Goal: Task Accomplishment & Management: Complete application form

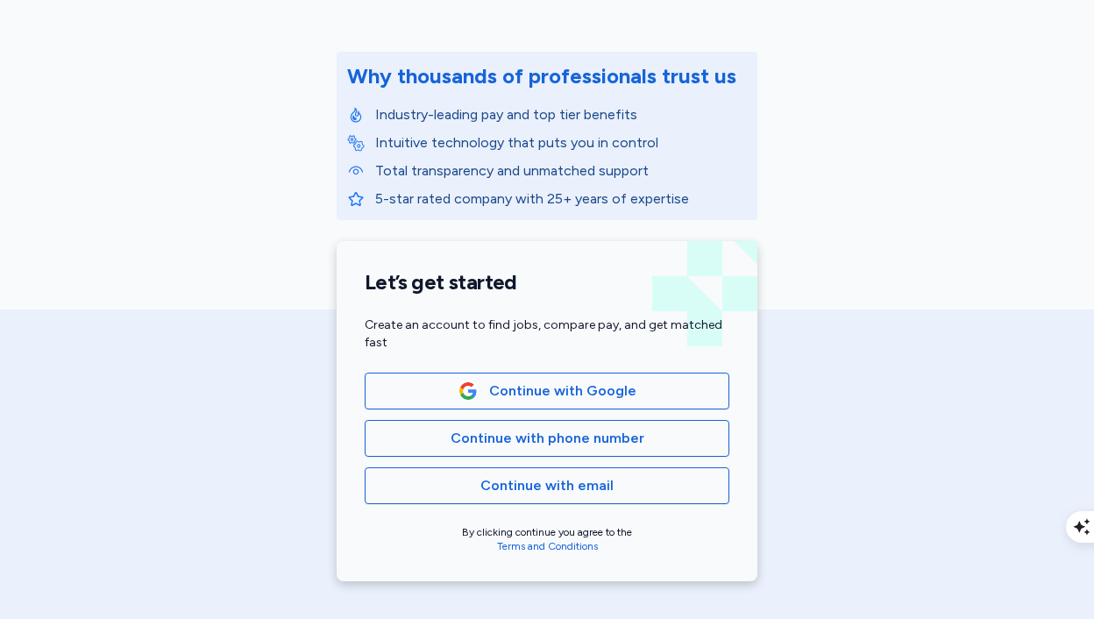
scroll to position [192, 0]
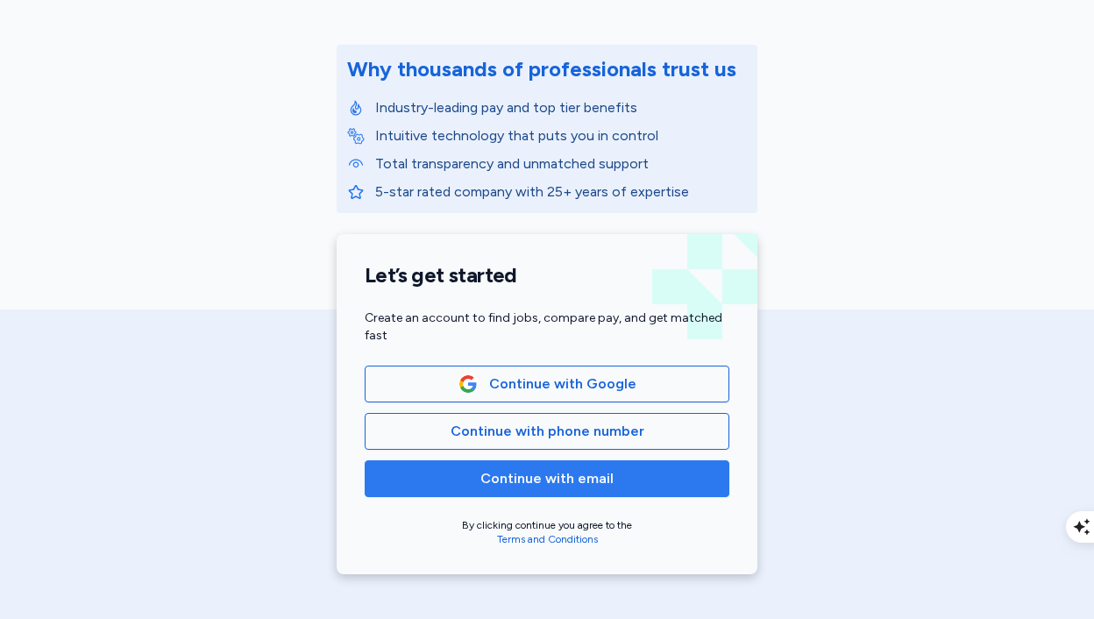
click at [522, 485] on span "Continue with email" at bounding box center [547, 478] width 133 height 21
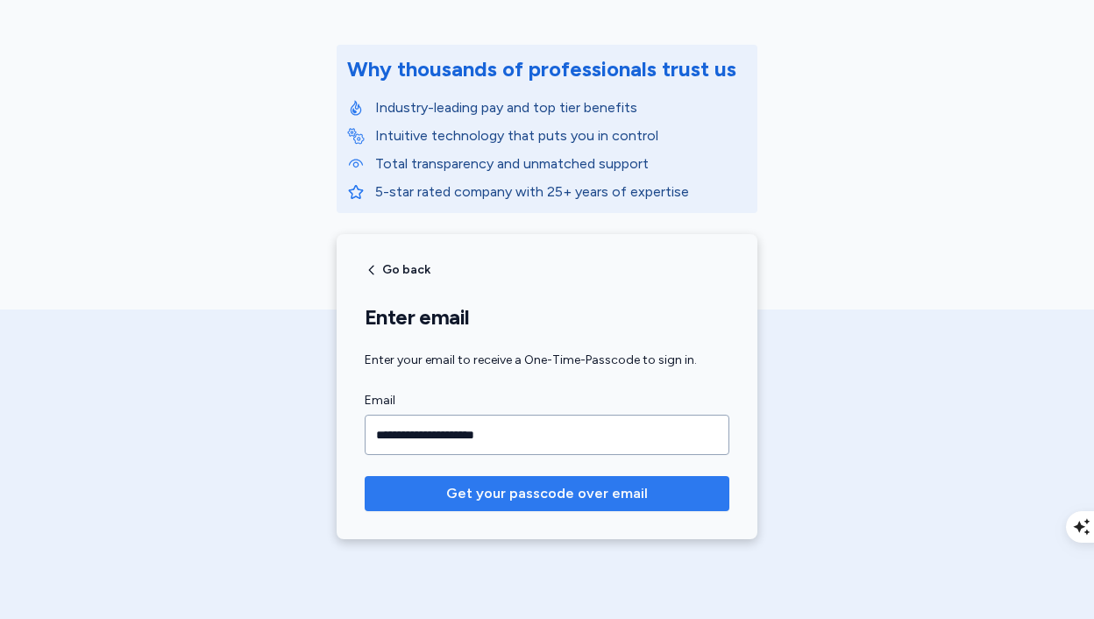
type input "**********"
click at [559, 499] on span "Get your passcode over email" at bounding box center [547, 493] width 202 height 21
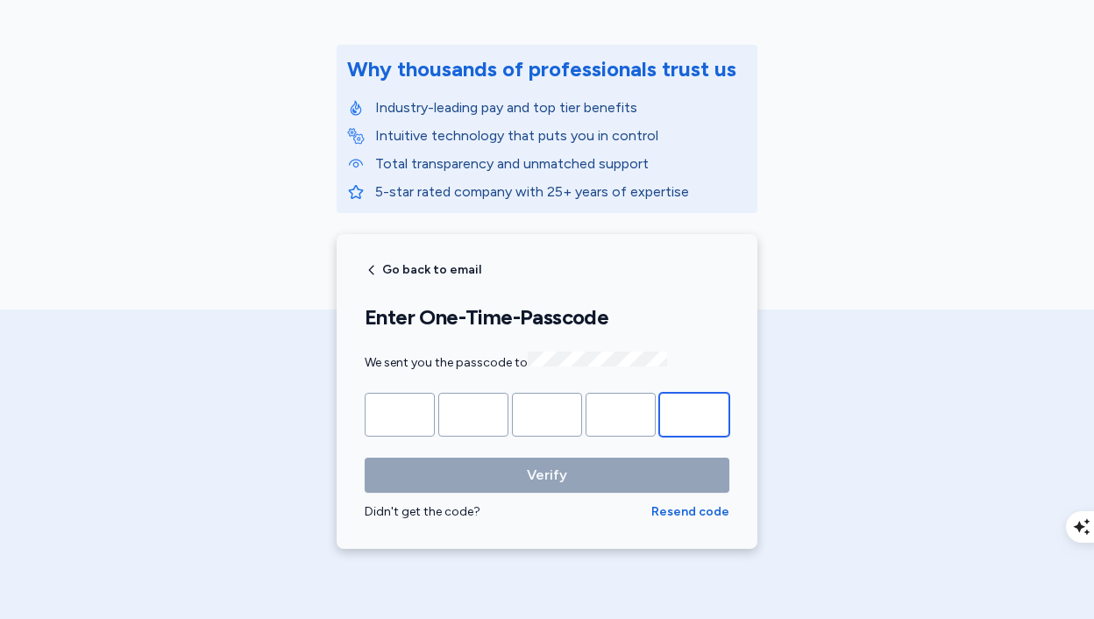
paste input "*"
type input "*"
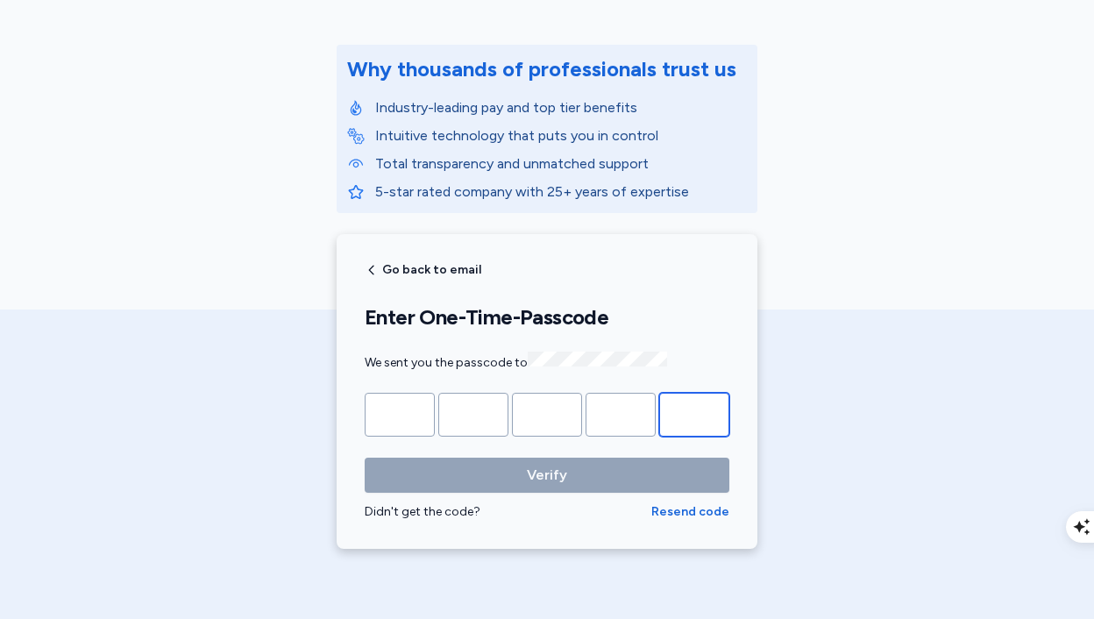
type input "*"
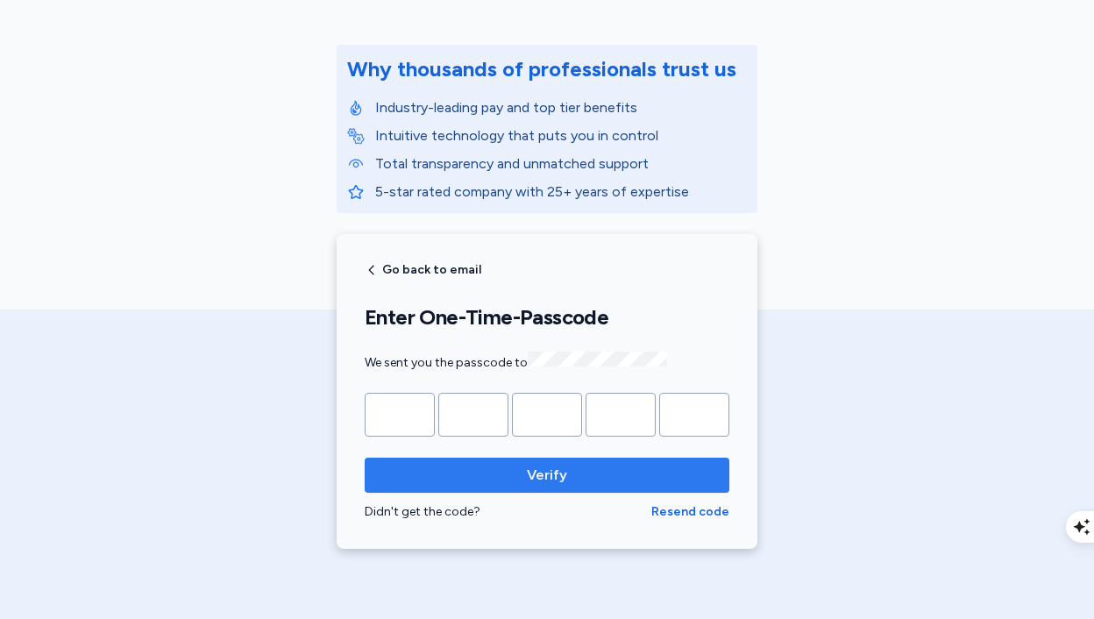
click at [511, 481] on span "Verify" at bounding box center [547, 475] width 337 height 21
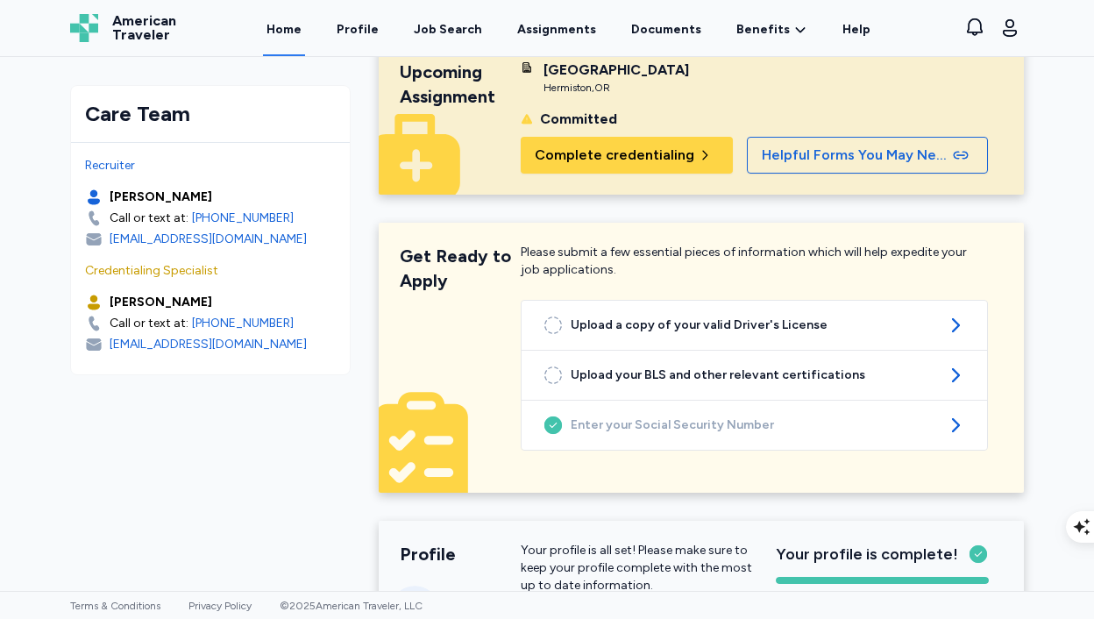
scroll to position [47, 0]
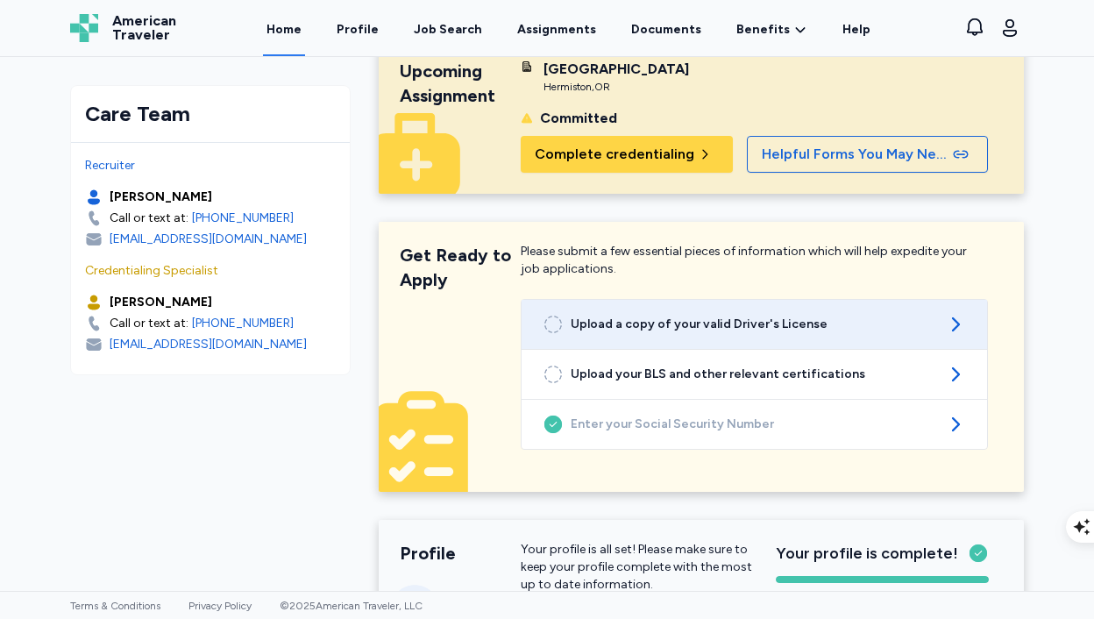
click at [559, 323] on icon at bounding box center [553, 324] width 21 height 21
click at [631, 327] on span "Upload a copy of your valid Driver's License" at bounding box center [754, 325] width 367 height 18
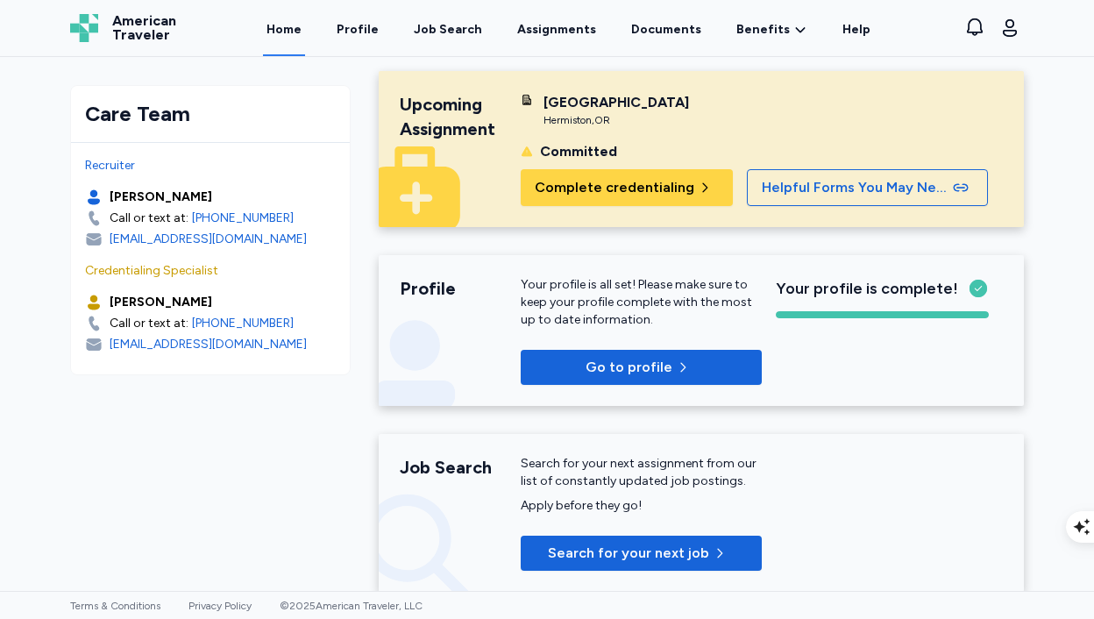
scroll to position [0, 0]
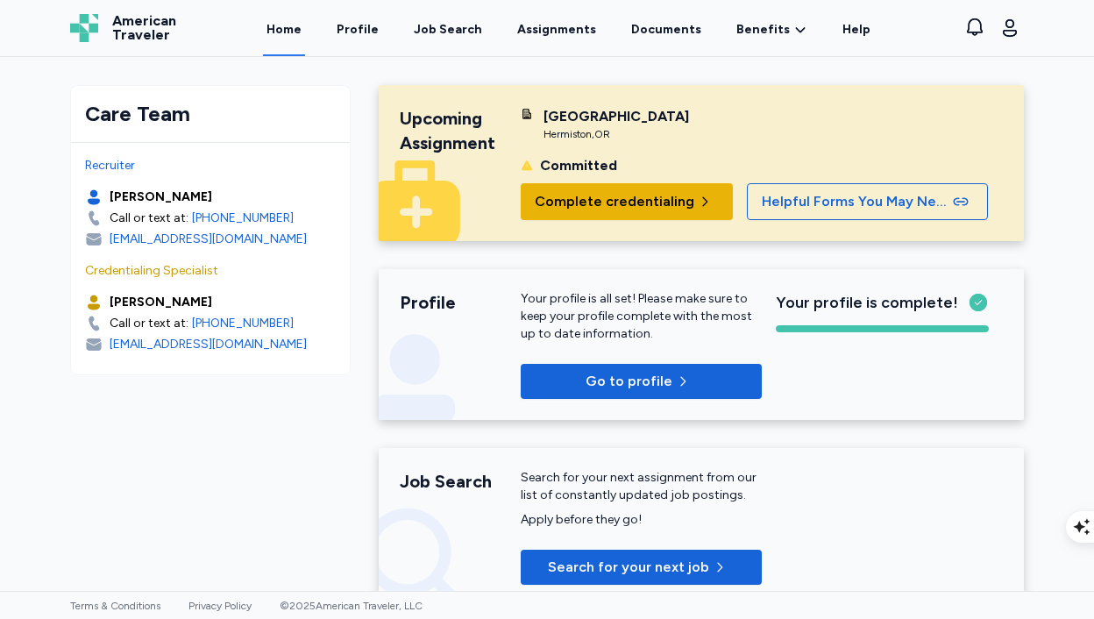
click at [622, 202] on span "Complete credentialing" at bounding box center [615, 201] width 160 height 21
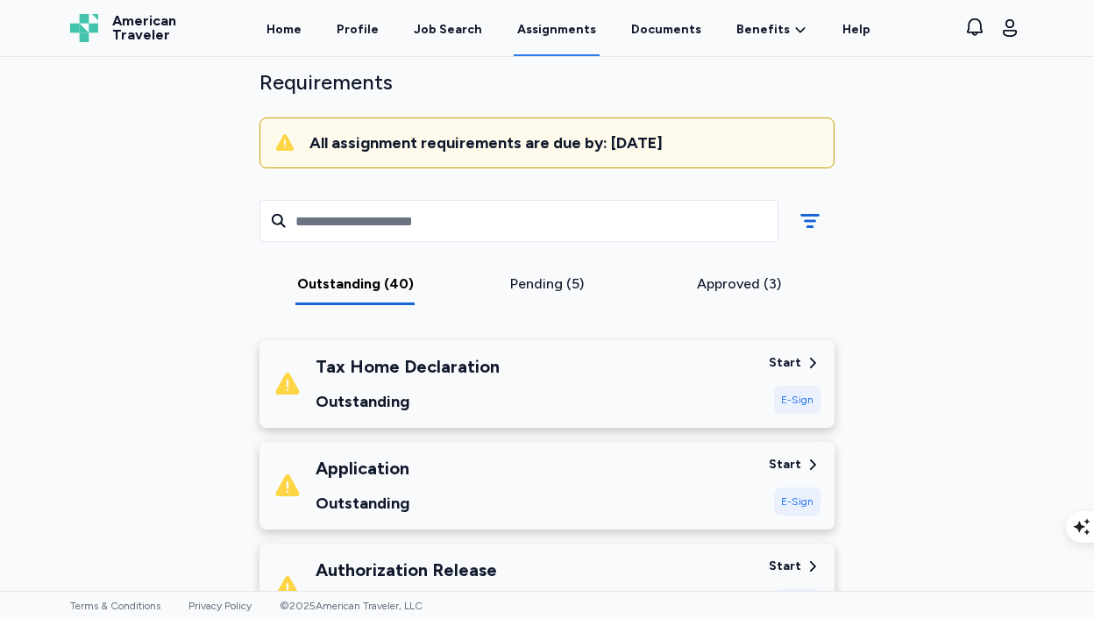
scroll to position [127, 0]
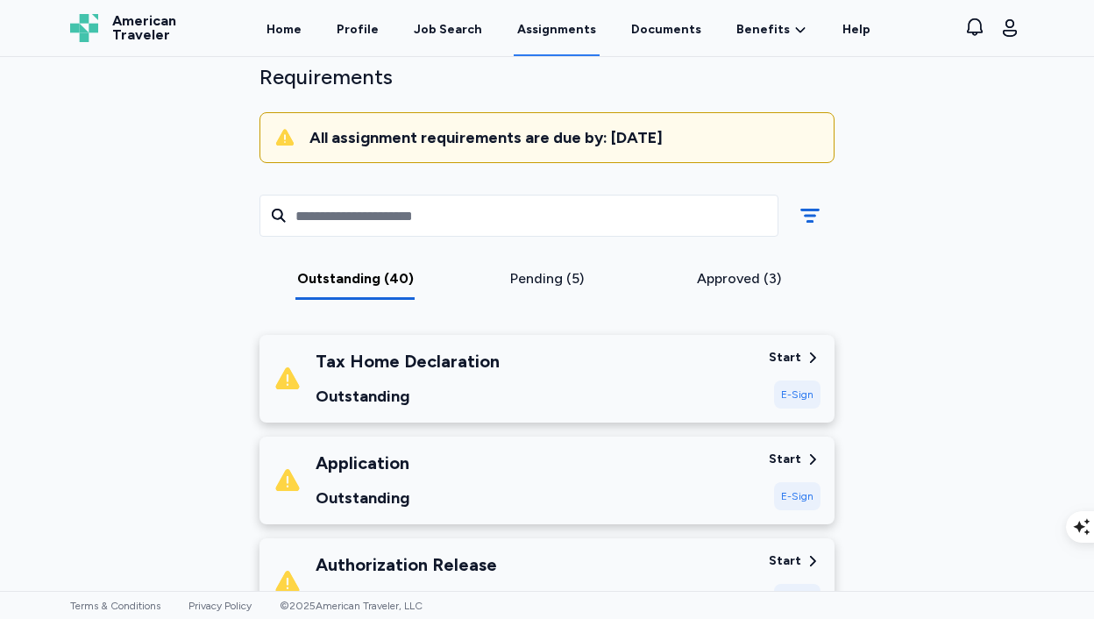
click at [802, 399] on div "E-Sign" at bounding box center [797, 395] width 46 height 28
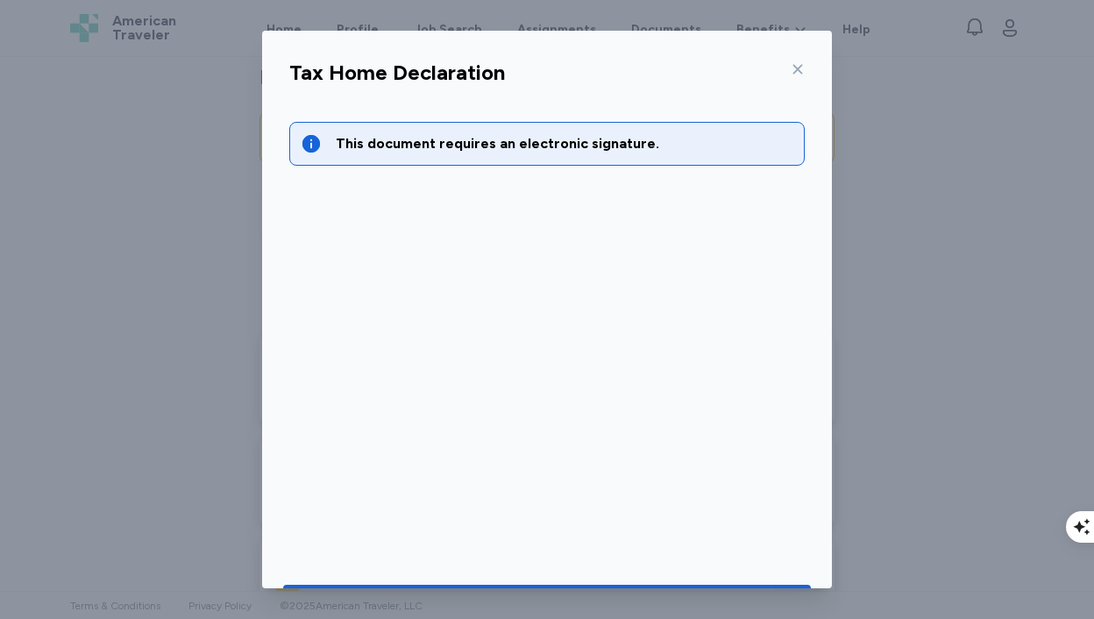
scroll to position [56, 0]
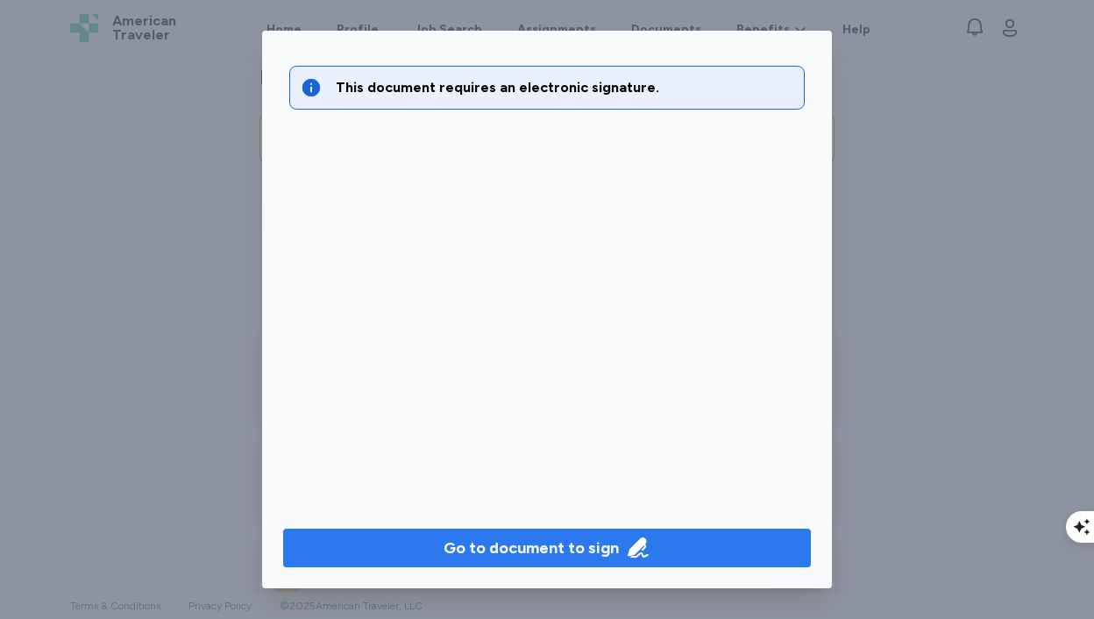
click at [529, 546] on div "Go to document to sign" at bounding box center [531, 548] width 175 height 25
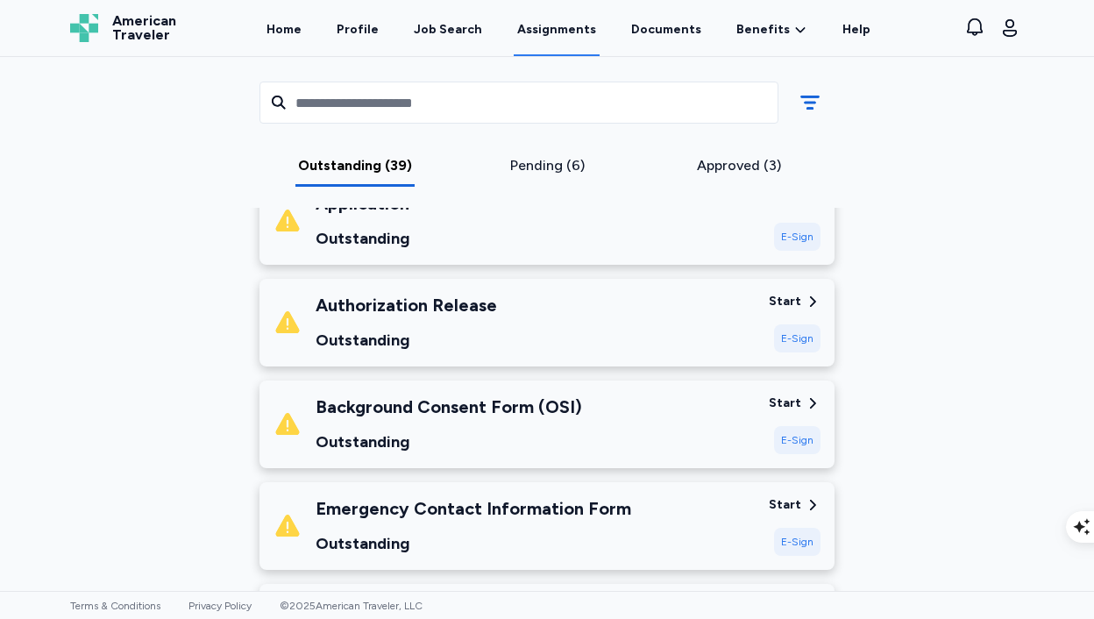
scroll to position [62, 0]
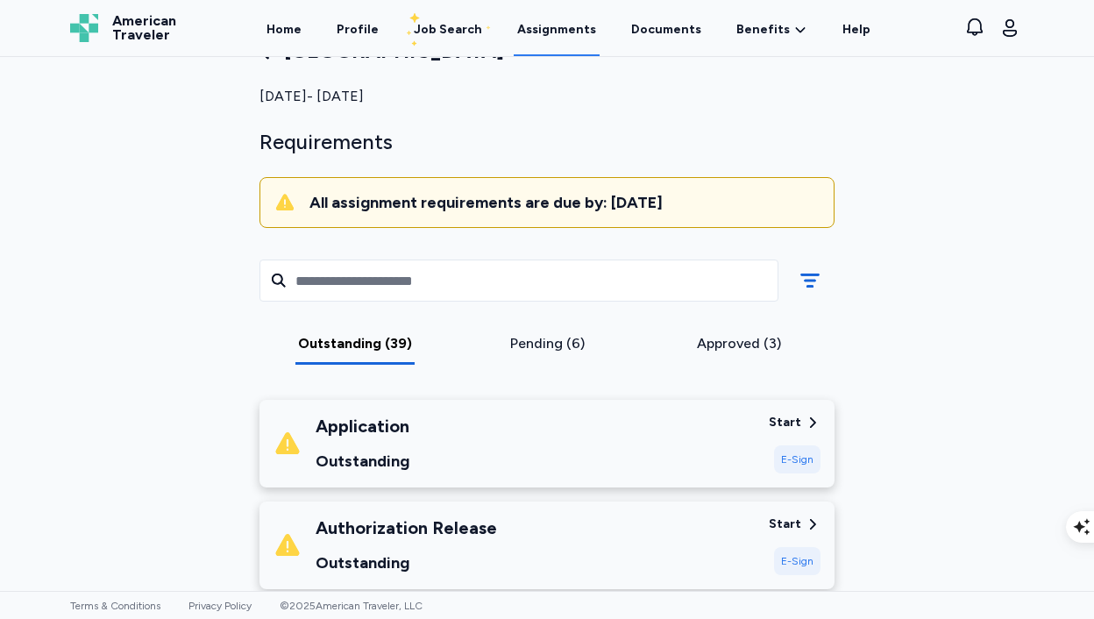
click at [801, 449] on div "E-Sign" at bounding box center [797, 459] width 46 height 28
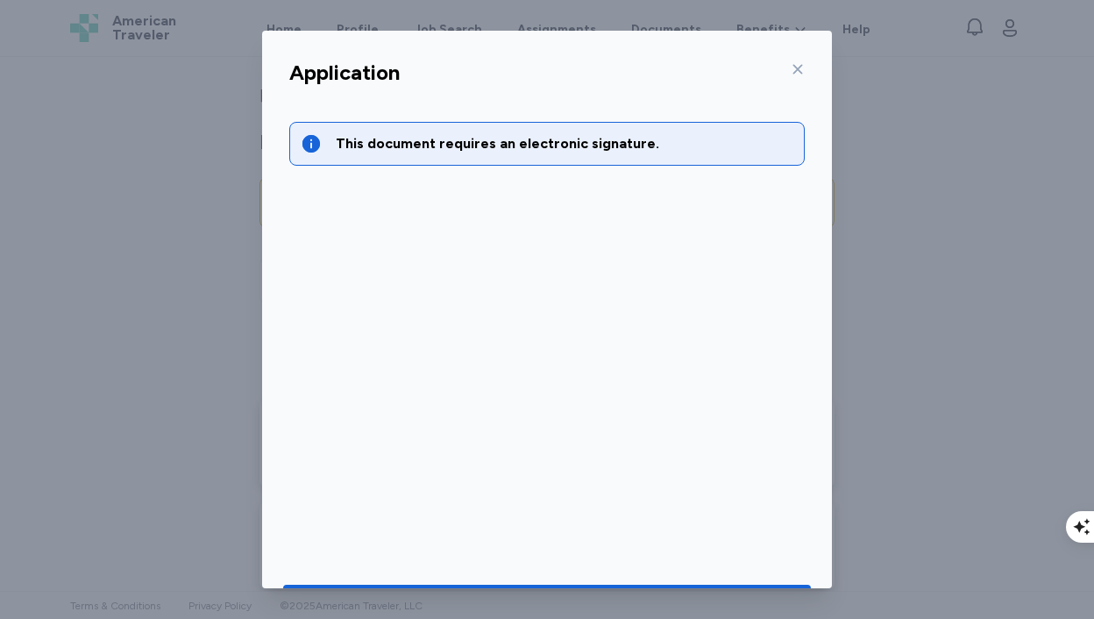
scroll to position [56, 0]
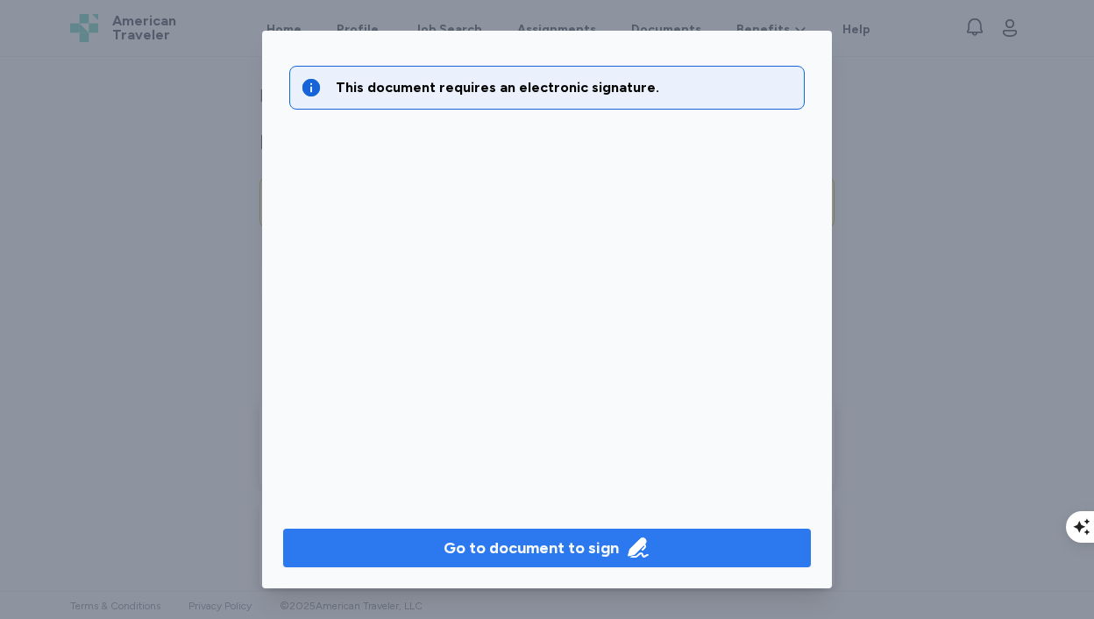
click at [596, 544] on div "Go to document to sign" at bounding box center [531, 548] width 175 height 25
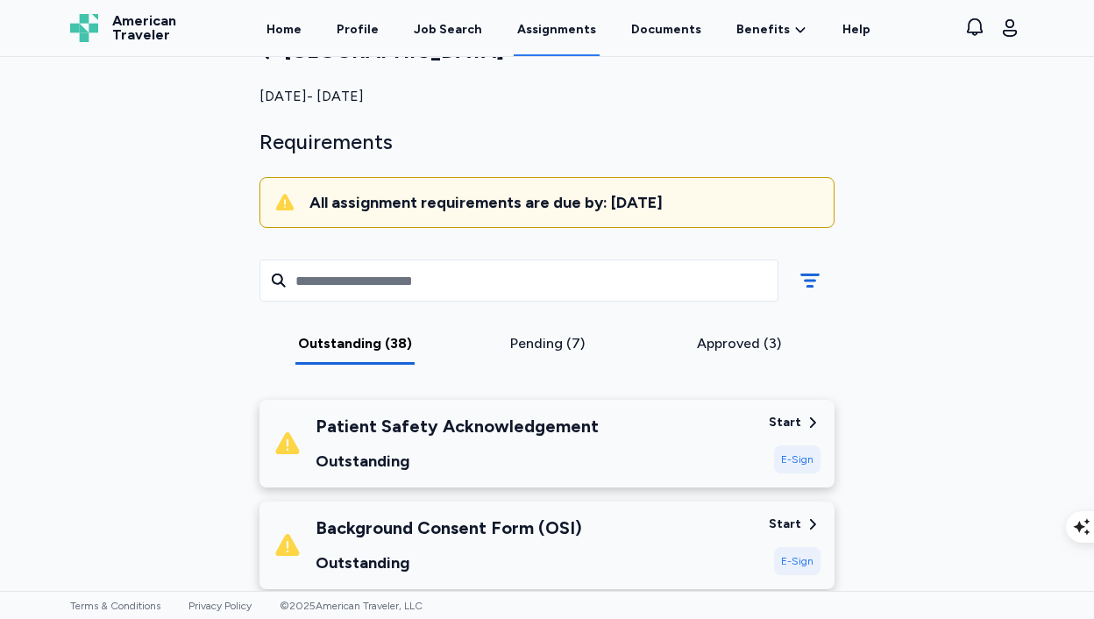
click at [815, 464] on div "E-Sign" at bounding box center [797, 459] width 46 height 28
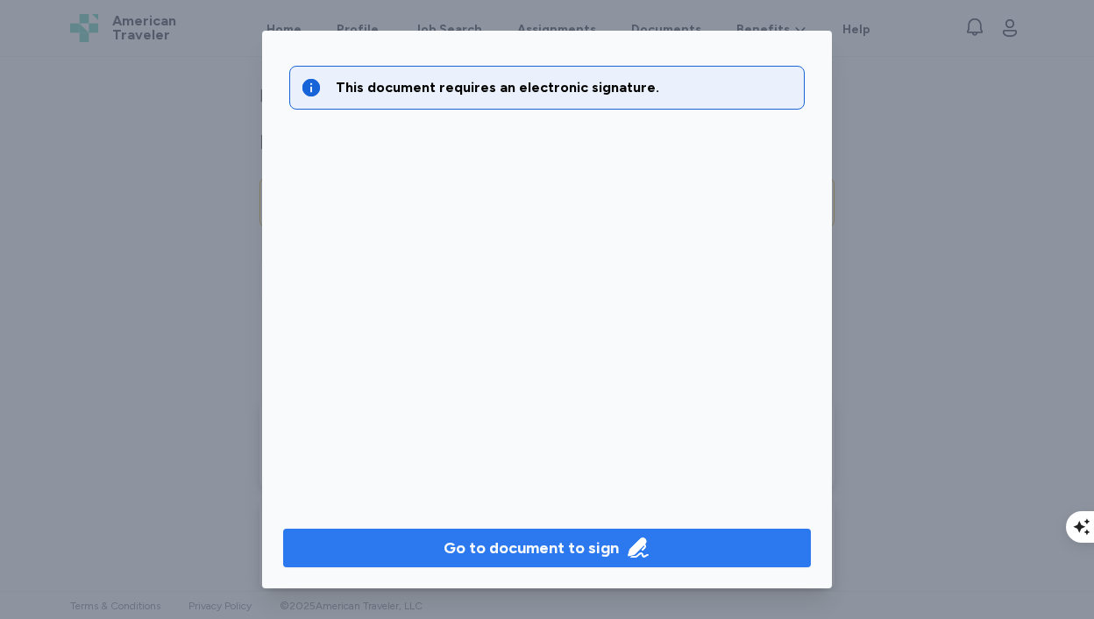
click at [604, 555] on div "Go to document to sign" at bounding box center [531, 548] width 175 height 25
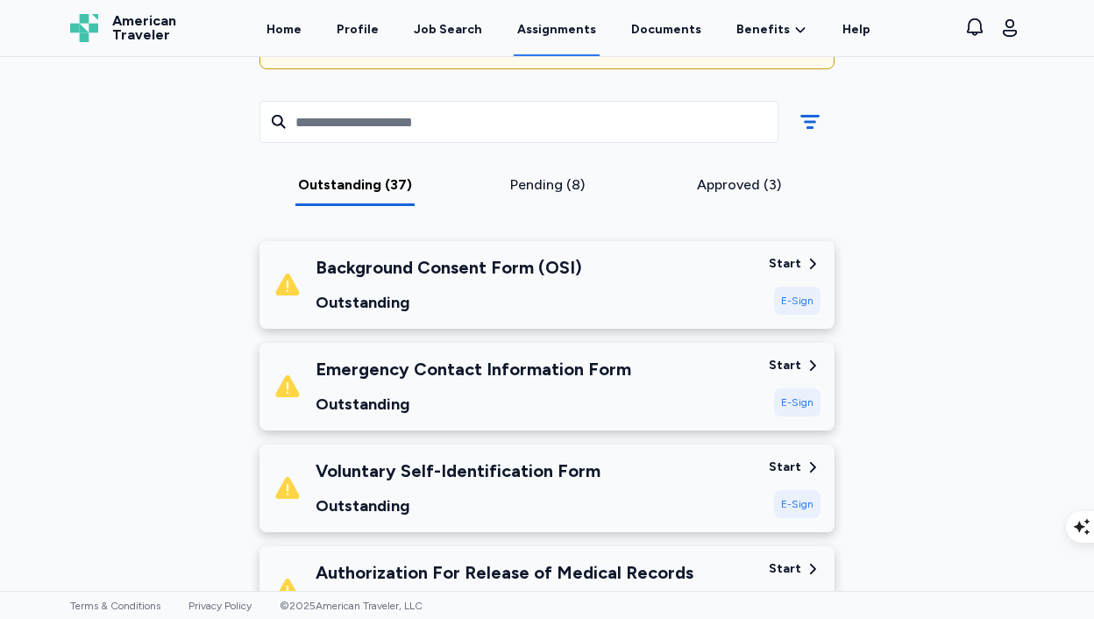
scroll to position [222, 0]
click at [588, 298] on div "Background Consent Form (OSI) Outstanding" at bounding box center [514, 284] width 481 height 60
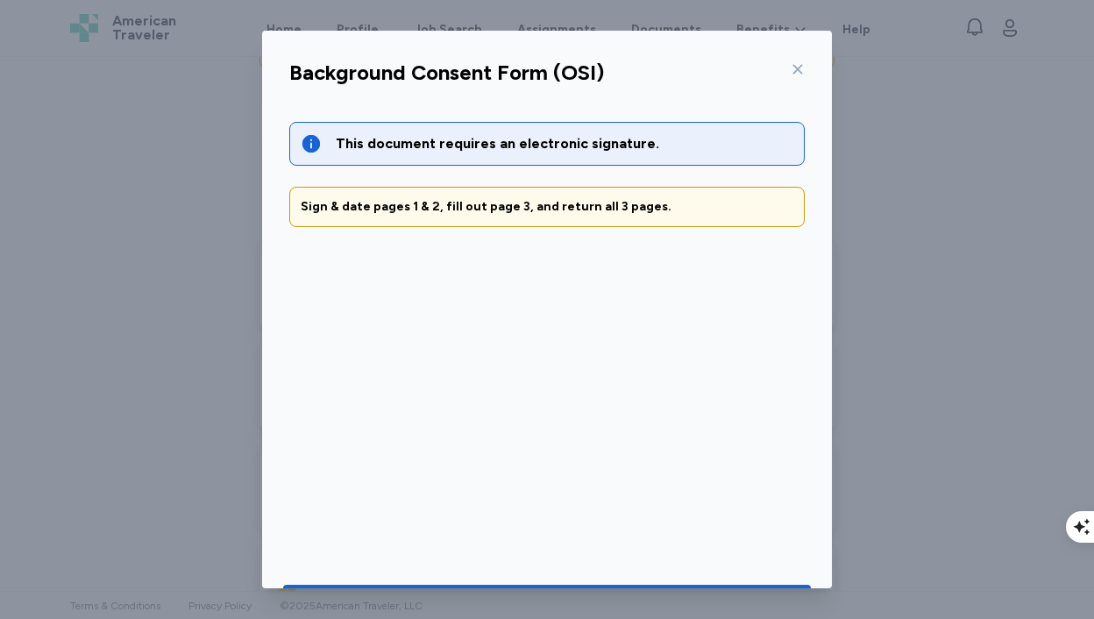
scroll to position [56, 0]
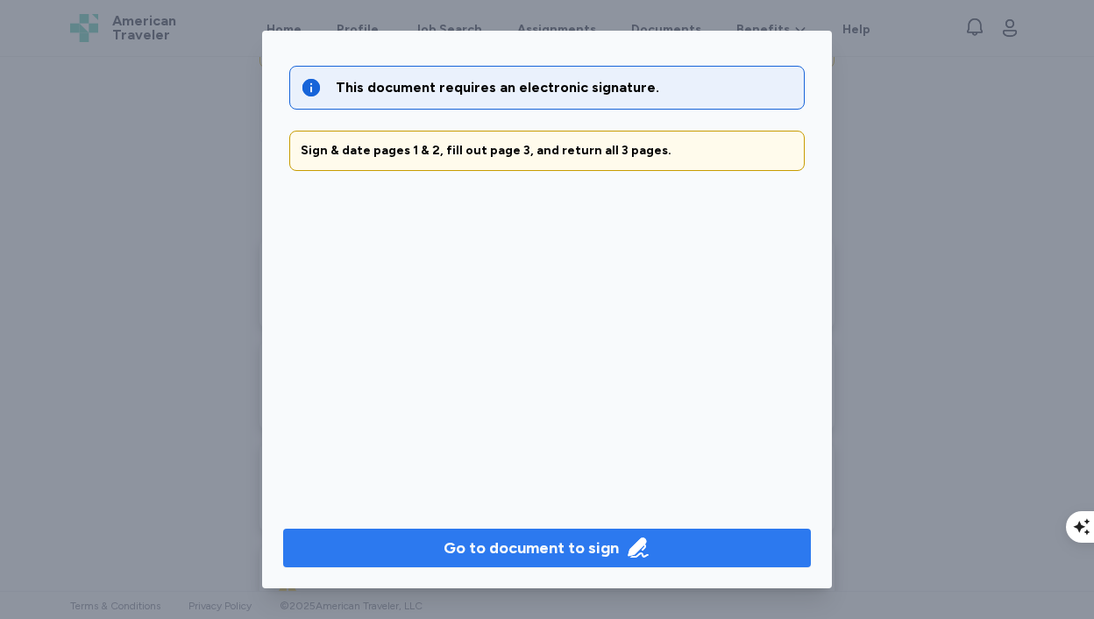
click at [541, 551] on div "Go to document to sign" at bounding box center [531, 548] width 175 height 25
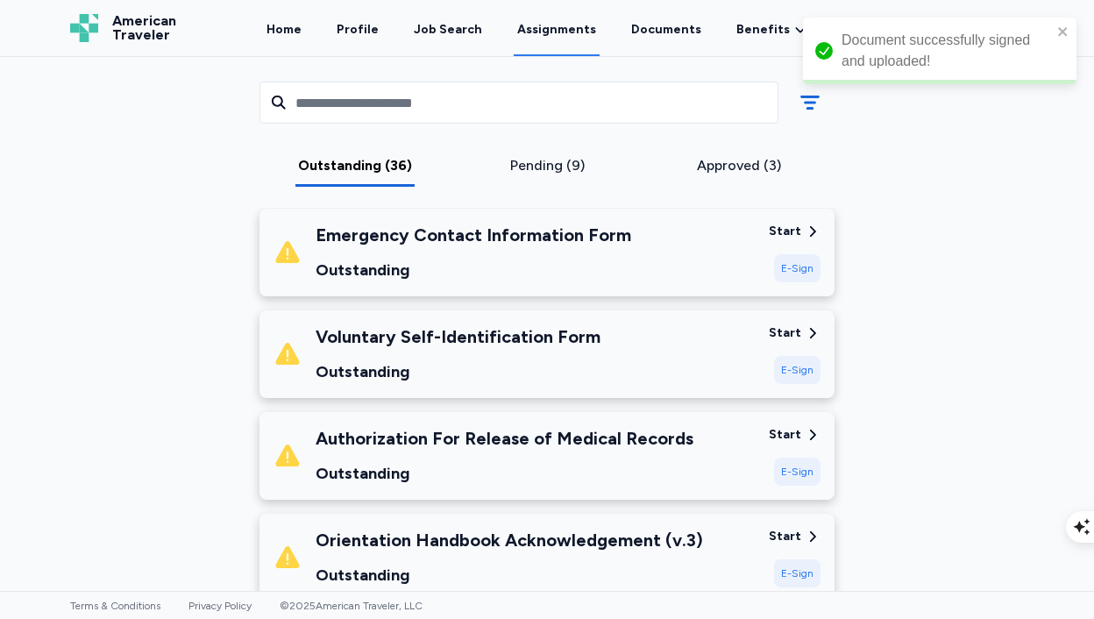
scroll to position [261, 0]
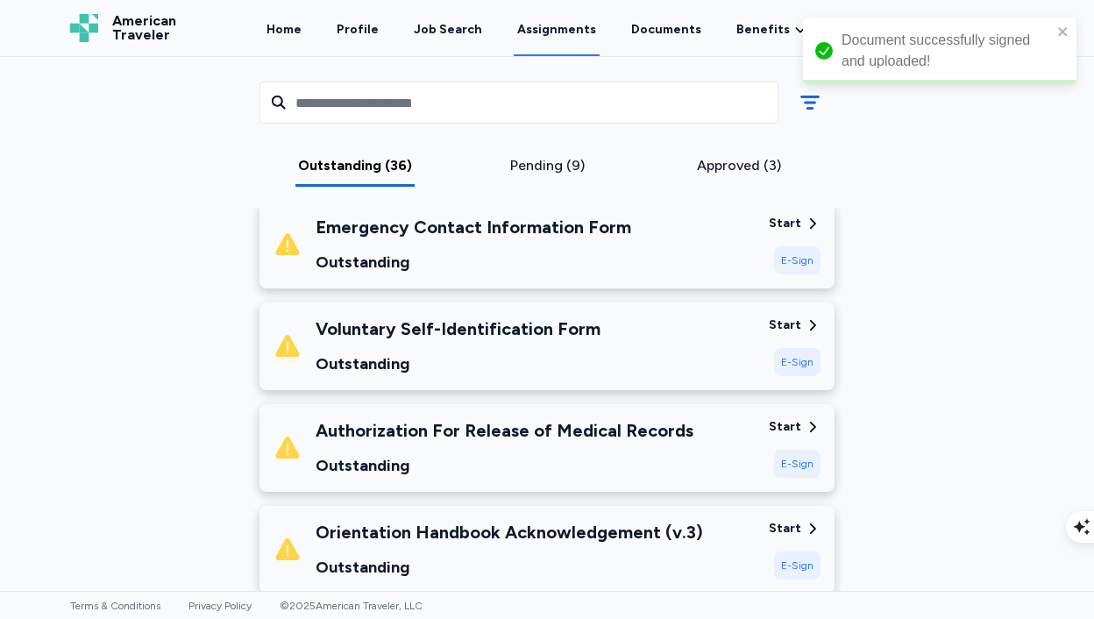
click at [589, 273] on div "Outstanding" at bounding box center [474, 262] width 316 height 25
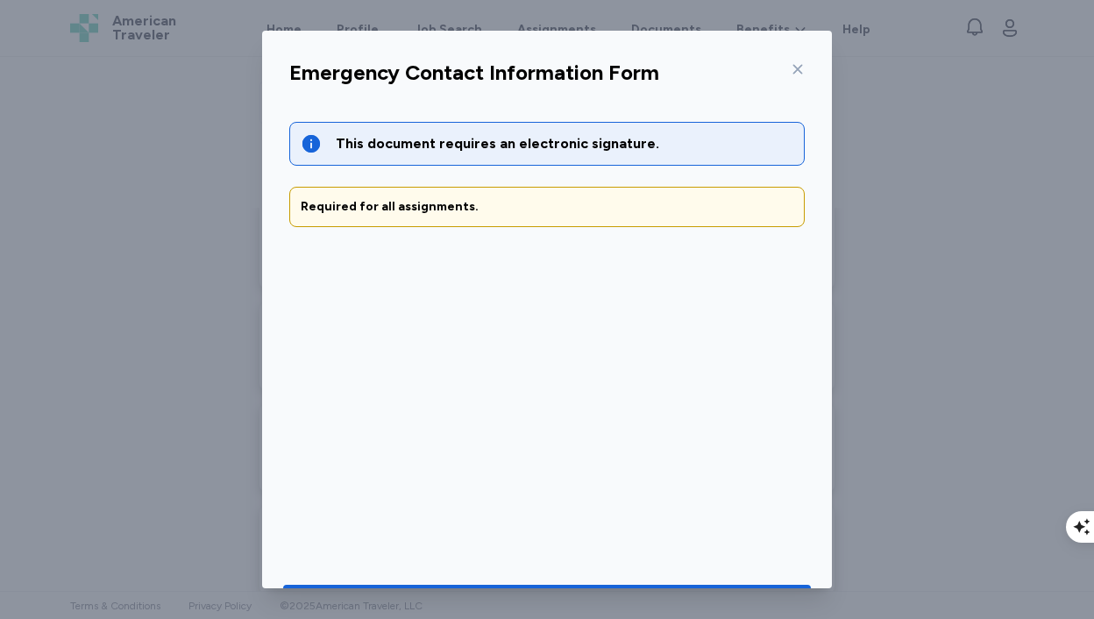
scroll to position [56, 0]
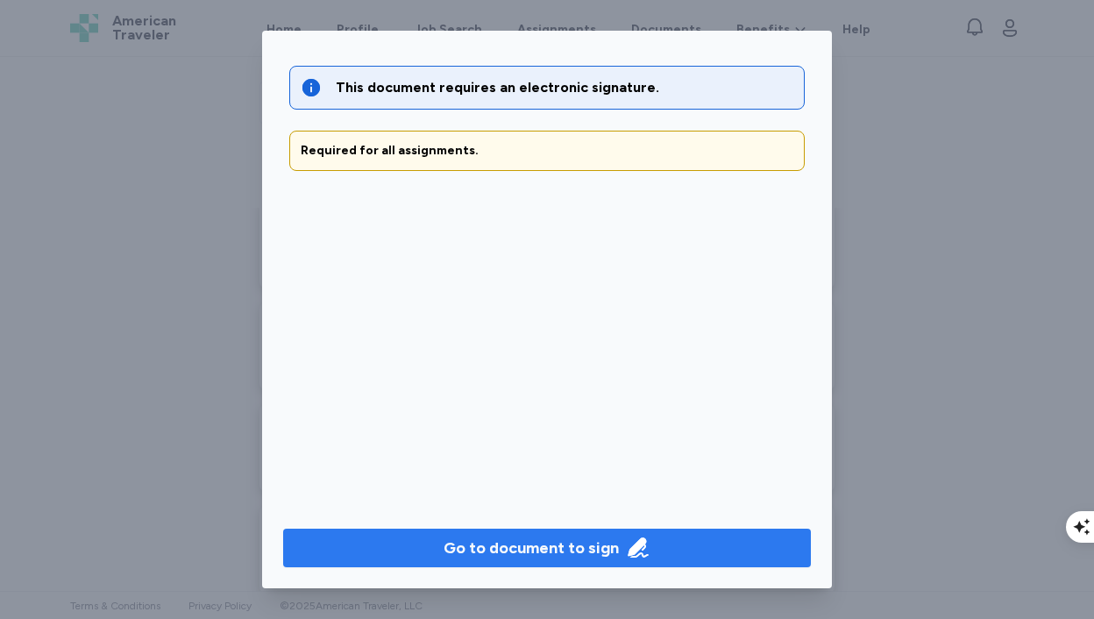
click at [538, 543] on div "Go to document to sign" at bounding box center [531, 548] width 175 height 25
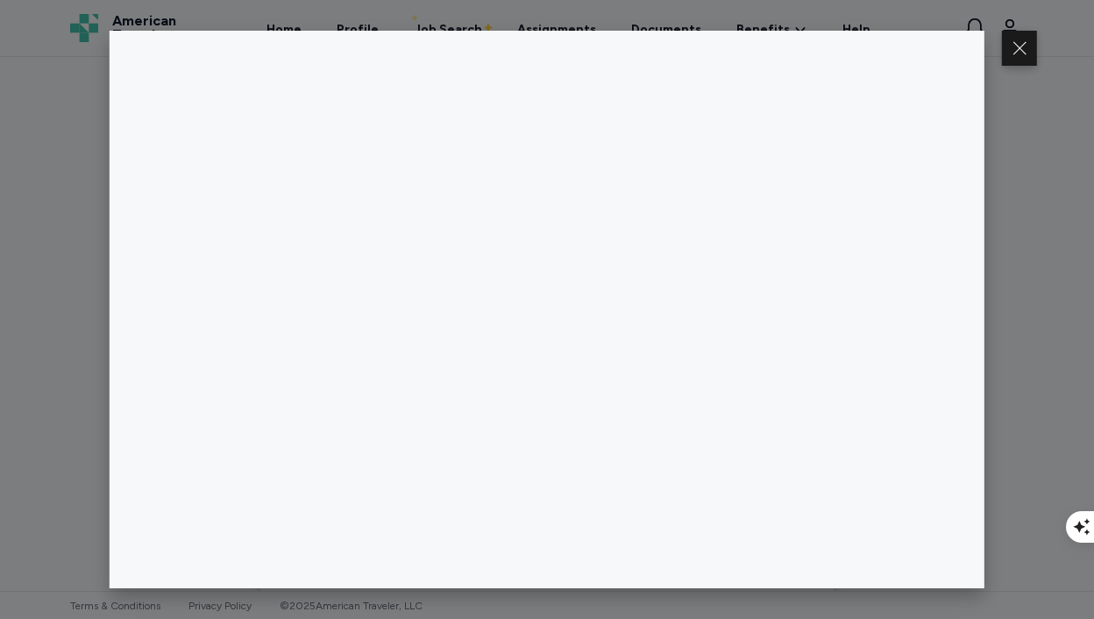
click at [82, 228] on div at bounding box center [547, 309] width 1094 height 619
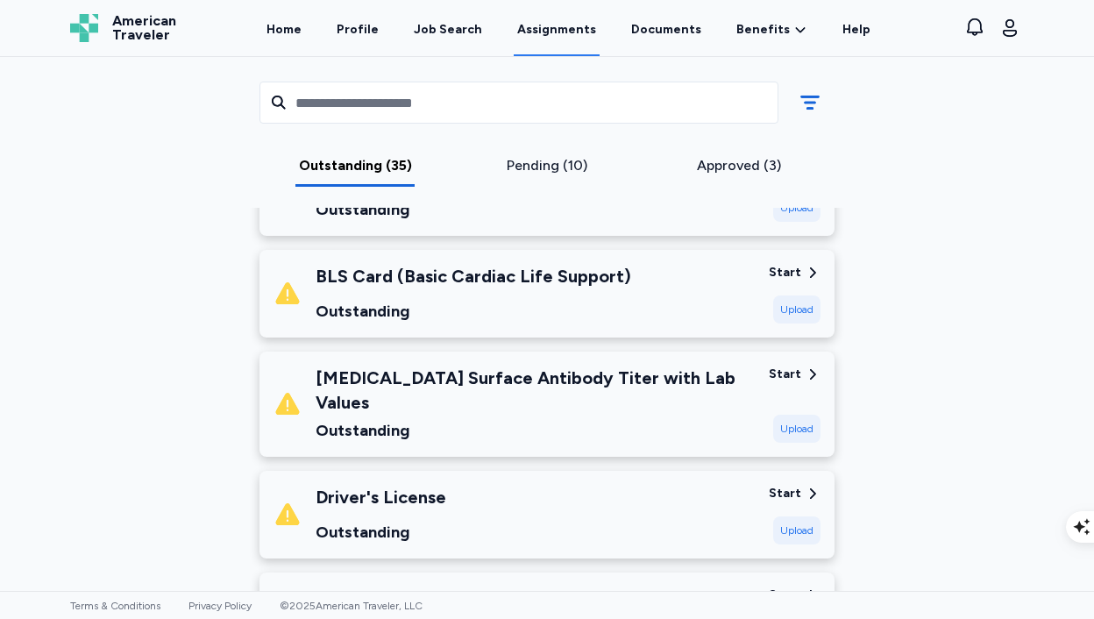
scroll to position [2187, 0]
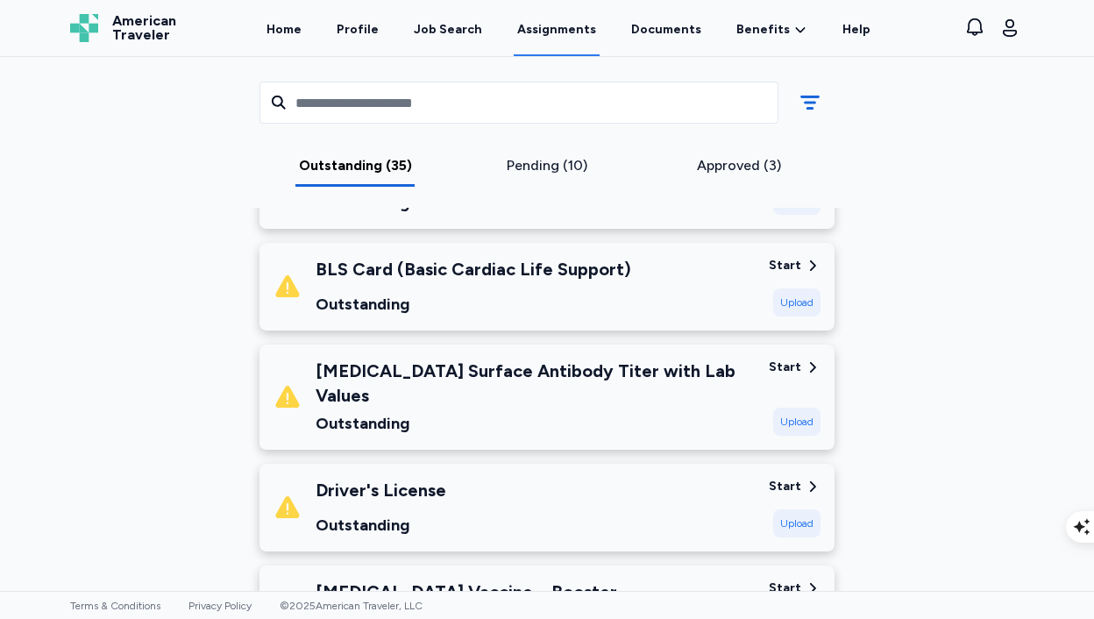
click at [585, 486] on div "Driver's License Outstanding" at bounding box center [514, 508] width 481 height 60
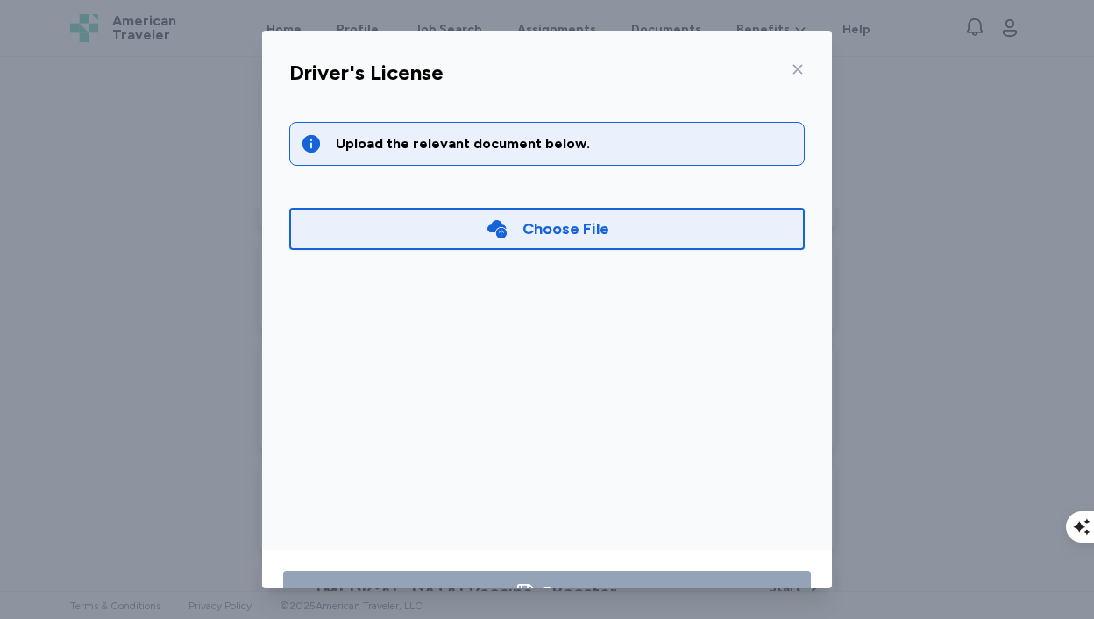
click at [606, 239] on div "Choose File" at bounding box center [566, 229] width 87 height 25
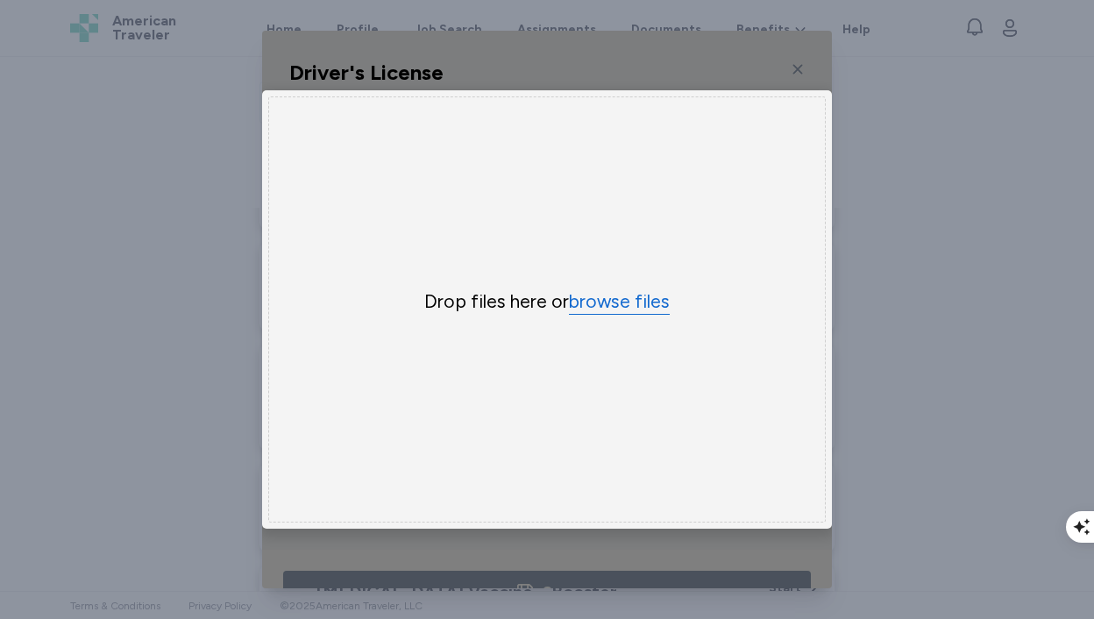
click at [624, 310] on button "browse files" at bounding box center [619, 301] width 101 height 25
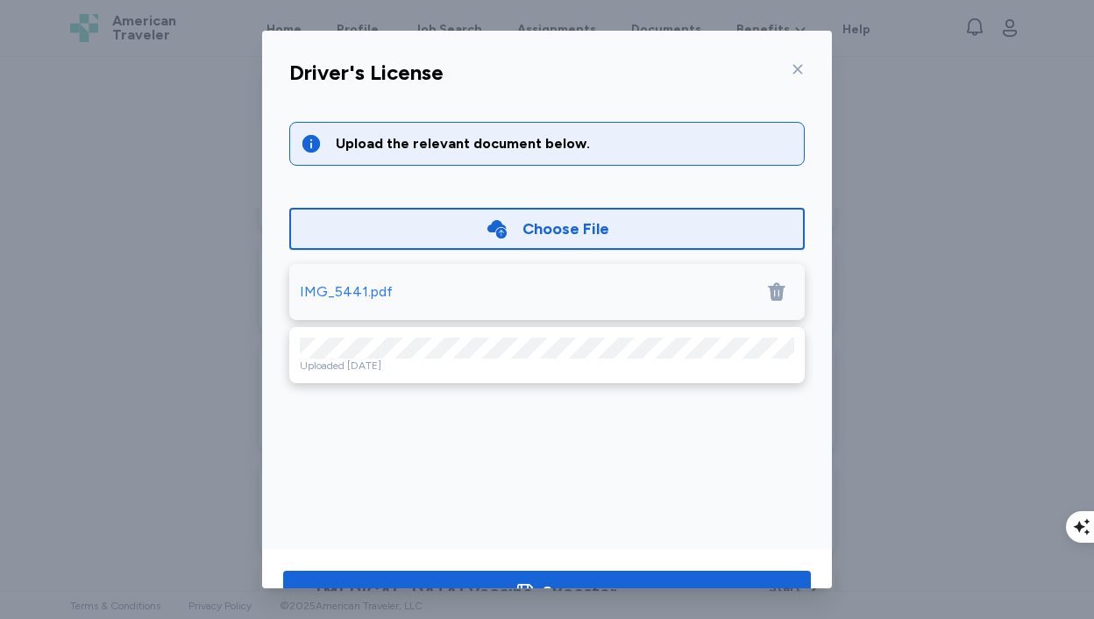
scroll to position [56, 0]
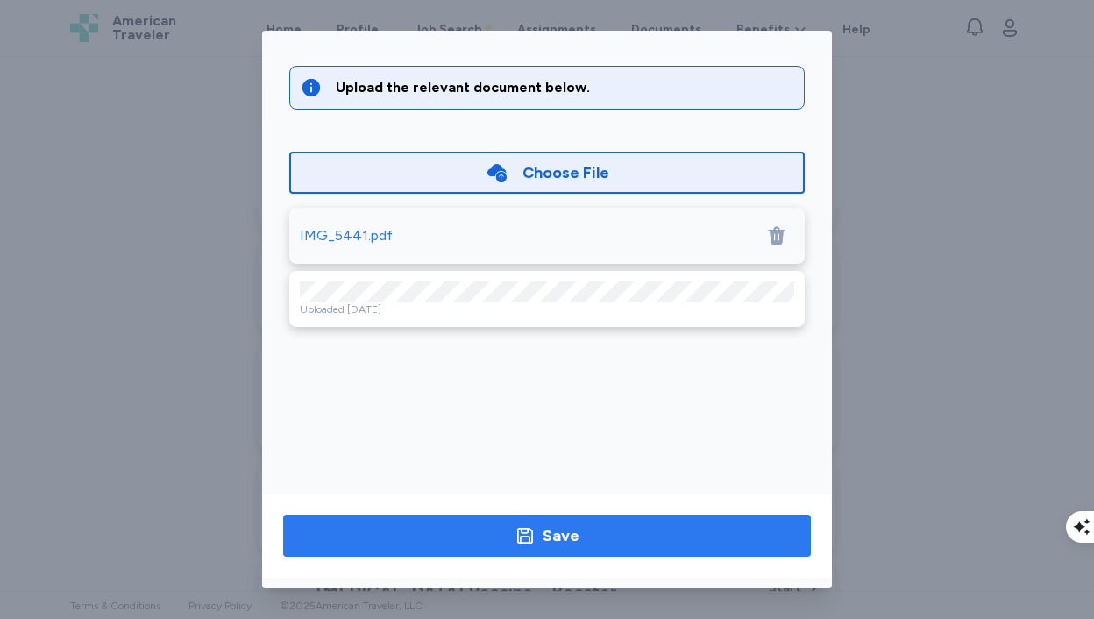
click at [662, 525] on span "Save" at bounding box center [547, 536] width 500 height 25
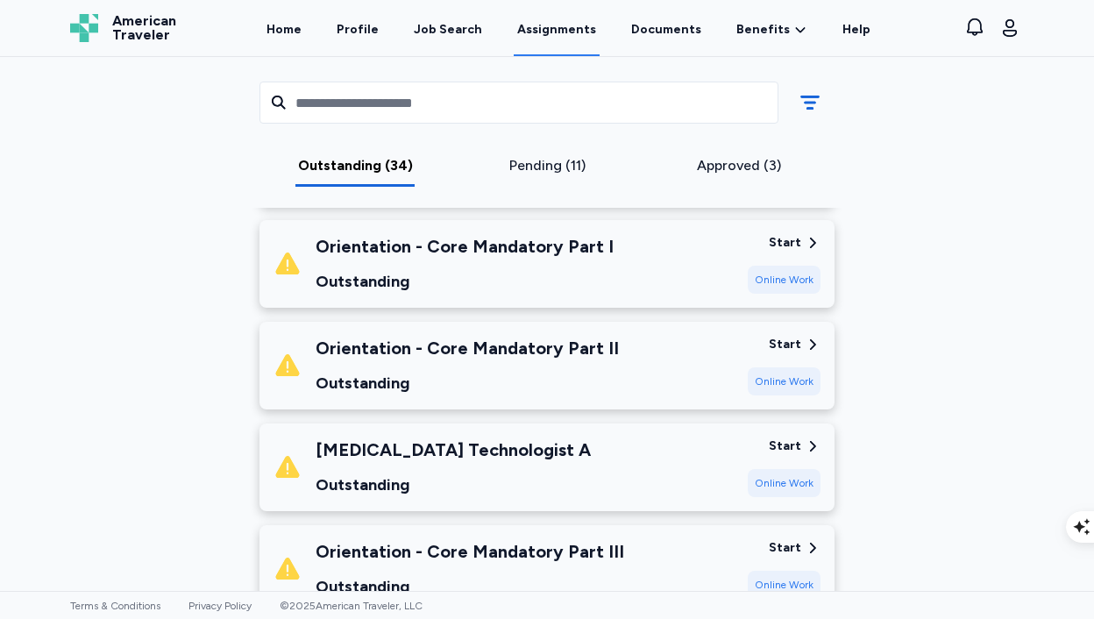
scroll to position [3348, 0]
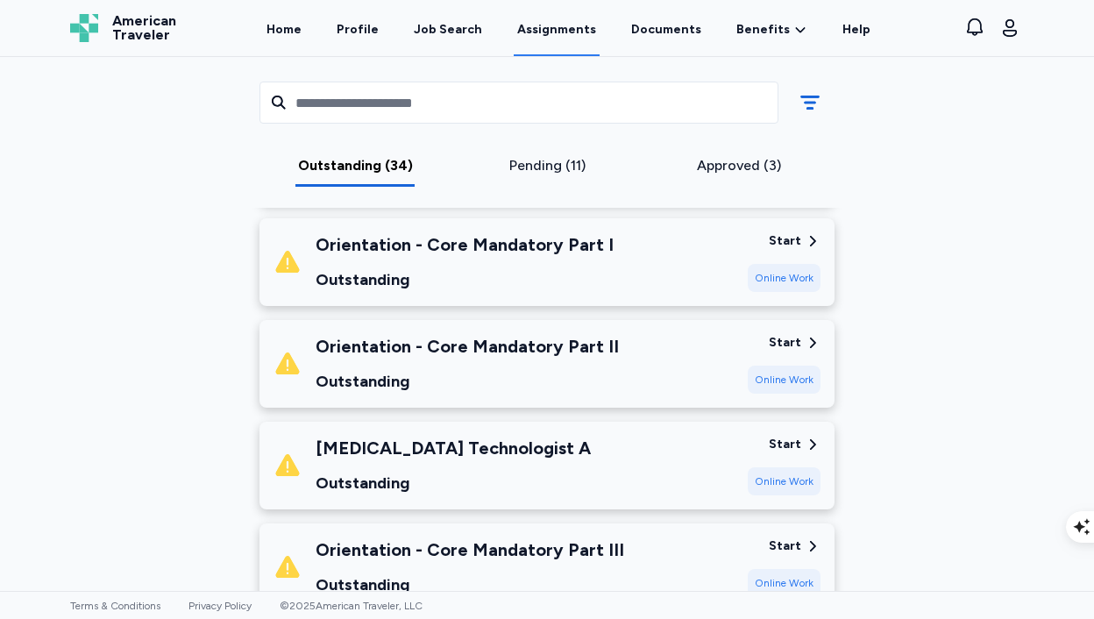
click at [635, 436] on div "Radiology Technologist A Outstanding" at bounding box center [504, 466] width 460 height 60
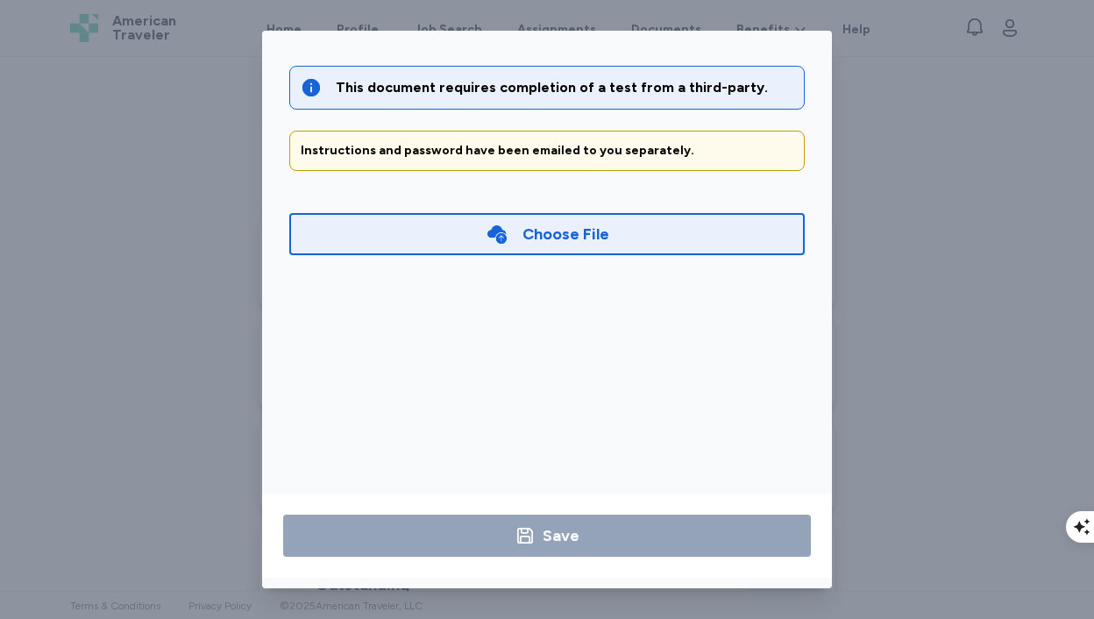
scroll to position [0, 0]
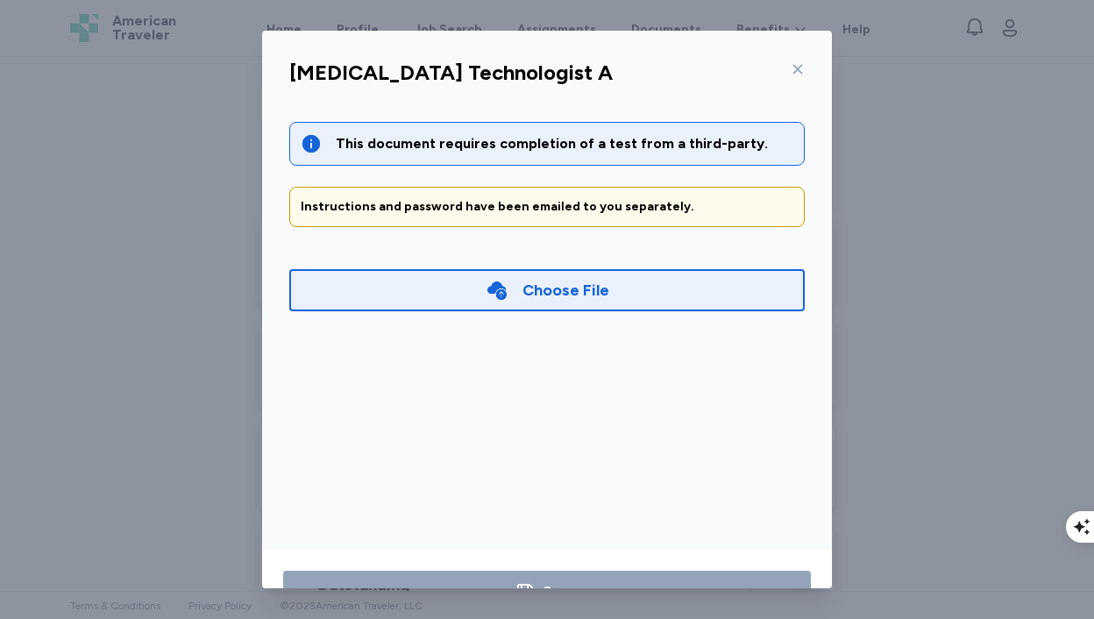
click at [793, 64] on icon at bounding box center [798, 69] width 14 height 14
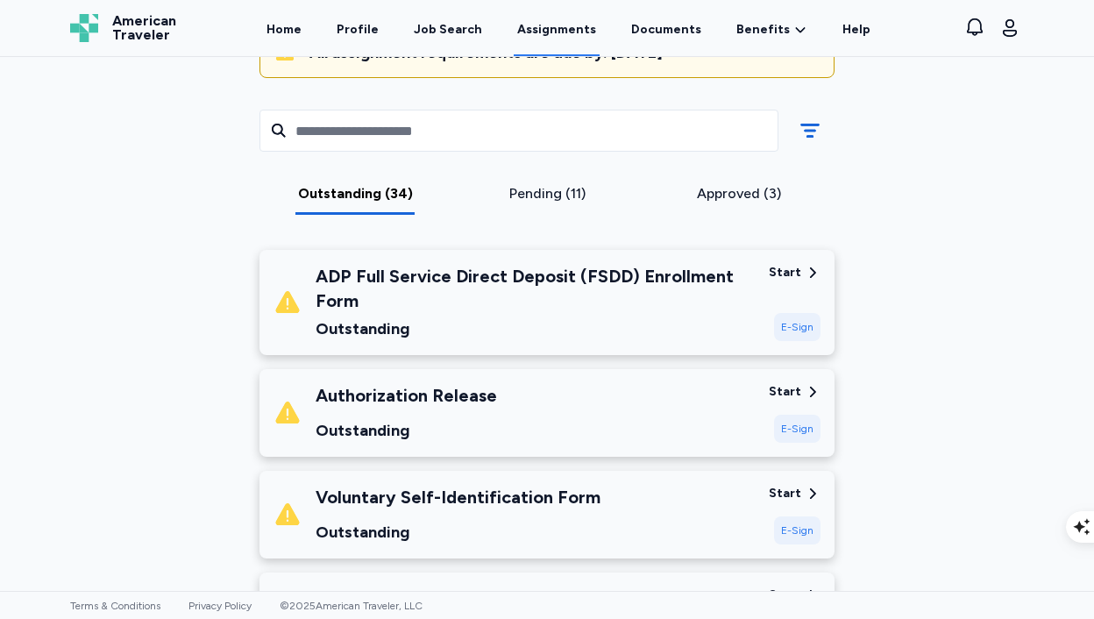
scroll to position [218, 0]
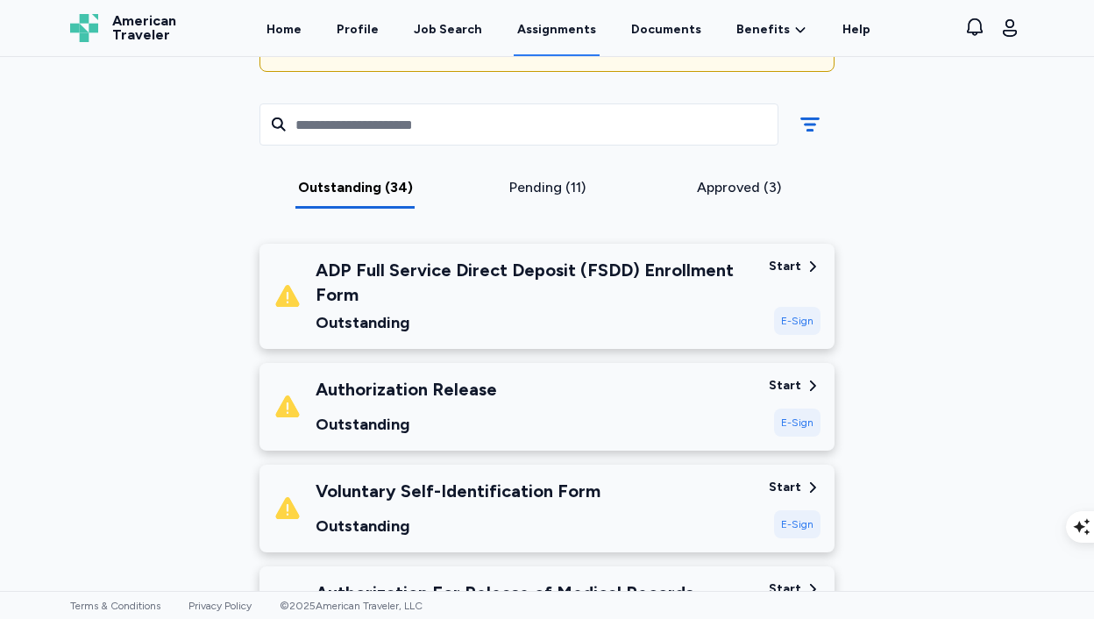
click at [605, 404] on div "Authorization Release Outstanding" at bounding box center [514, 407] width 481 height 60
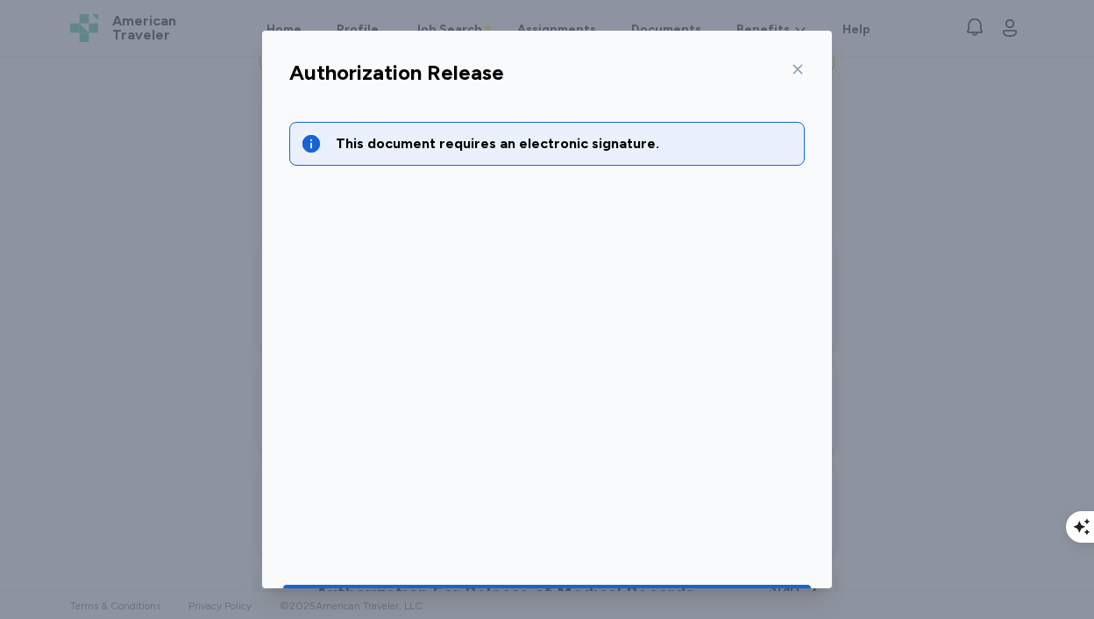
scroll to position [56, 0]
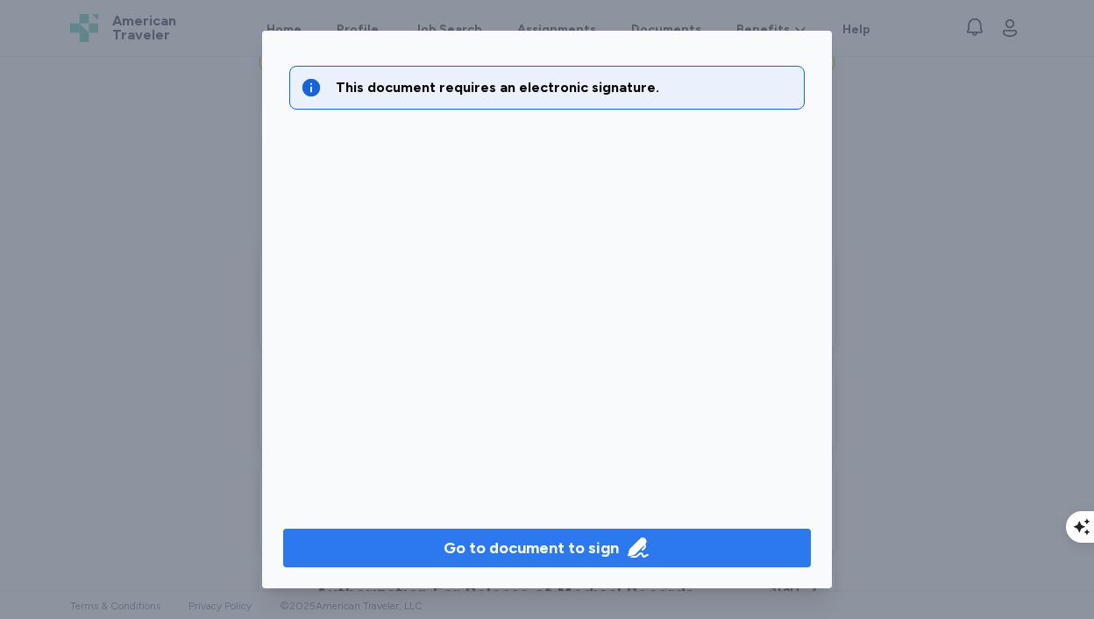
click at [549, 544] on div "Go to document to sign" at bounding box center [531, 548] width 175 height 25
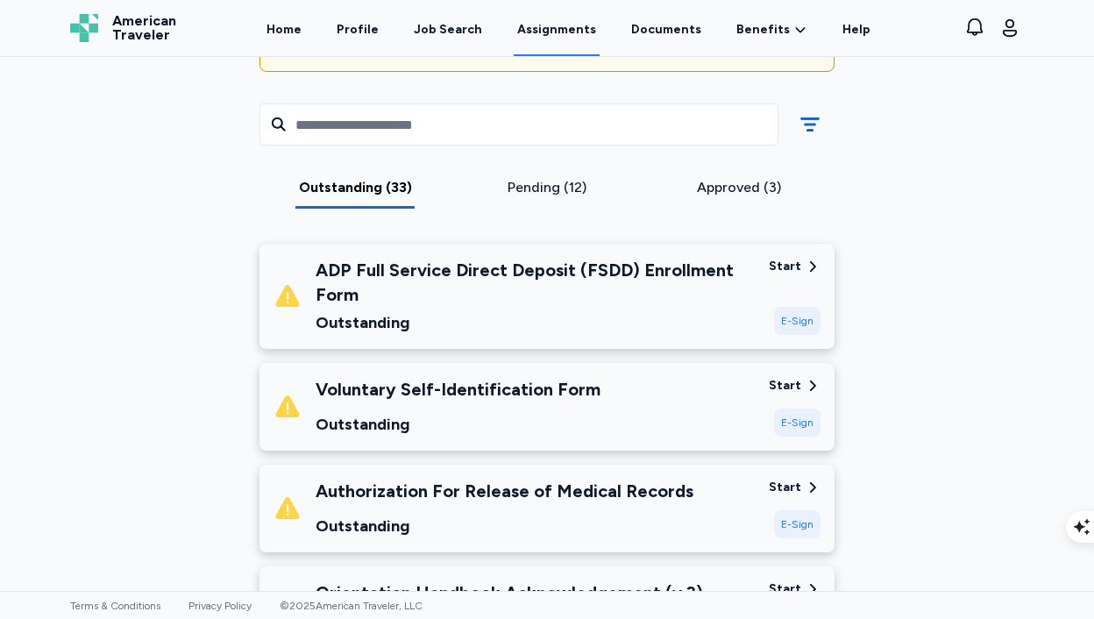
scroll to position [217, 0]
click at [648, 397] on div "Voluntary Self-Identification Form Outstanding" at bounding box center [514, 408] width 481 height 60
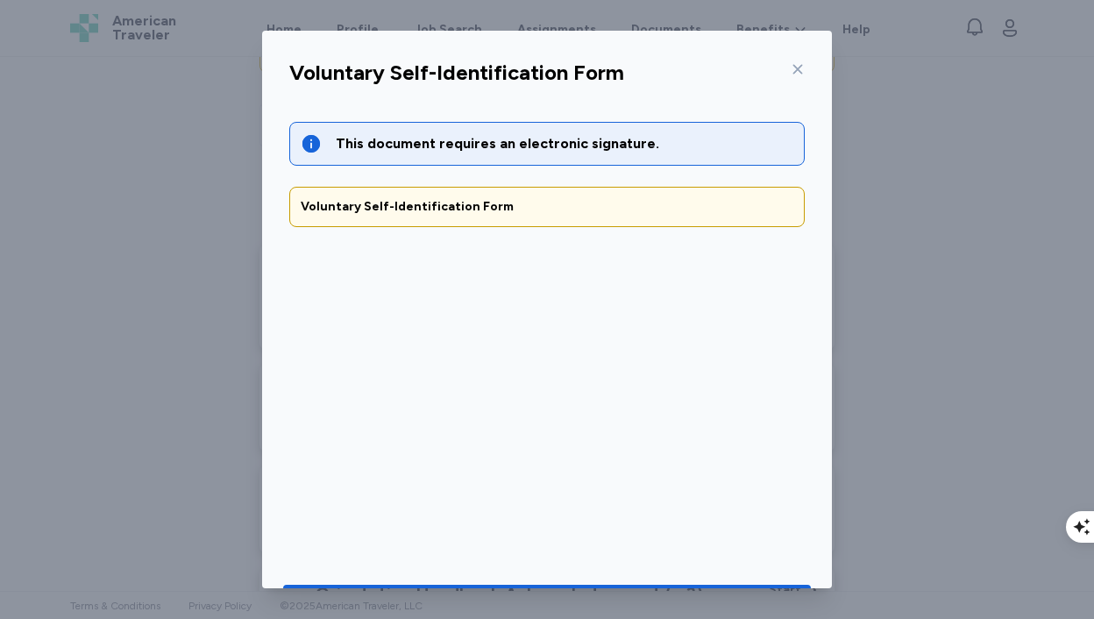
scroll to position [56, 0]
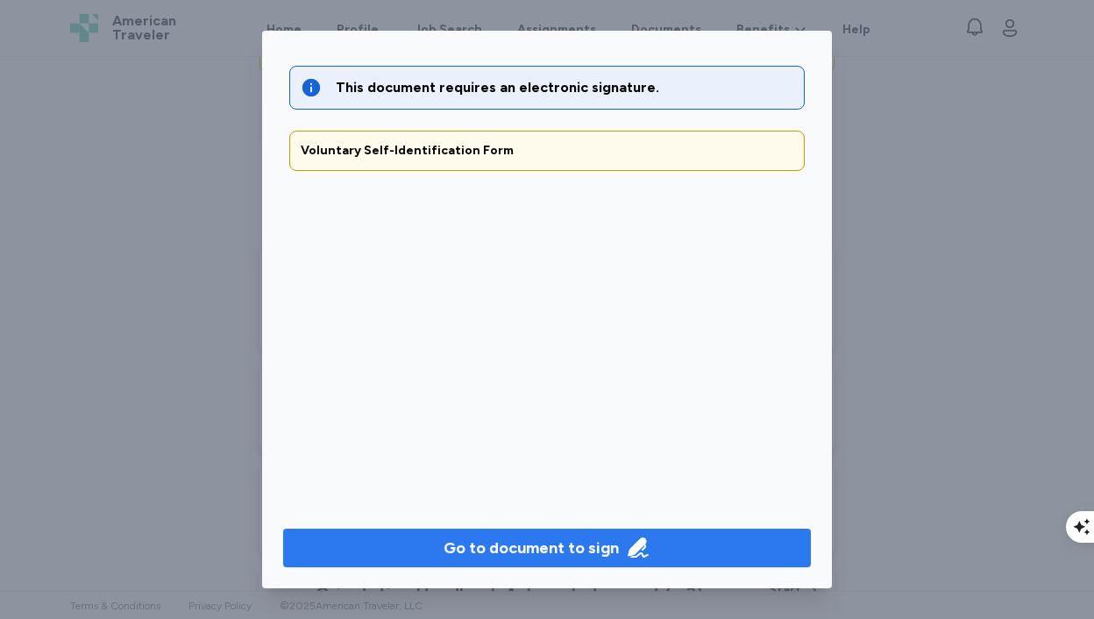
click at [515, 553] on div "Go to document to sign" at bounding box center [531, 548] width 175 height 25
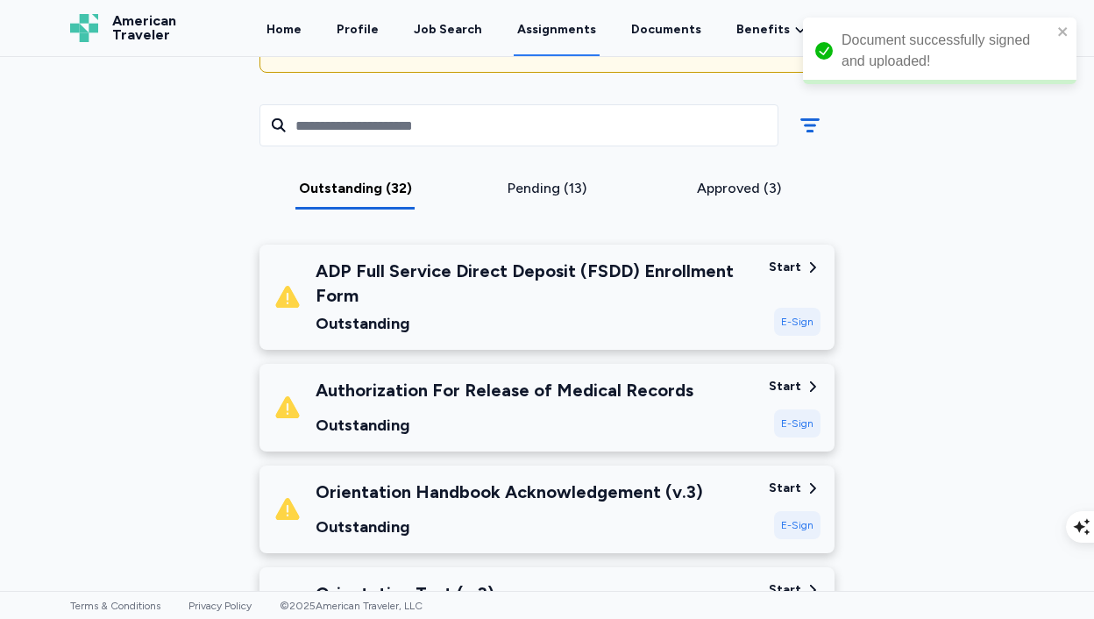
scroll to position [232, 0]
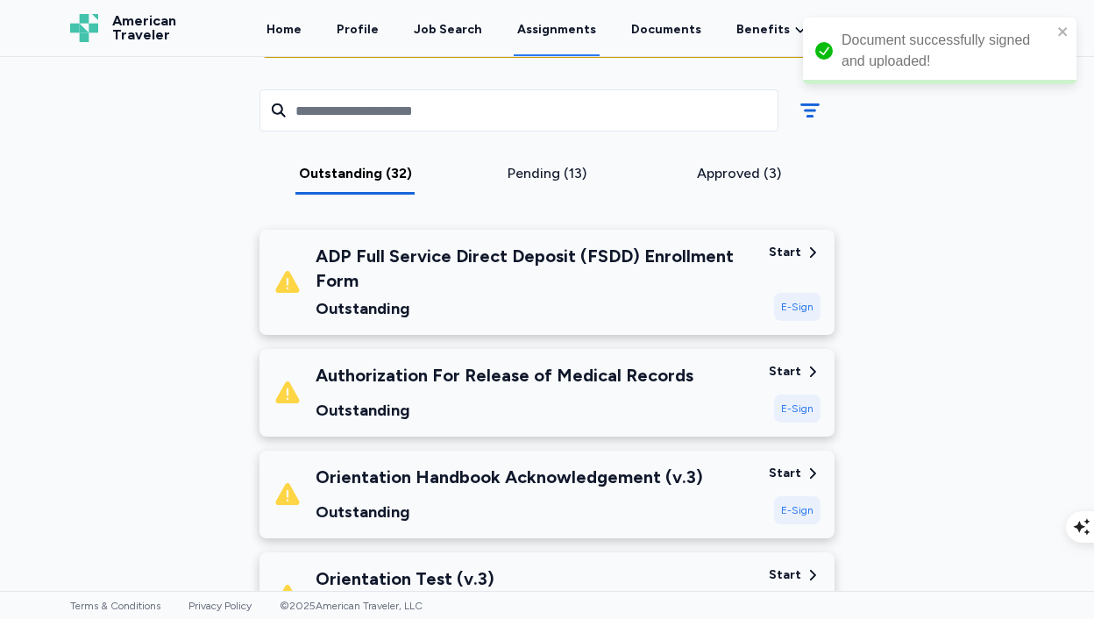
click at [562, 327] on div "ADP Full Service Direct Deposit (FSDD) Enrollment Form Outstanding Start E-Sign" at bounding box center [547, 282] width 575 height 105
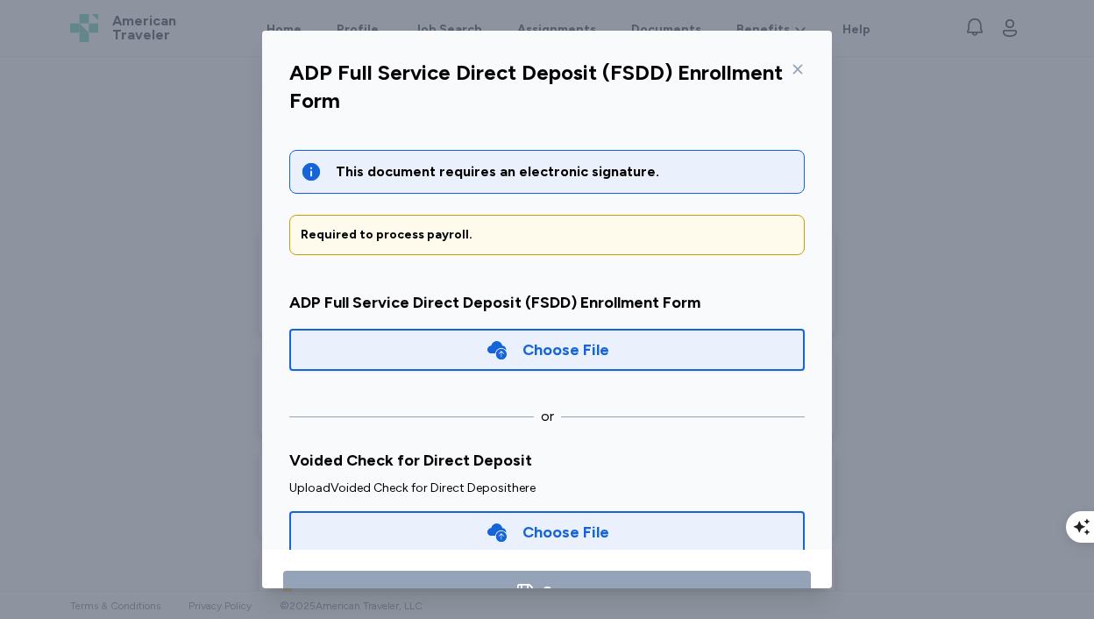
click at [179, 261] on div "ADP Full Service Direct Deposit (FSDD) Enrollment Form This document requires a…" at bounding box center [547, 309] width 1094 height 619
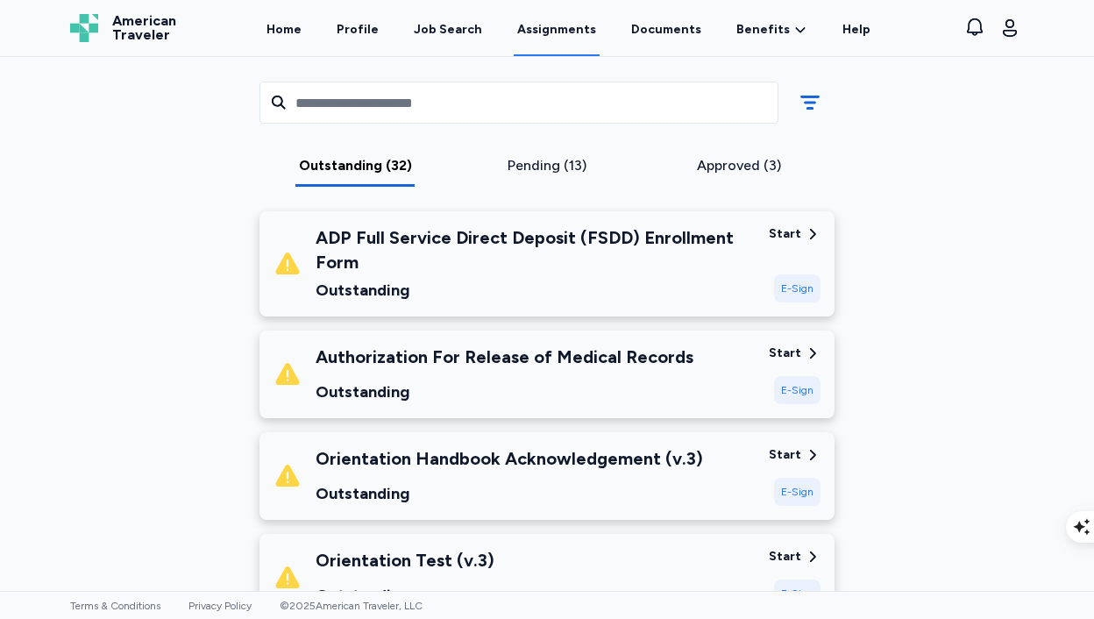
scroll to position [255, 0]
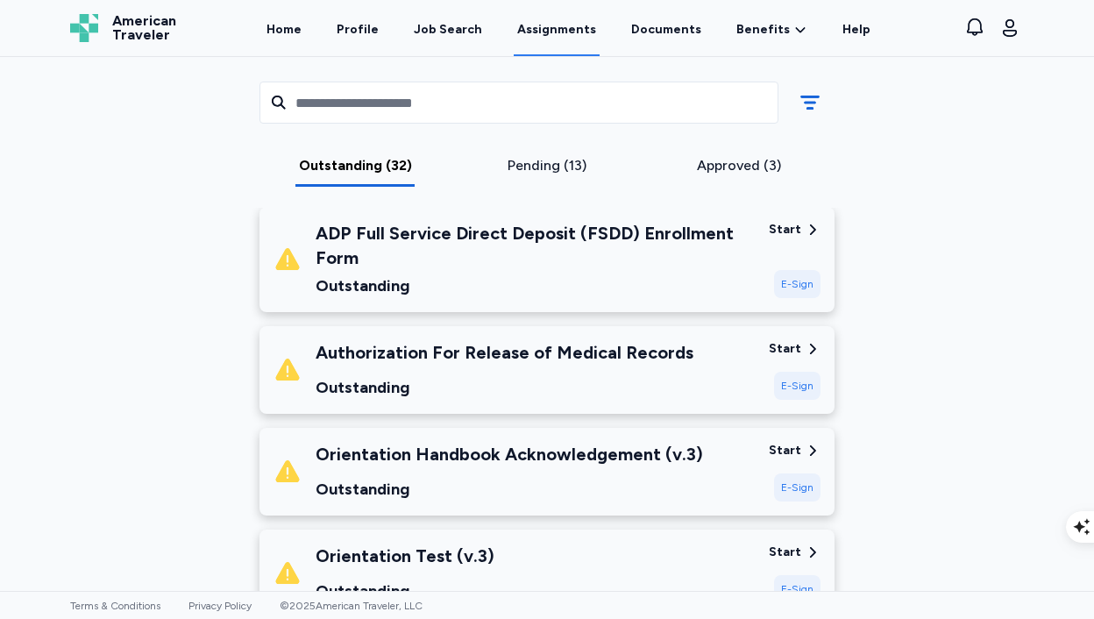
click at [409, 351] on div "Authorization For Release of Medical Records" at bounding box center [505, 352] width 378 height 25
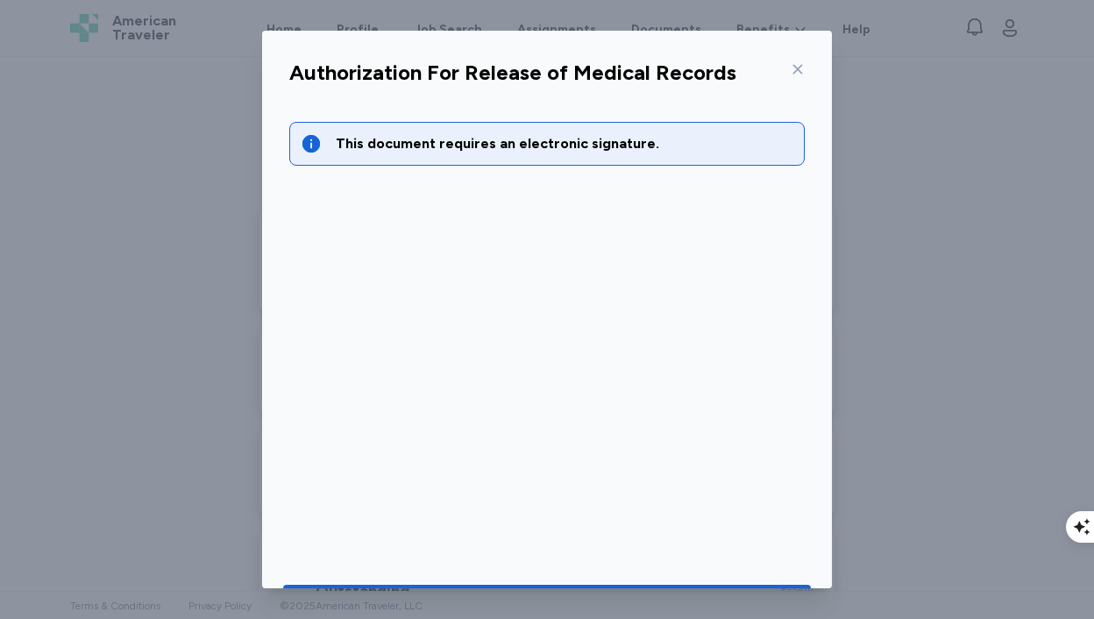
scroll to position [56, 0]
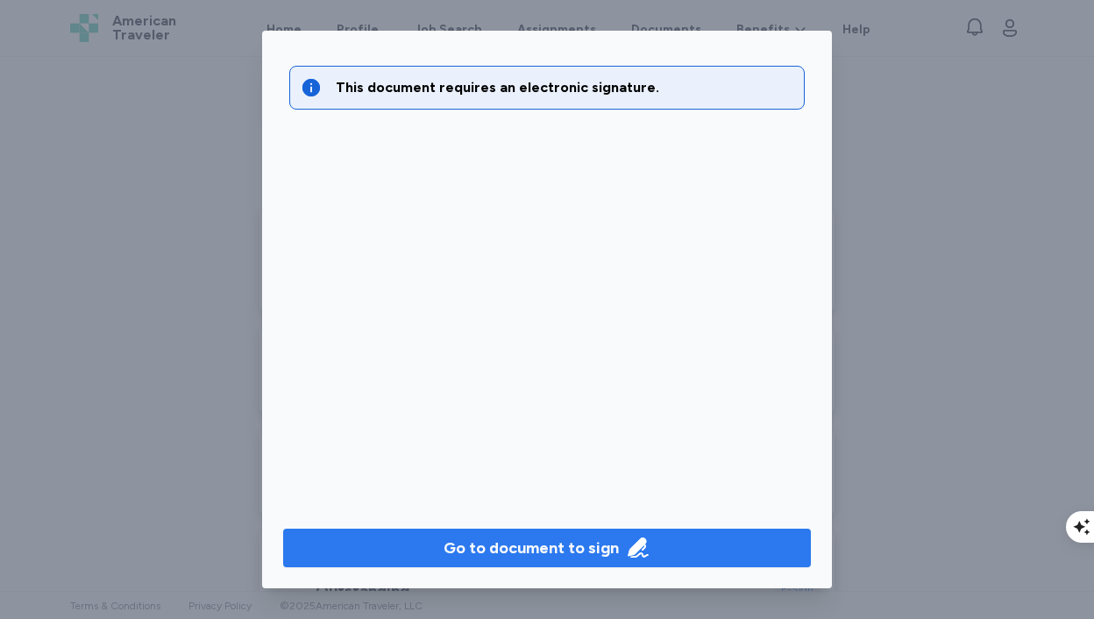
click at [458, 539] on div "Go to document to sign" at bounding box center [531, 548] width 175 height 25
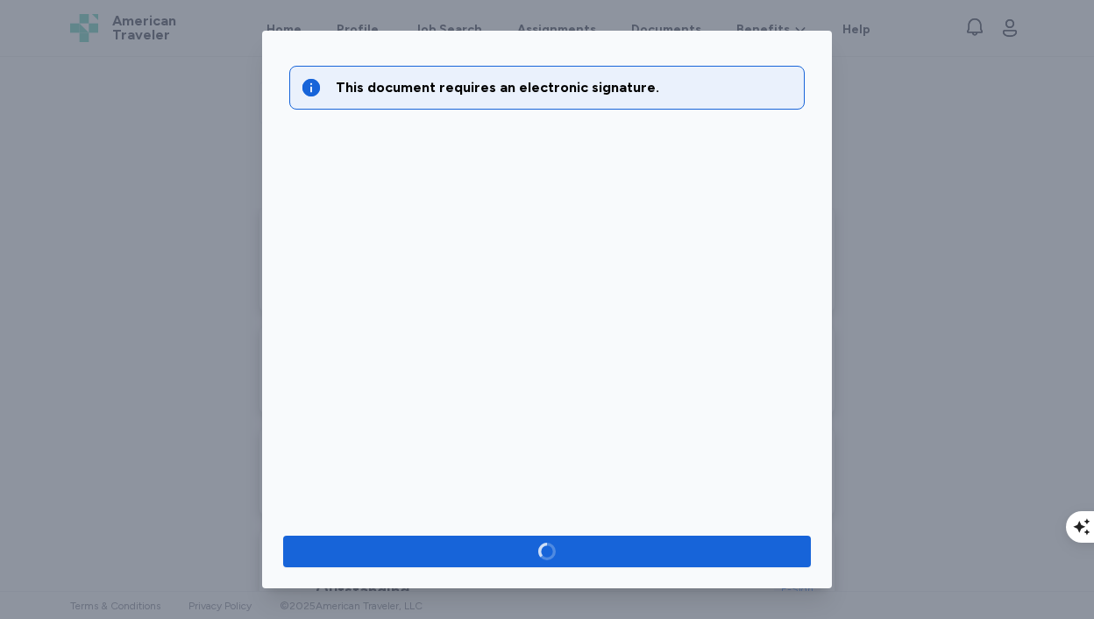
scroll to position [0, 0]
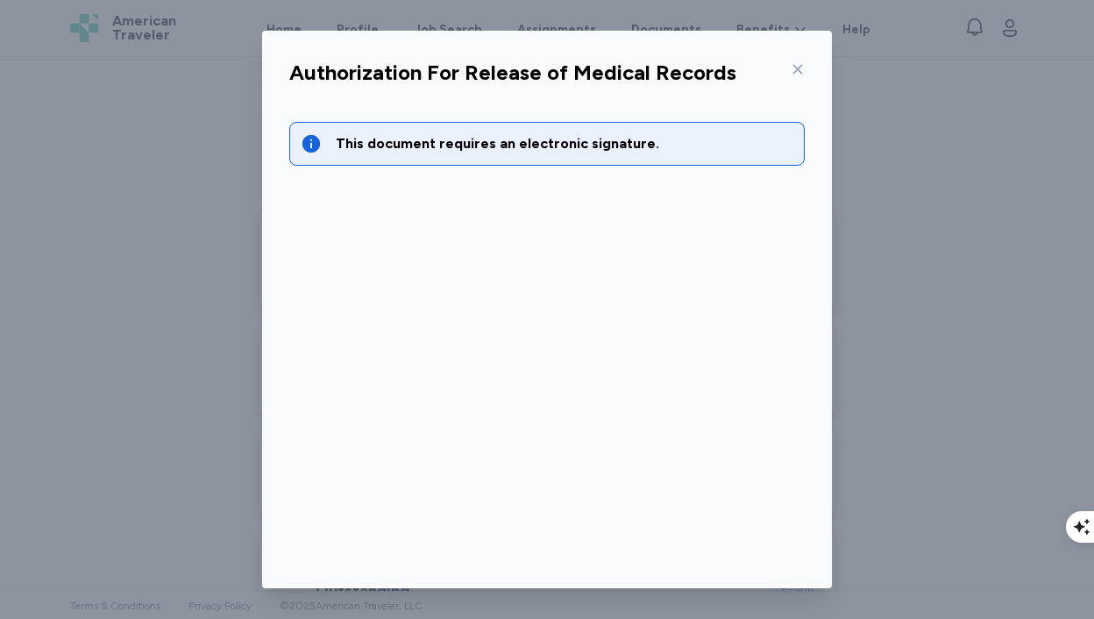
click at [800, 68] on icon at bounding box center [799, 70] width 10 height 10
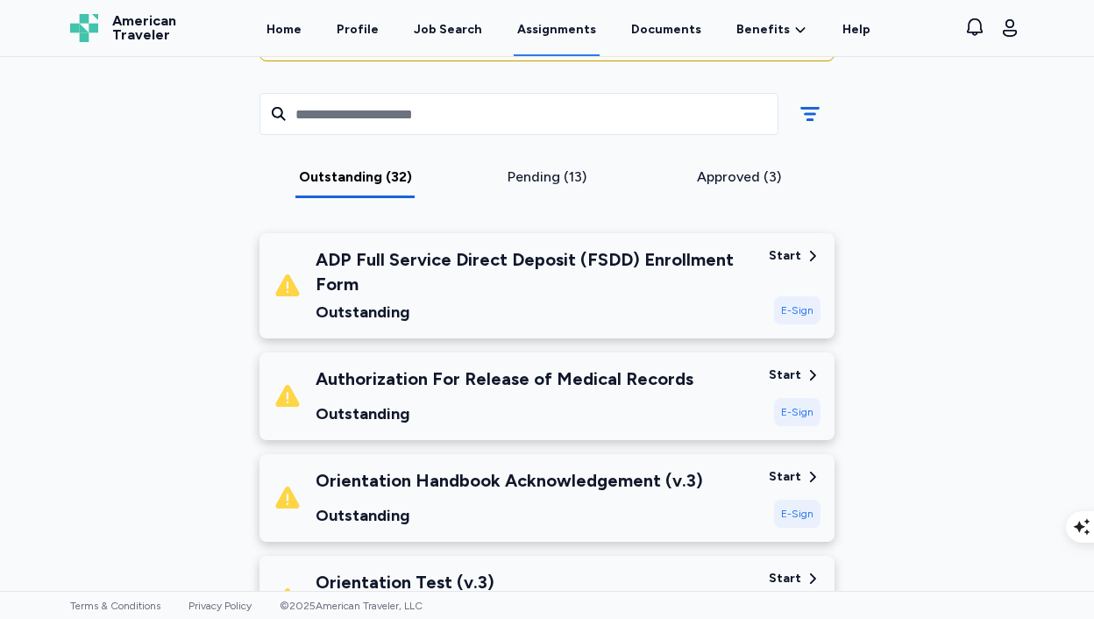
scroll to position [234, 0]
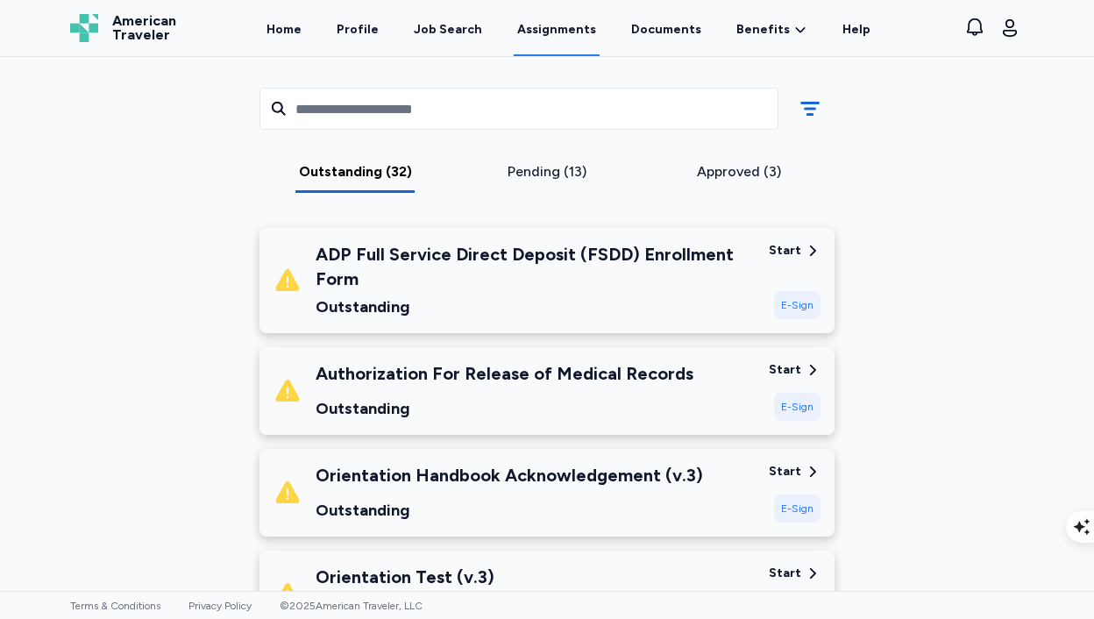
click at [628, 396] on div "Outstanding" at bounding box center [505, 408] width 378 height 25
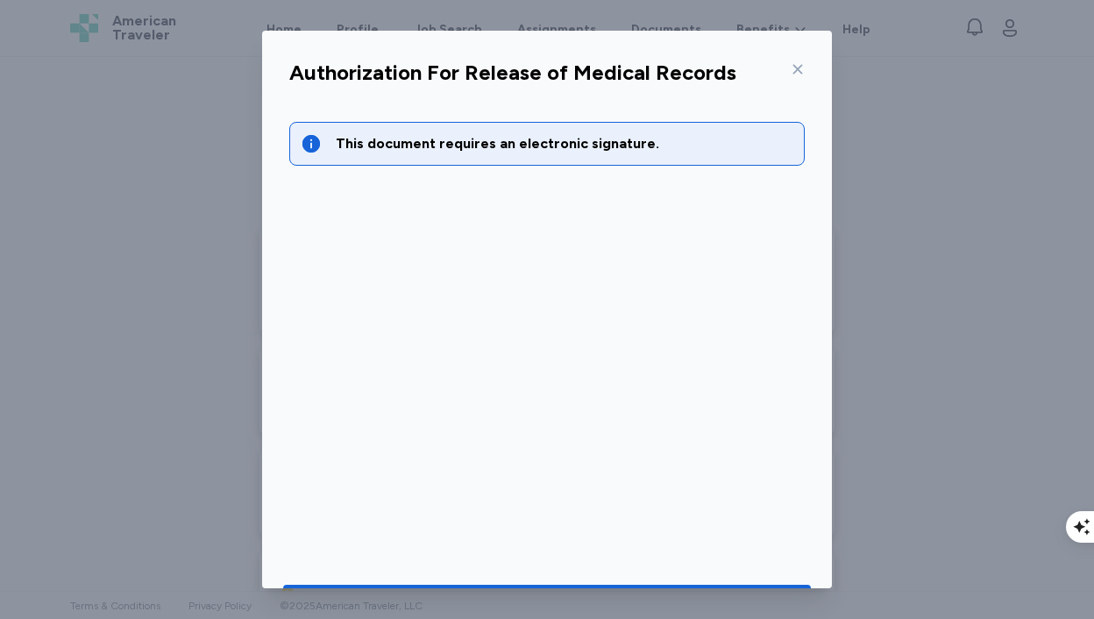
scroll to position [56, 0]
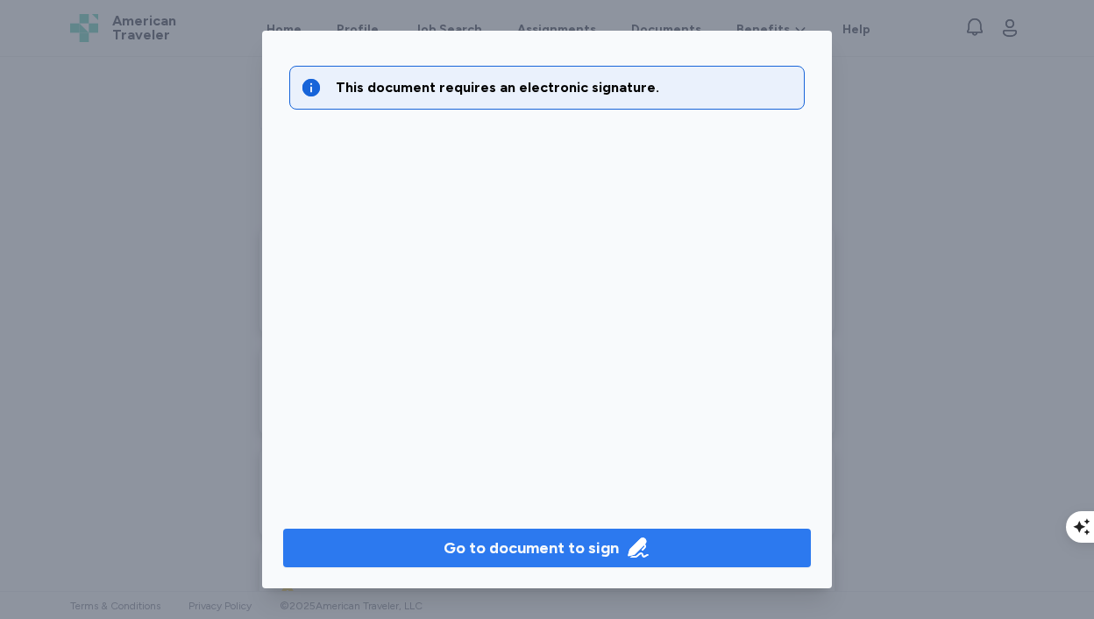
click at [587, 546] on div "Go to document to sign" at bounding box center [531, 548] width 175 height 25
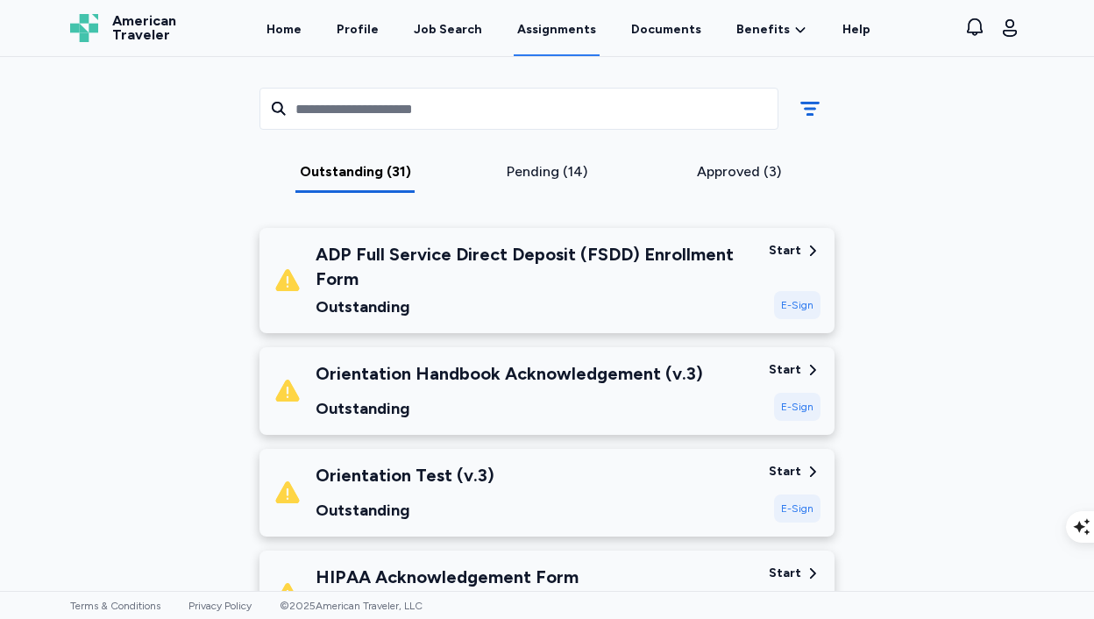
click at [795, 371] on div "Start" at bounding box center [785, 370] width 32 height 18
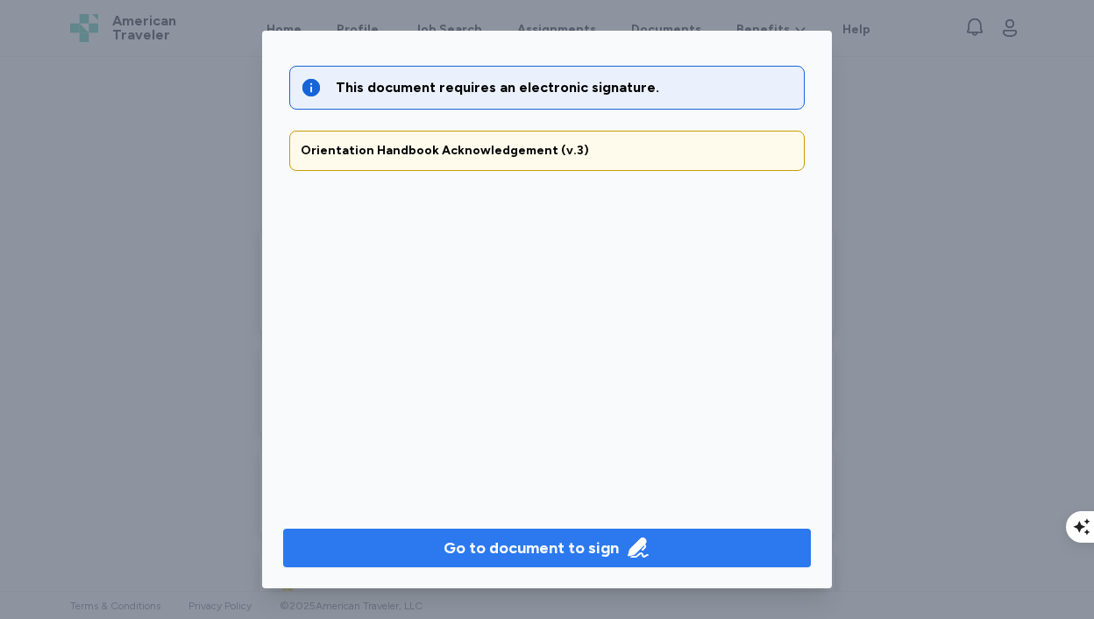
click at [545, 541] on div "Go to document to sign" at bounding box center [531, 548] width 175 height 25
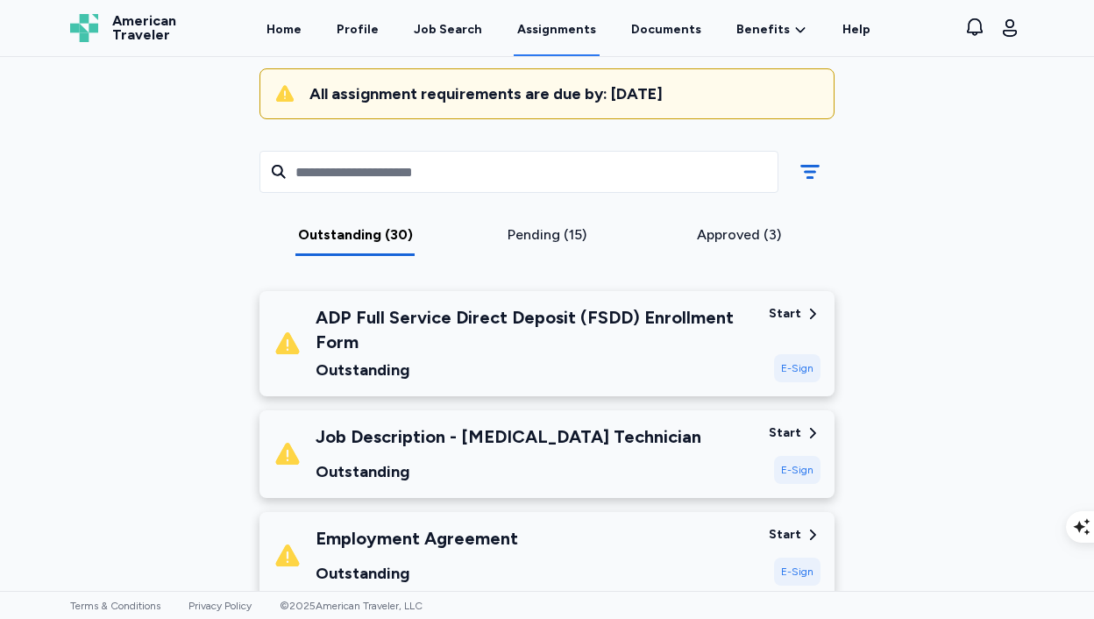
scroll to position [165, 0]
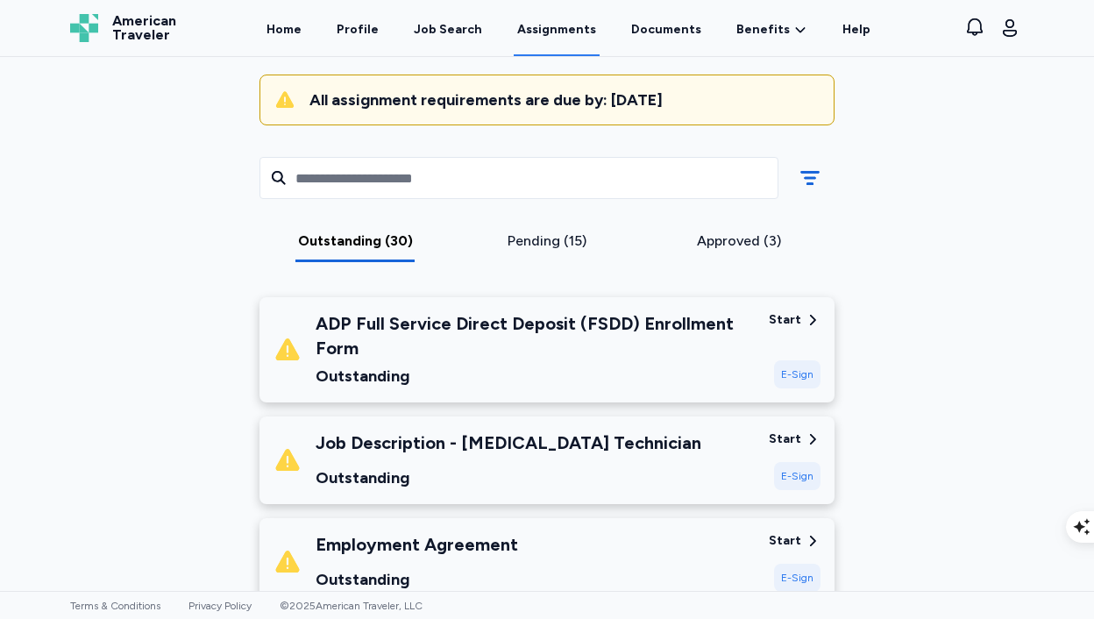
click at [538, 427] on div "Job Description - Radiology Technician Outstanding Start E-Sign" at bounding box center [547, 461] width 575 height 88
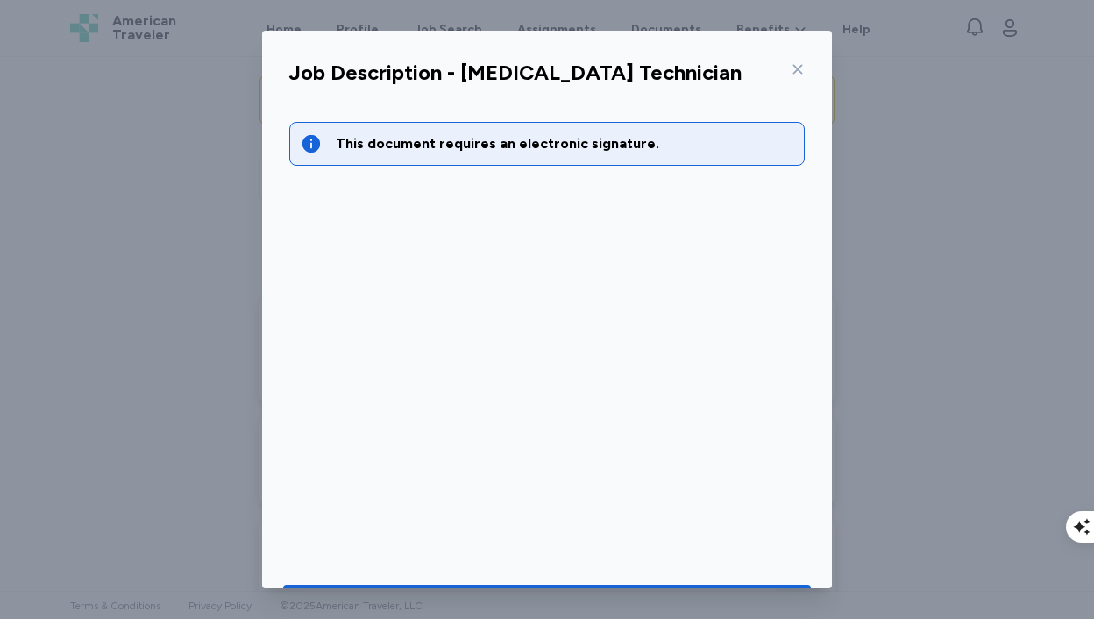
scroll to position [56, 0]
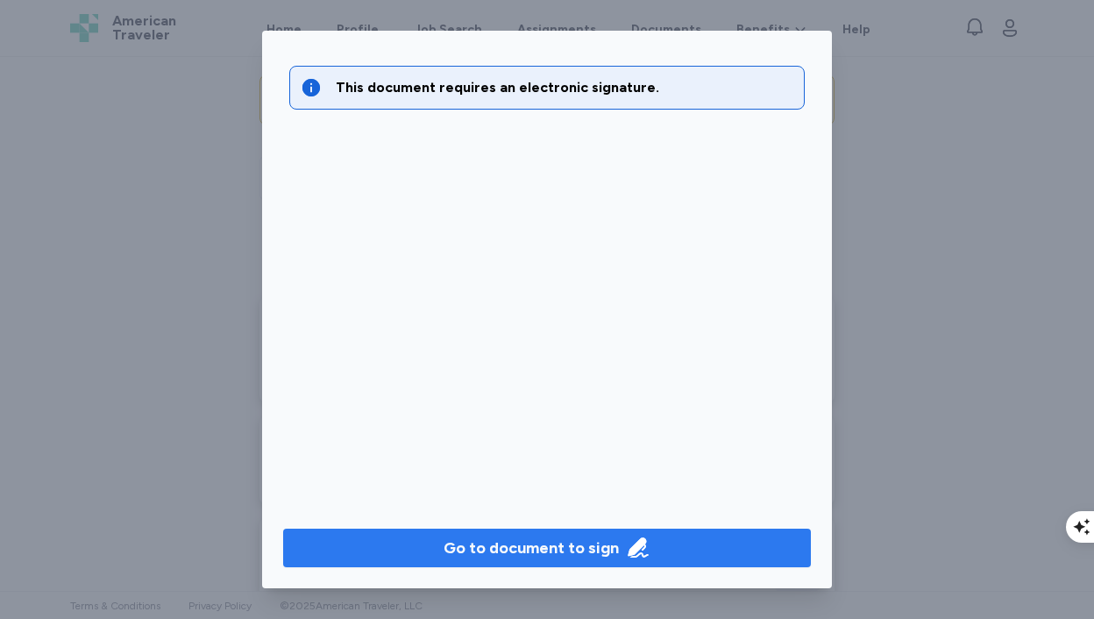
click at [517, 556] on div "Go to document to sign" at bounding box center [531, 548] width 175 height 25
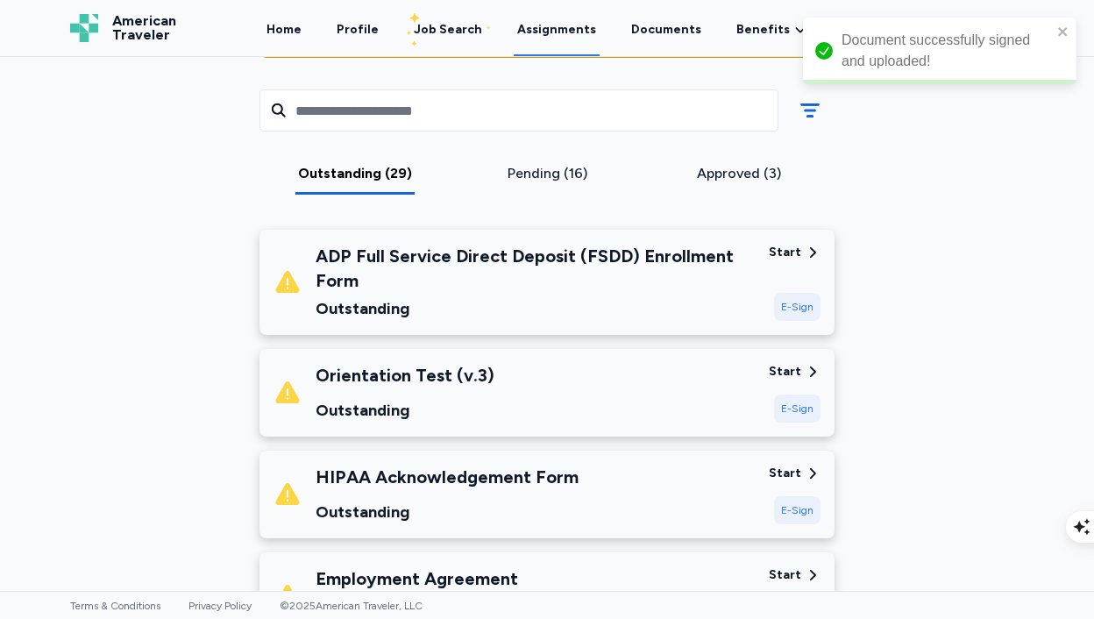
scroll to position [235, 0]
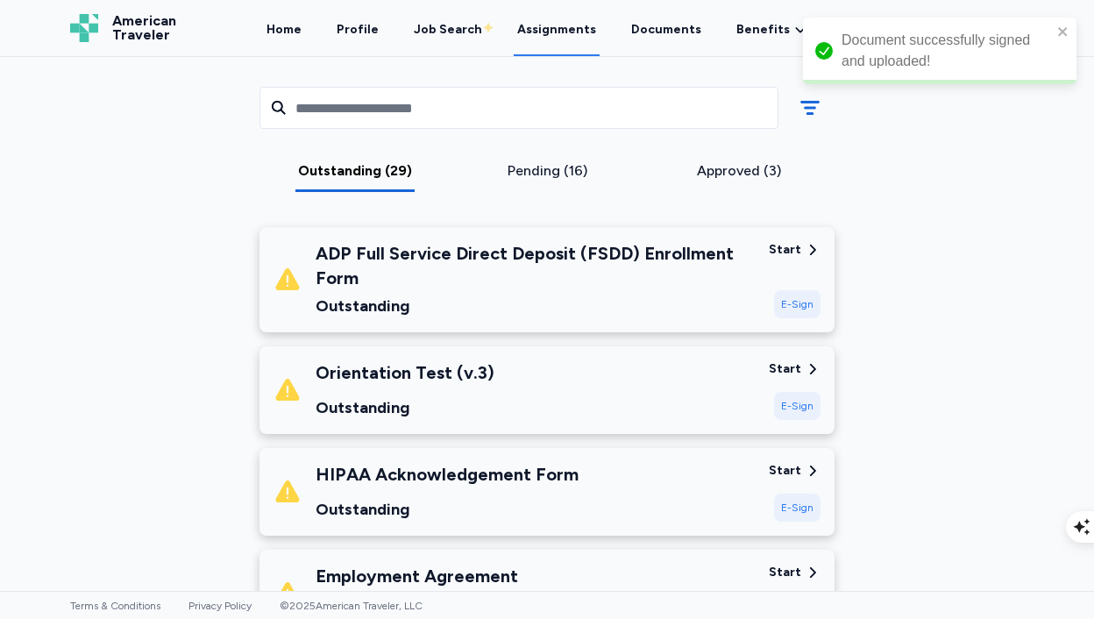
click at [437, 368] on div "Orientation Test (v.3)" at bounding box center [405, 372] width 179 height 25
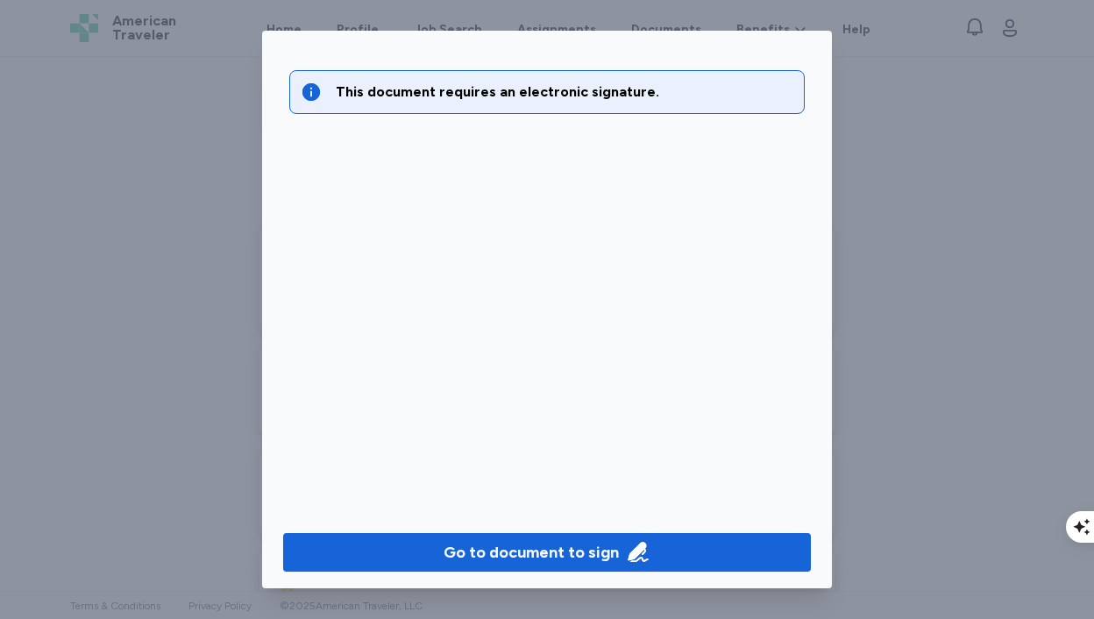
scroll to position [56, 0]
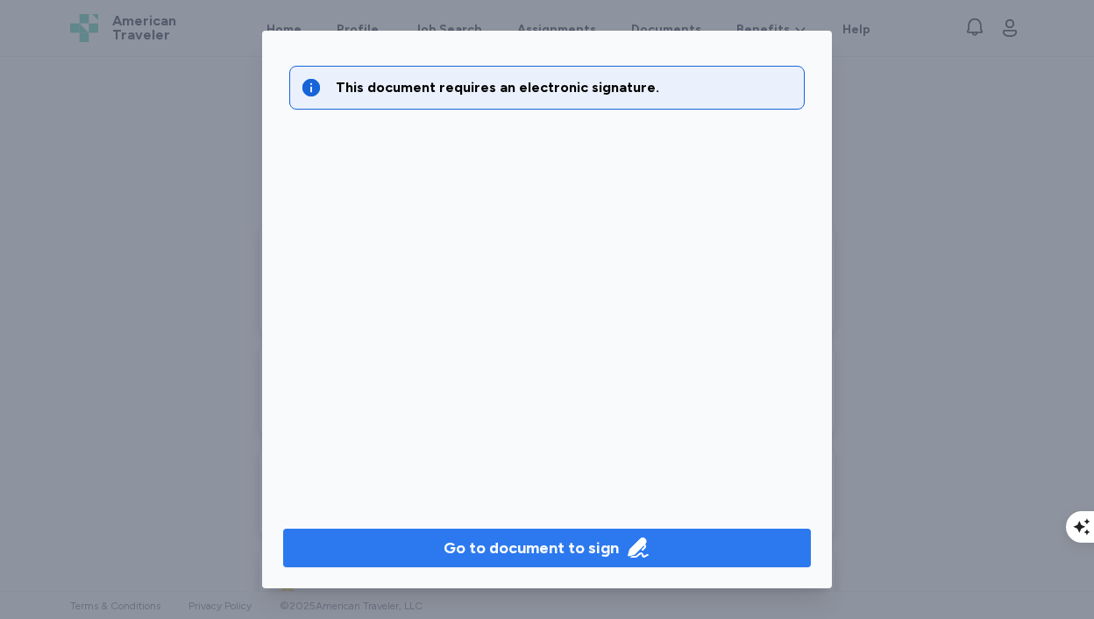
click at [531, 538] on div "Go to document to sign" at bounding box center [531, 548] width 175 height 25
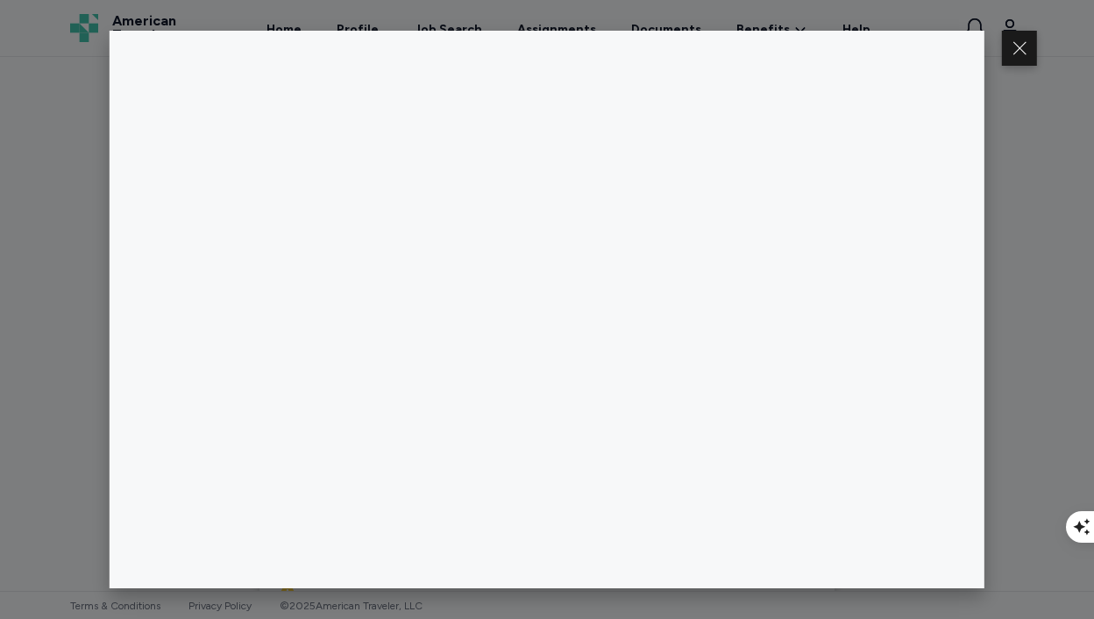
click at [1044, 327] on div at bounding box center [547, 309] width 1094 height 619
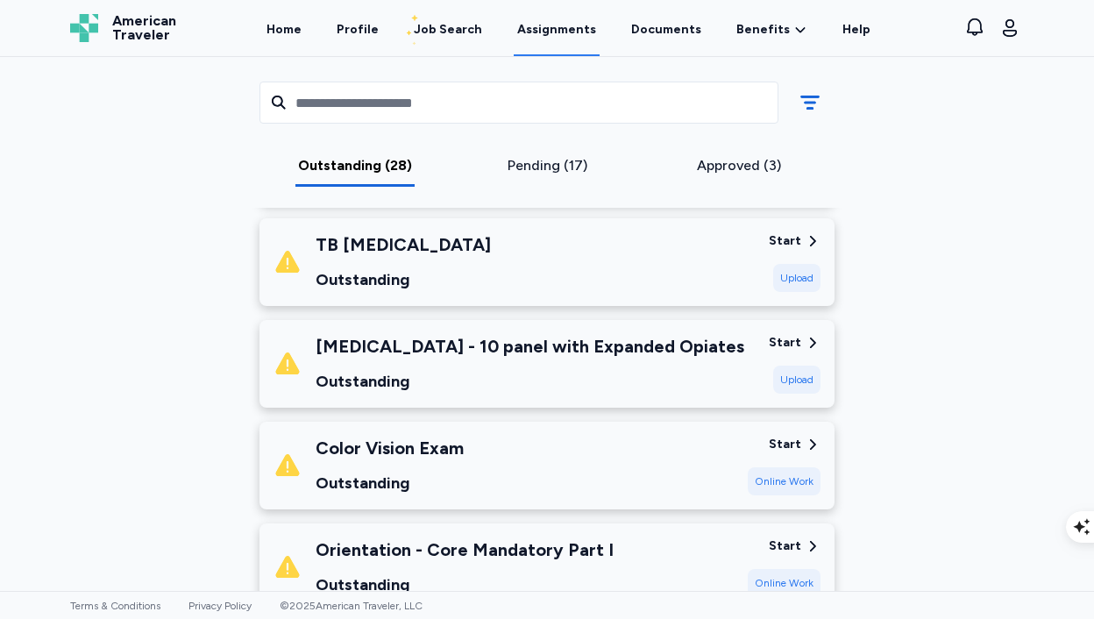
scroll to position [2427, 0]
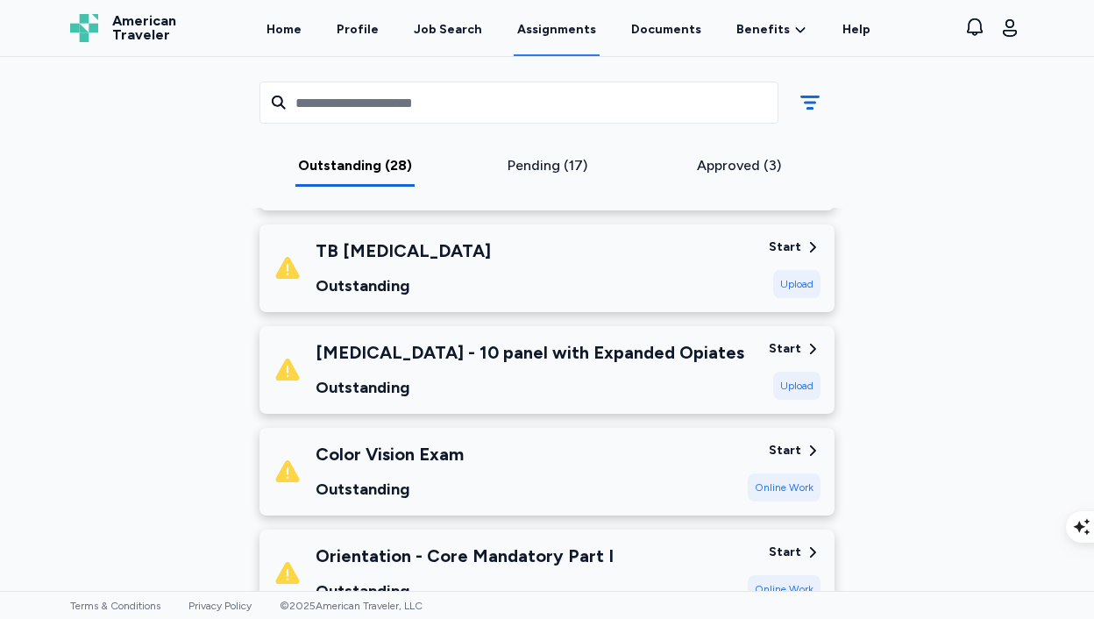
click at [634, 375] on div "Outstanding" at bounding box center [530, 387] width 429 height 25
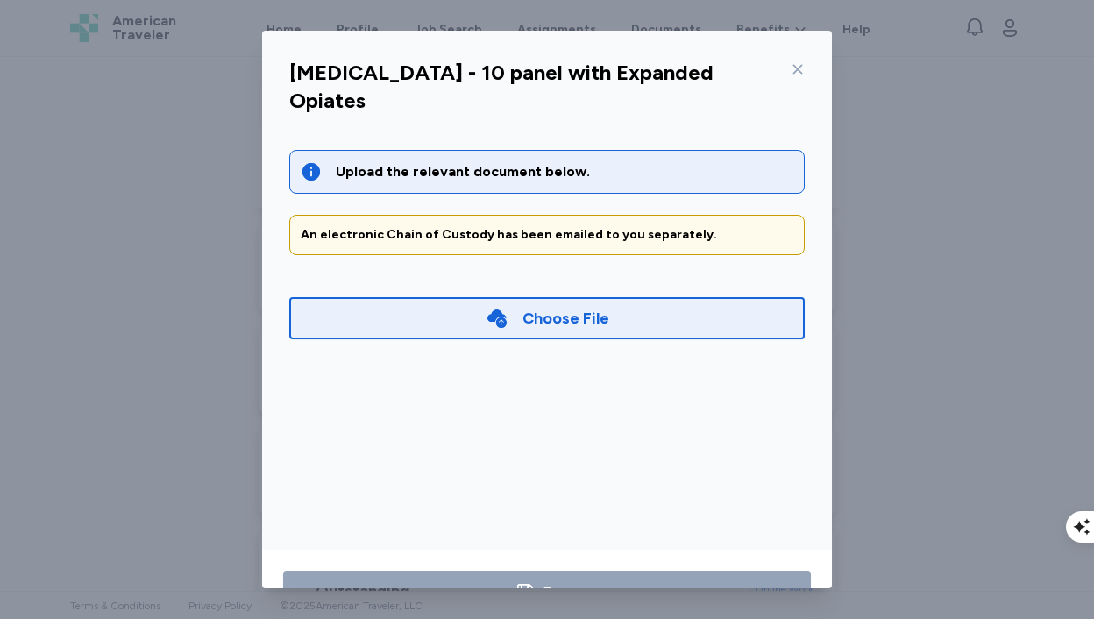
click at [796, 67] on icon at bounding box center [798, 69] width 14 height 14
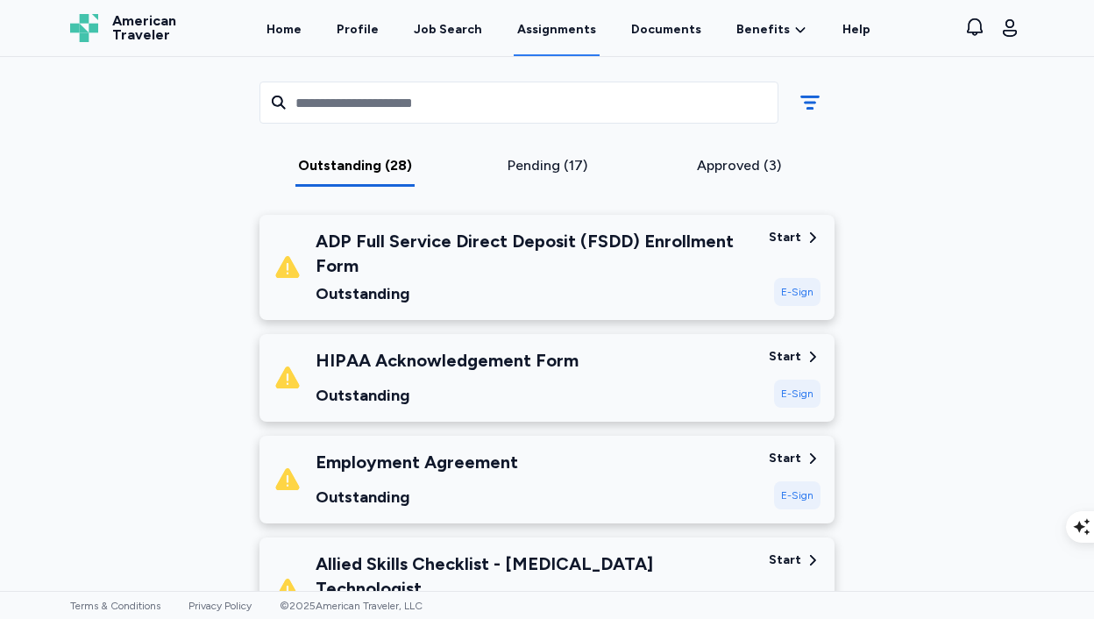
scroll to position [249, 0]
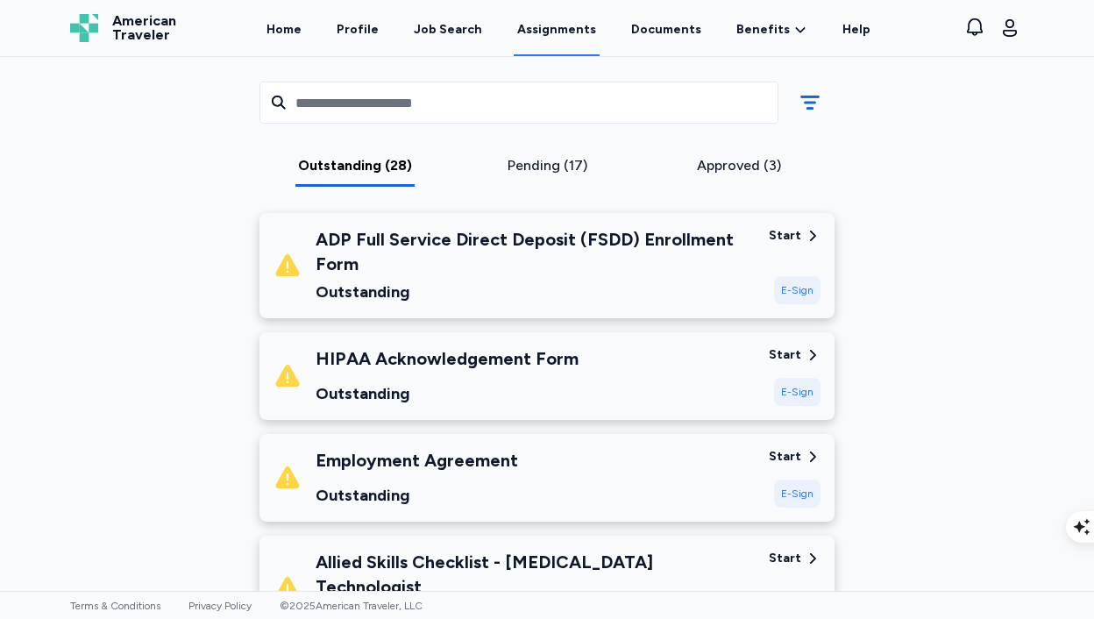
click at [544, 350] on div "HIPAA Acknowledgement Form" at bounding box center [447, 358] width 263 height 25
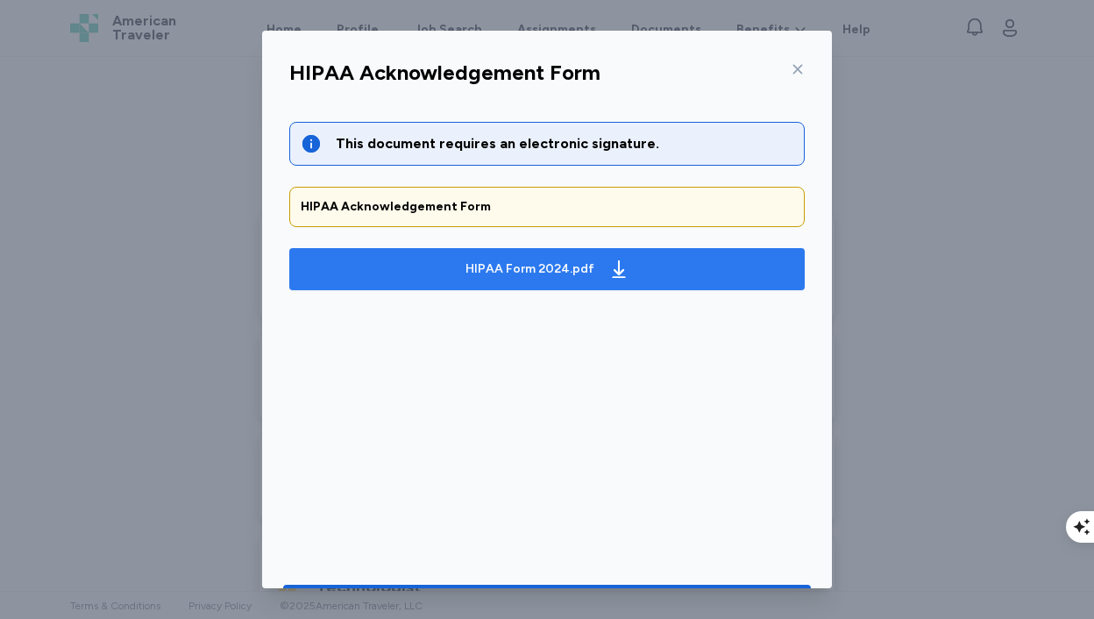
click at [540, 269] on div "HIPAA Form 2024.pdf" at bounding box center [530, 269] width 129 height 18
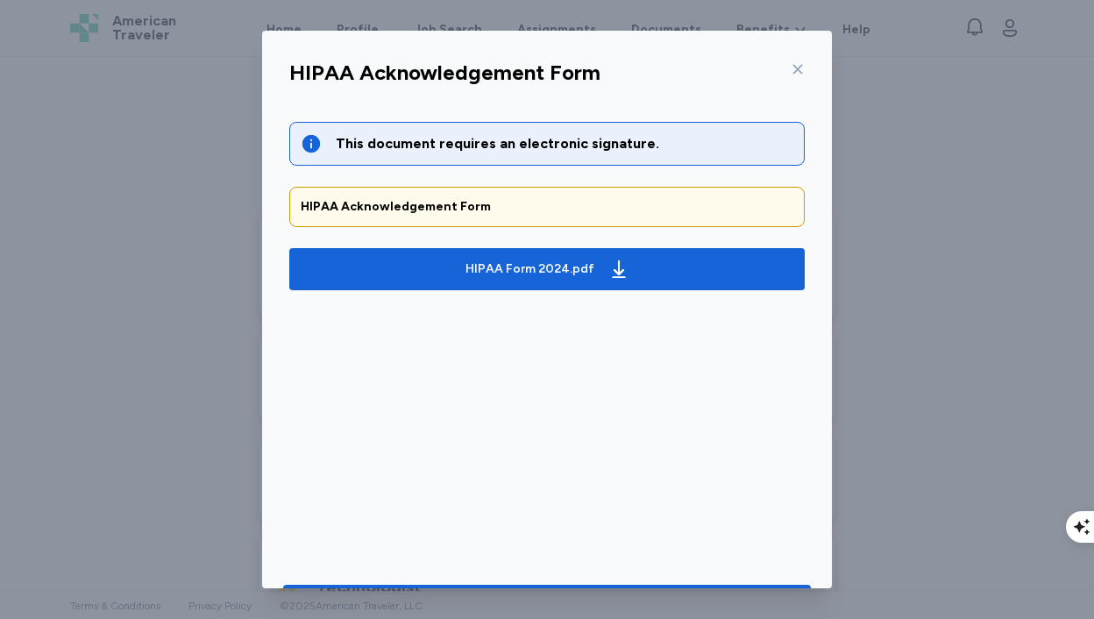
scroll to position [56, 0]
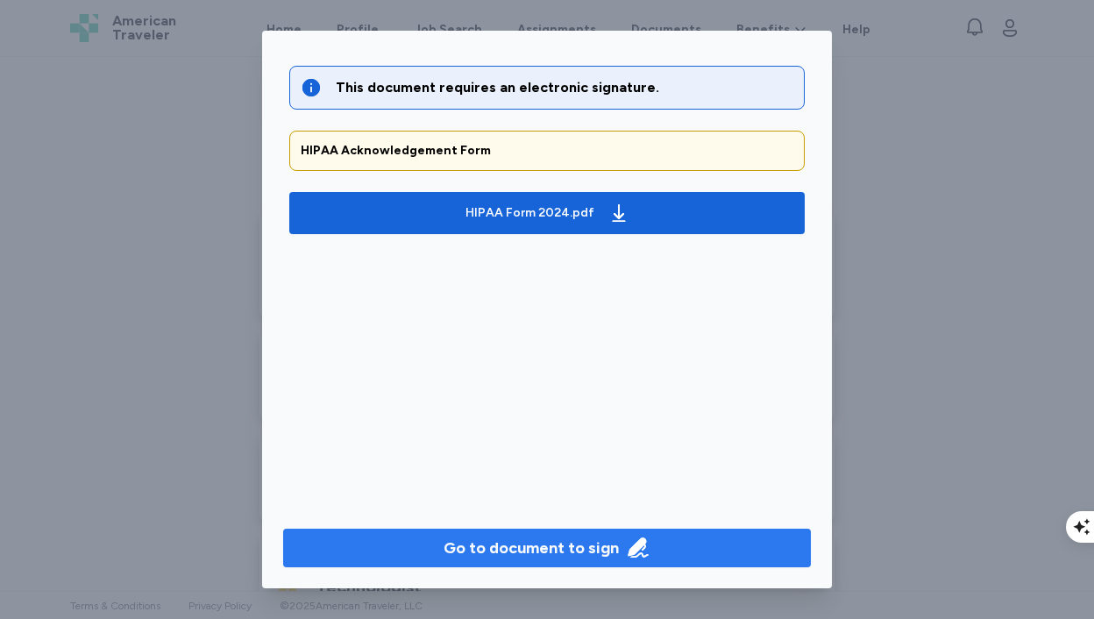
click at [536, 552] on div "Go to document to sign" at bounding box center [531, 548] width 175 height 25
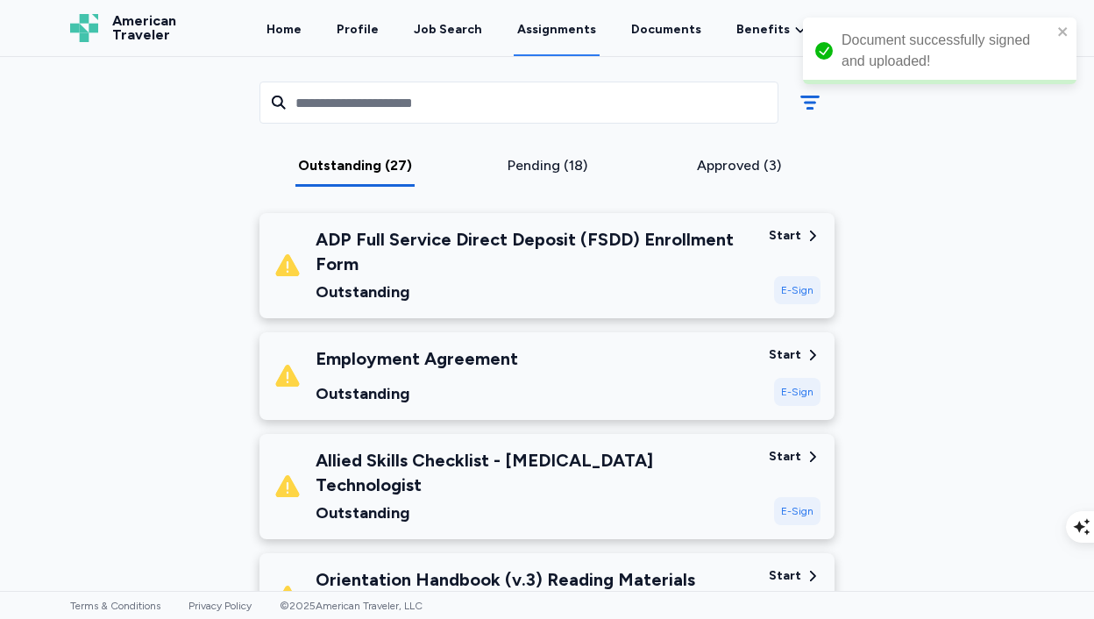
click at [552, 360] on div "Employment Agreement Outstanding" at bounding box center [514, 376] width 481 height 60
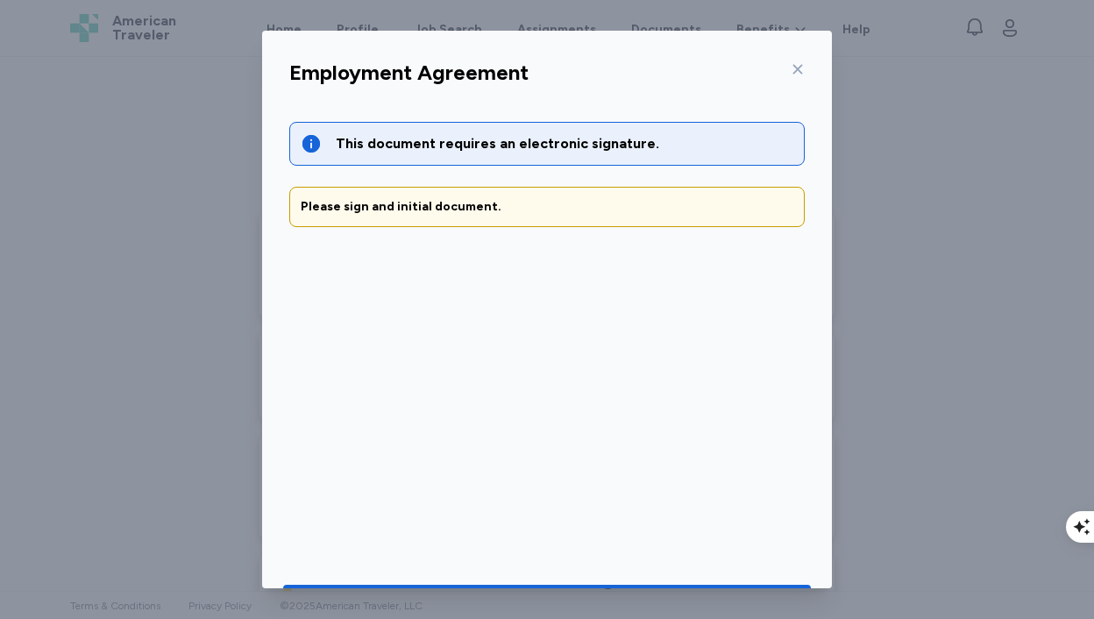
scroll to position [48, 0]
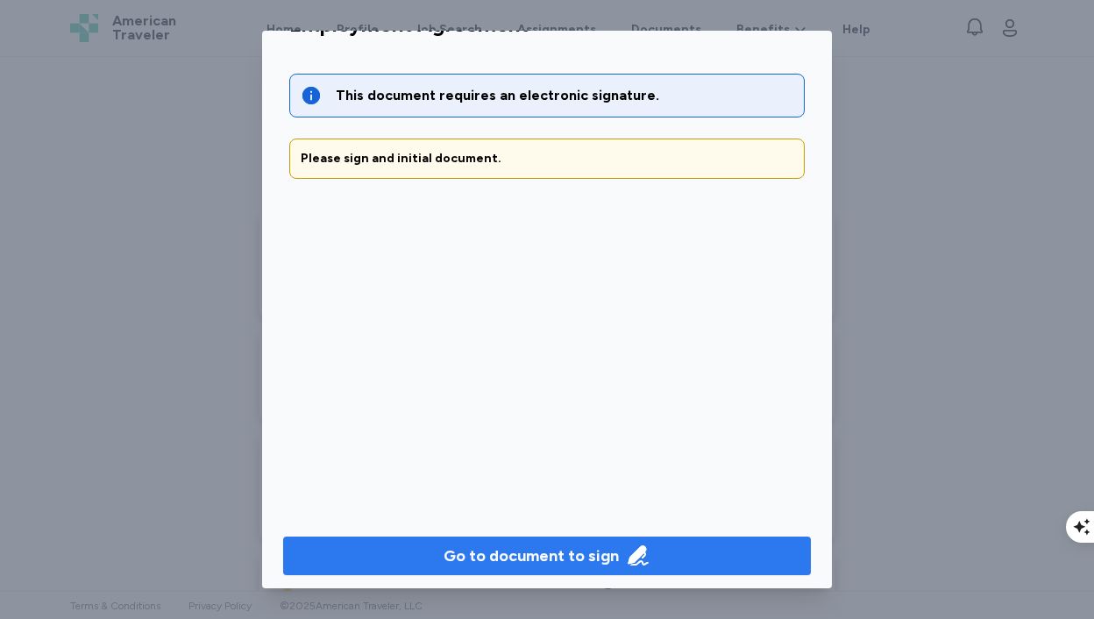
click at [549, 552] on div "Go to document to sign" at bounding box center [531, 556] width 175 height 25
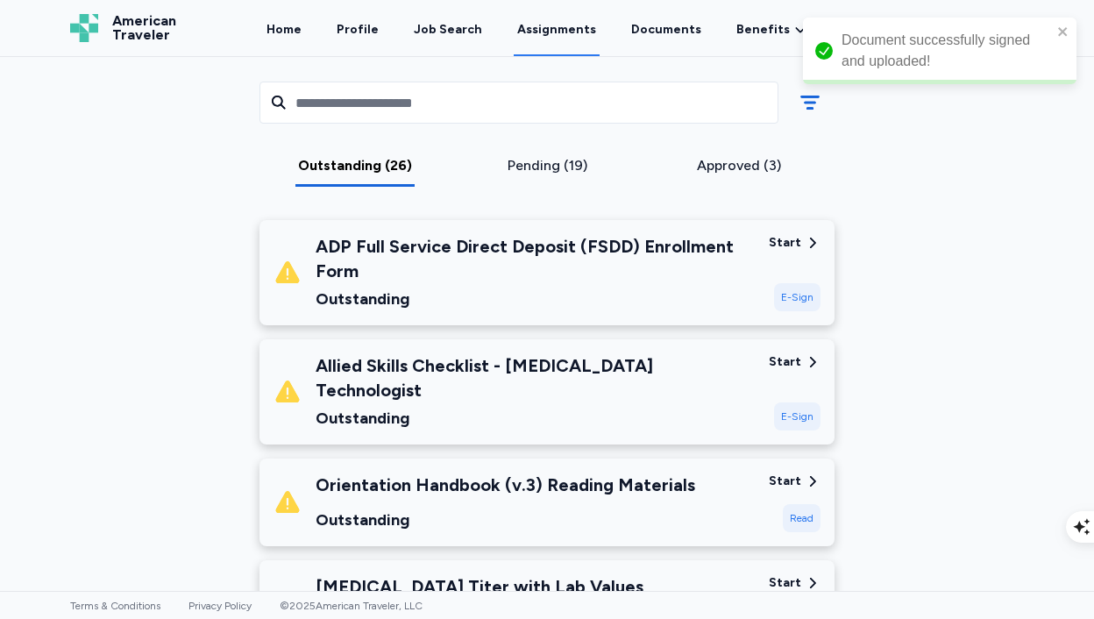
scroll to position [237, 0]
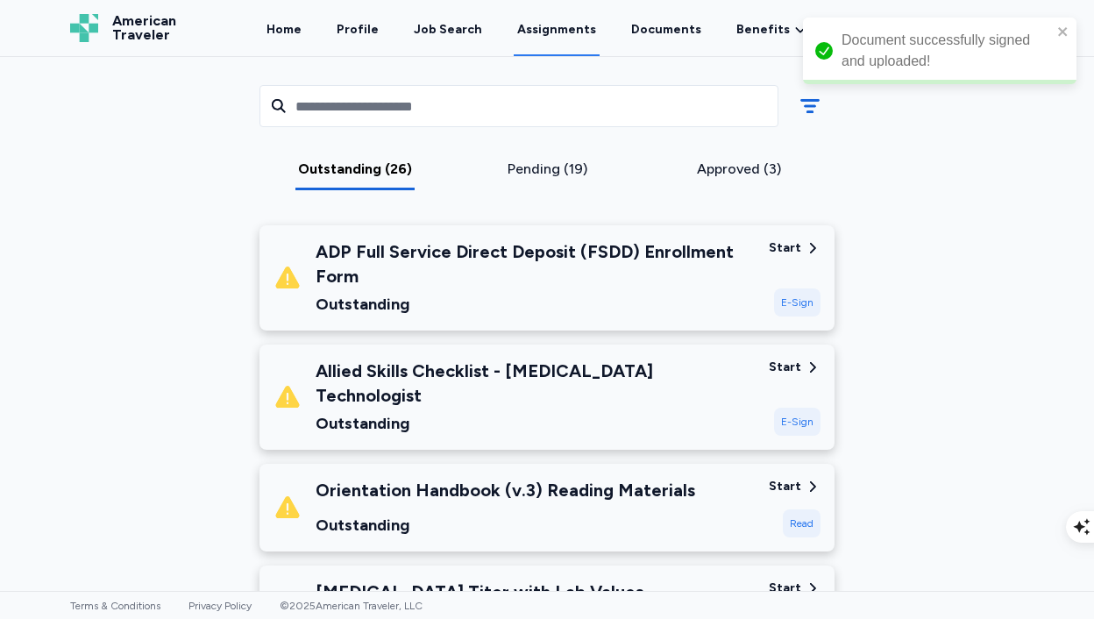
click at [598, 411] on div "Outstanding" at bounding box center [535, 423] width 439 height 25
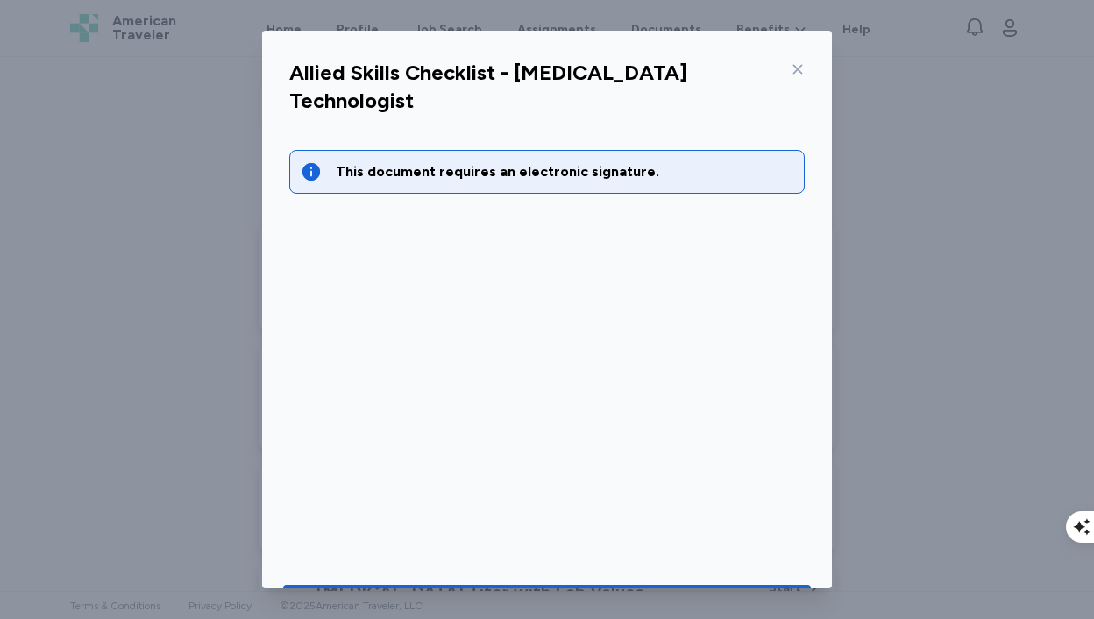
scroll to position [56, 0]
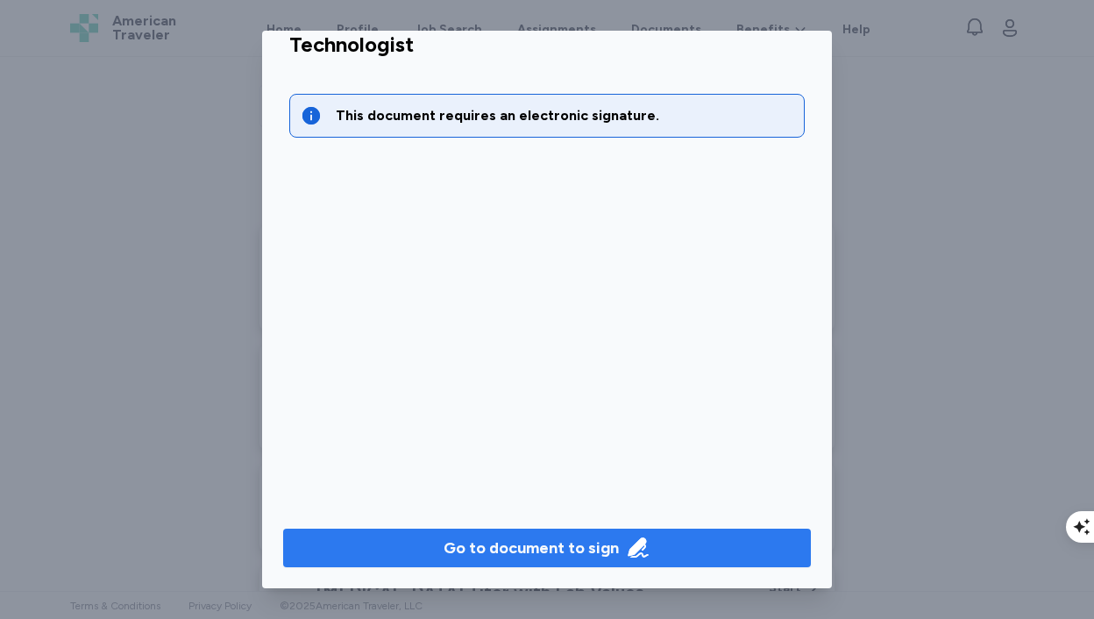
click at [636, 547] on icon "button" at bounding box center [638, 548] width 20 height 20
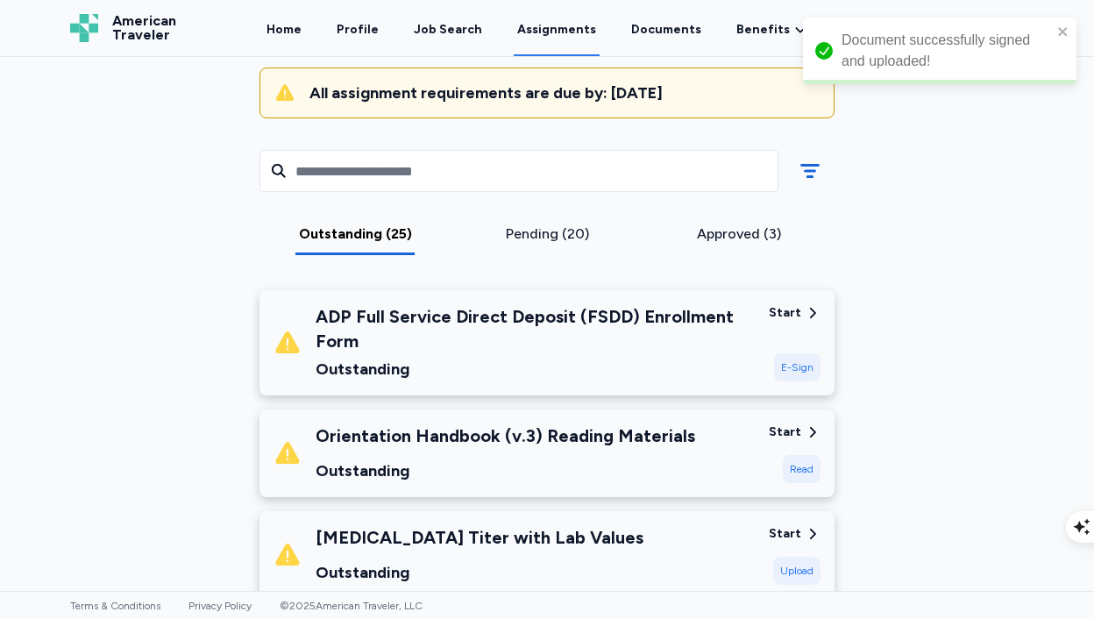
scroll to position [170, 0]
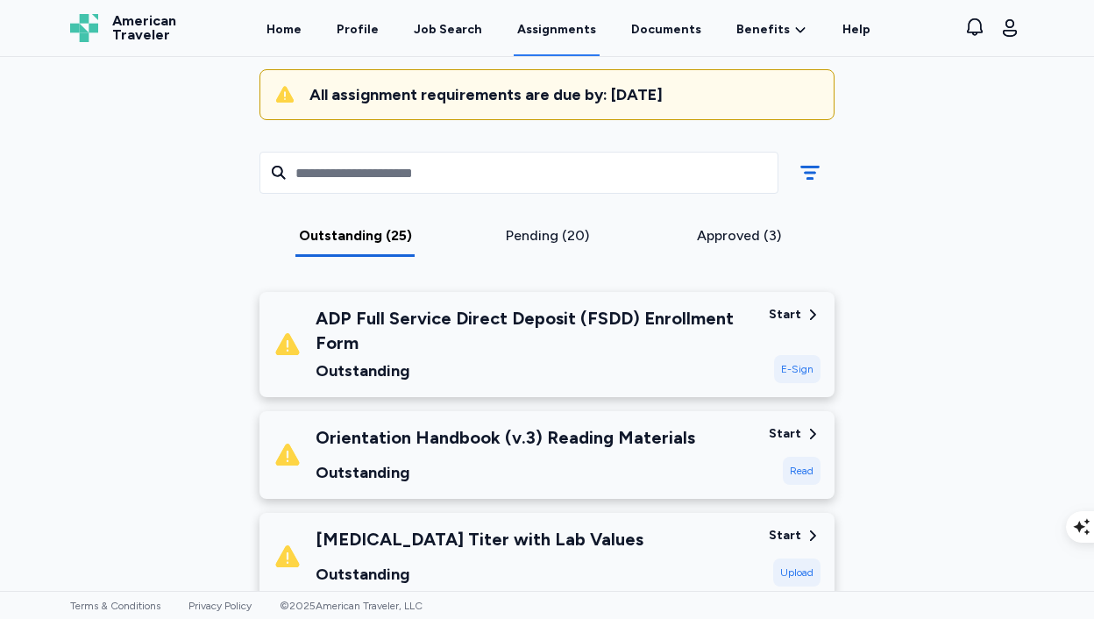
click at [658, 465] on div "Outstanding" at bounding box center [506, 472] width 380 height 25
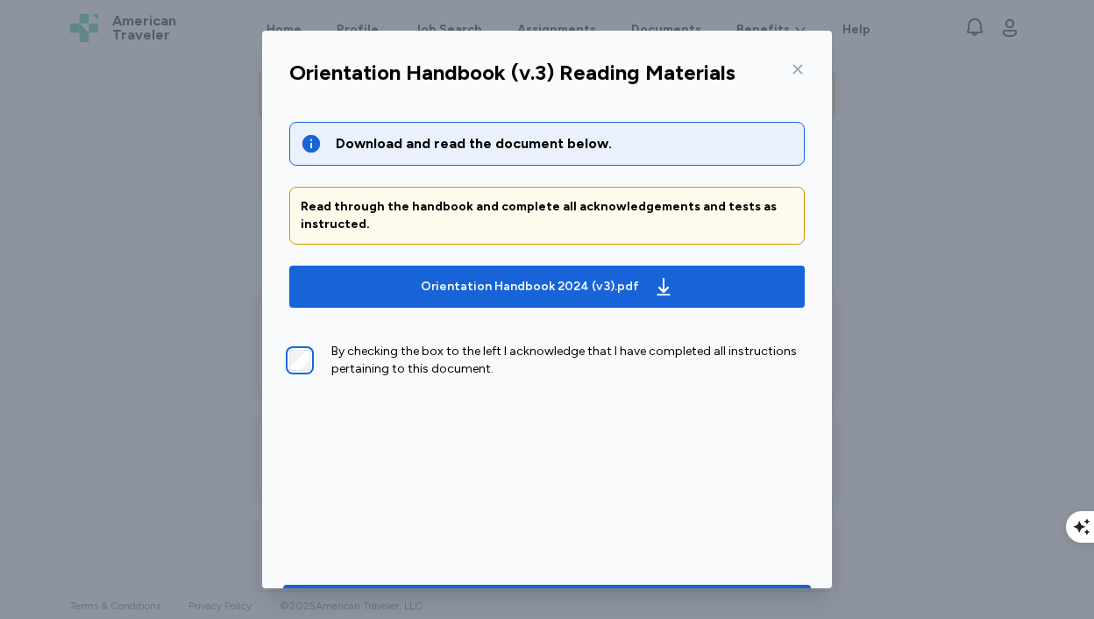
scroll to position [2, 0]
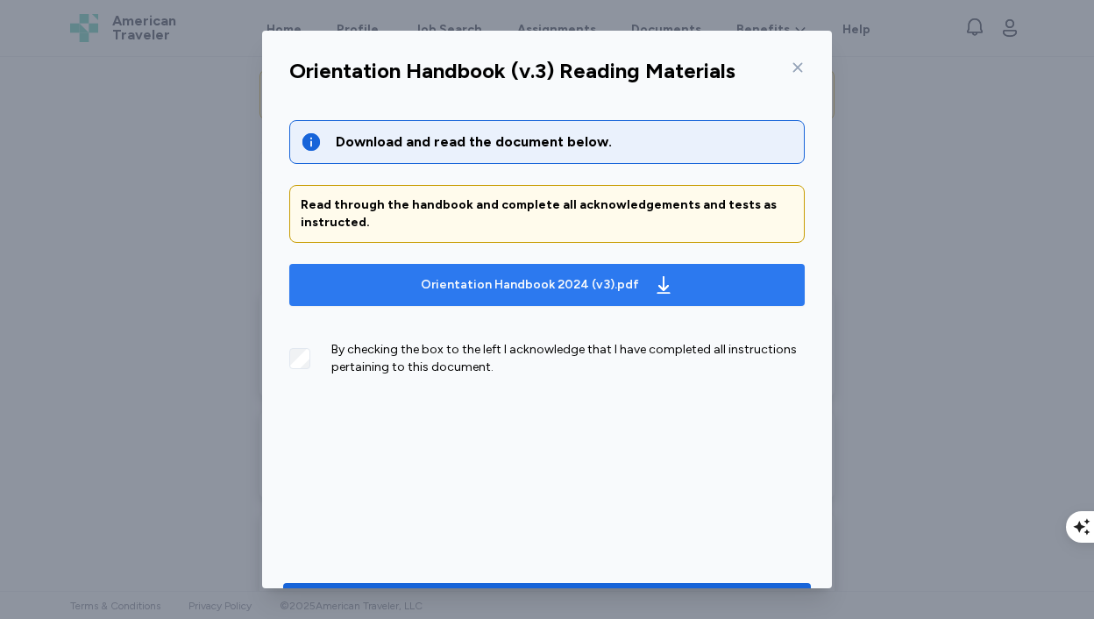
click at [517, 293] on div "Orientation Handbook 2024 (v3).pdf" at bounding box center [547, 285] width 260 height 28
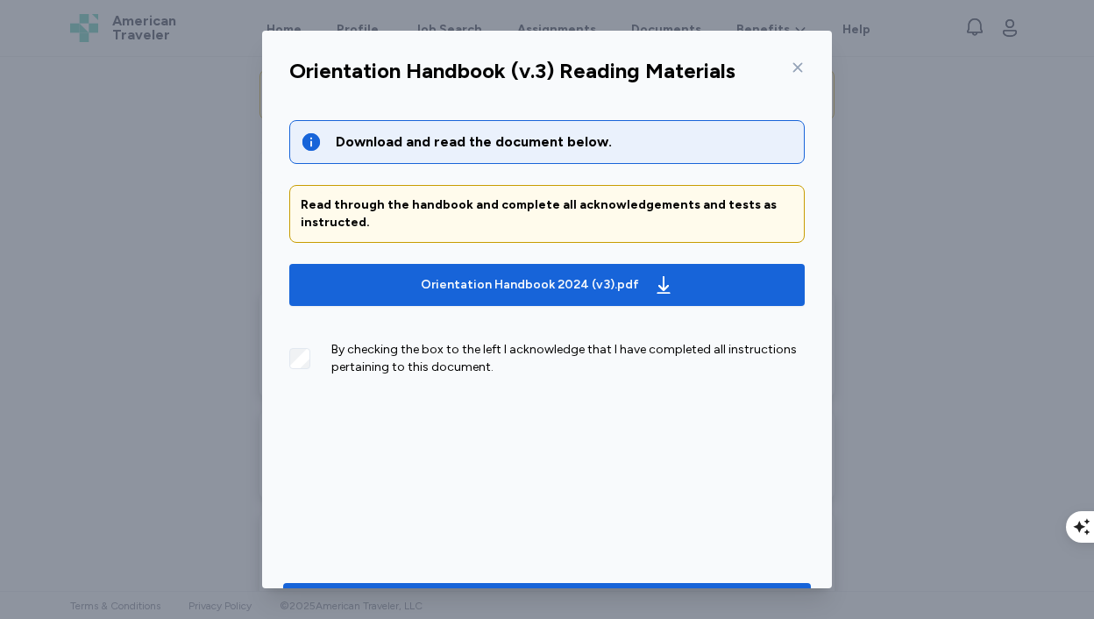
scroll to position [56, 0]
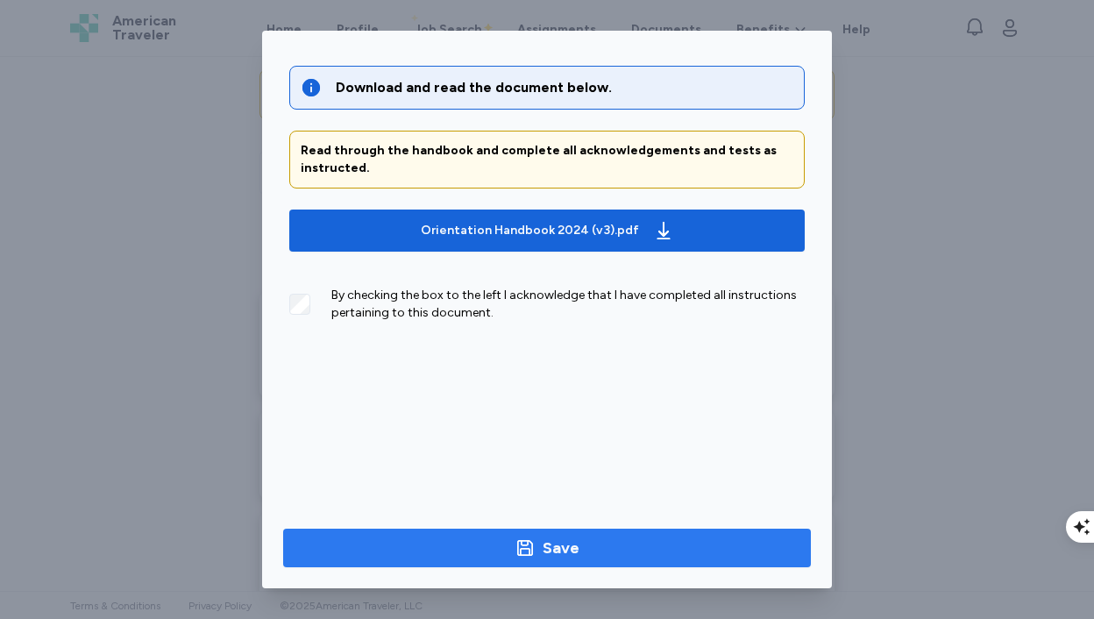
click at [513, 559] on span "Save" at bounding box center [547, 548] width 500 height 25
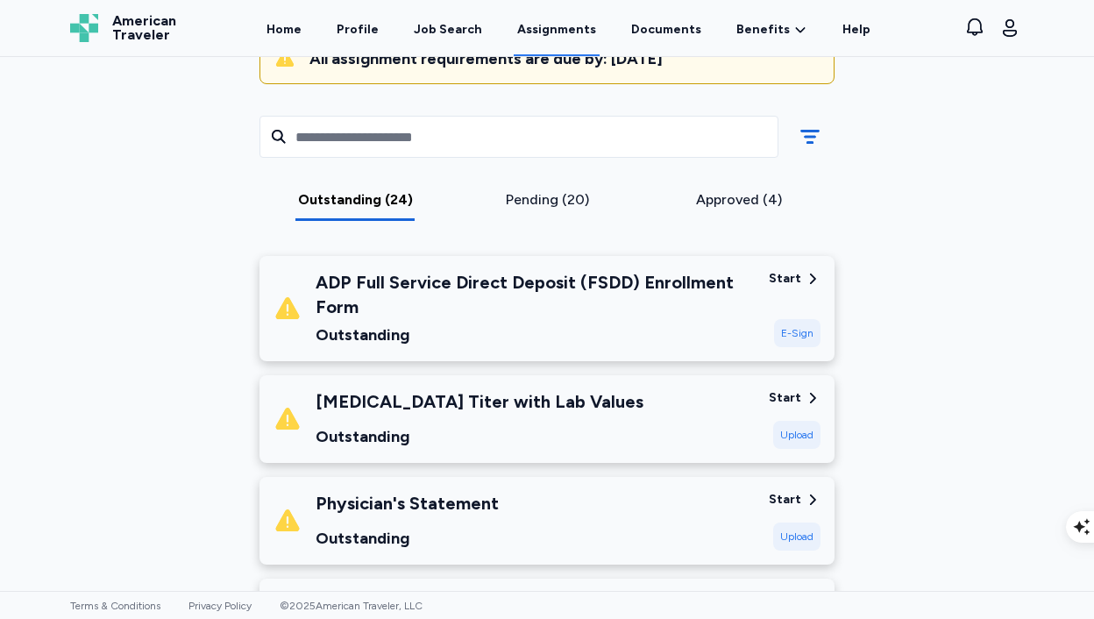
scroll to position [221, 0]
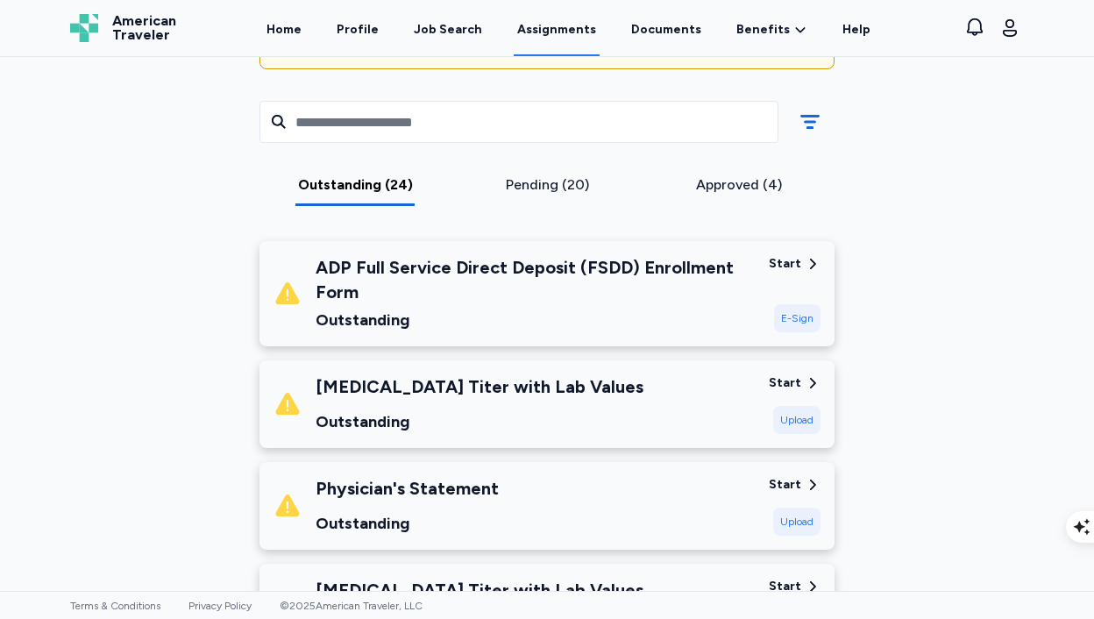
click at [481, 504] on div "Physician's Statement Outstanding" at bounding box center [407, 506] width 183 height 60
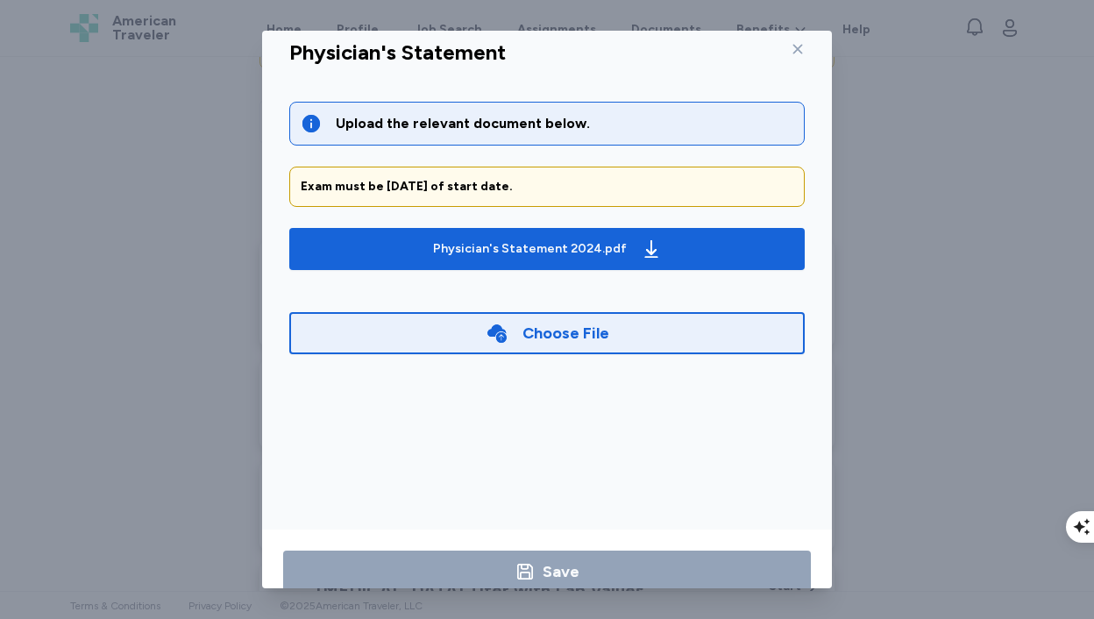
scroll to position [0, 0]
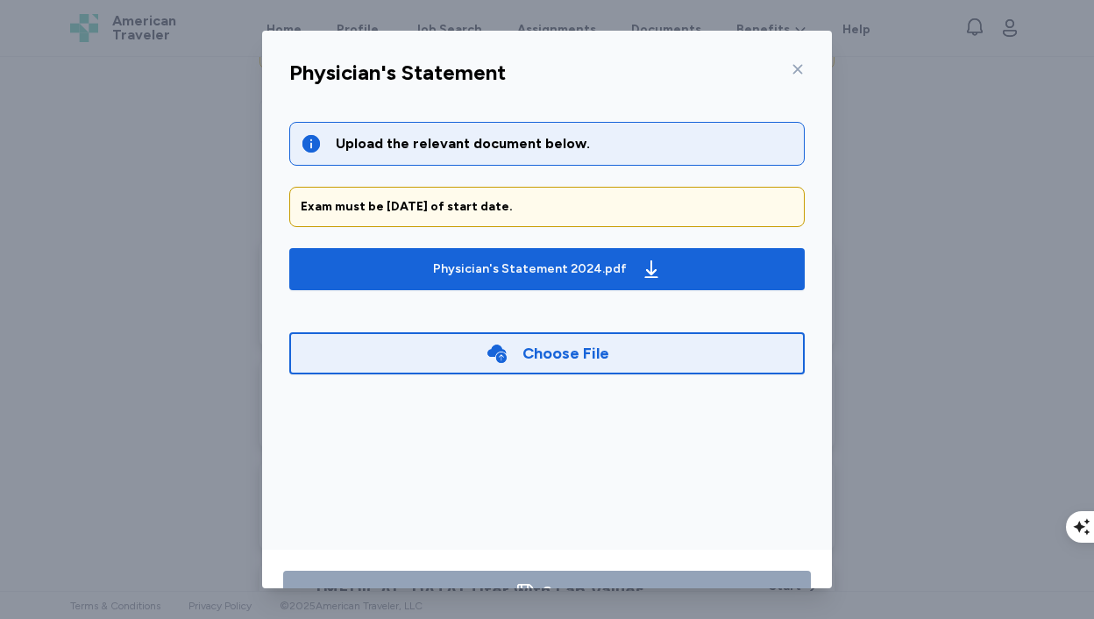
click at [798, 68] on icon at bounding box center [799, 70] width 10 height 10
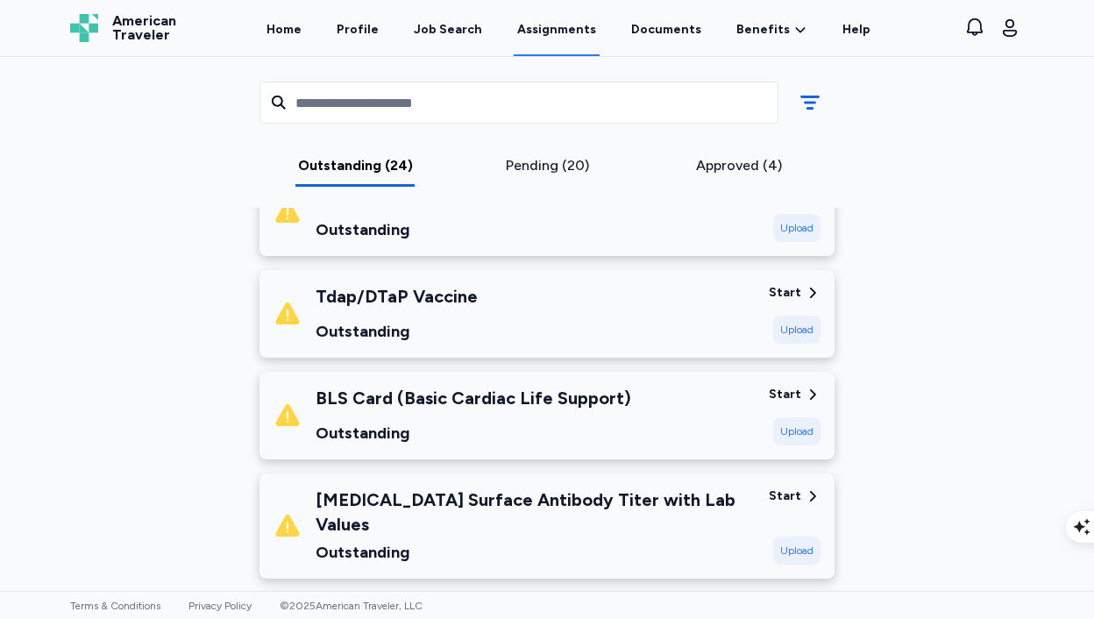
scroll to position [1030, 0]
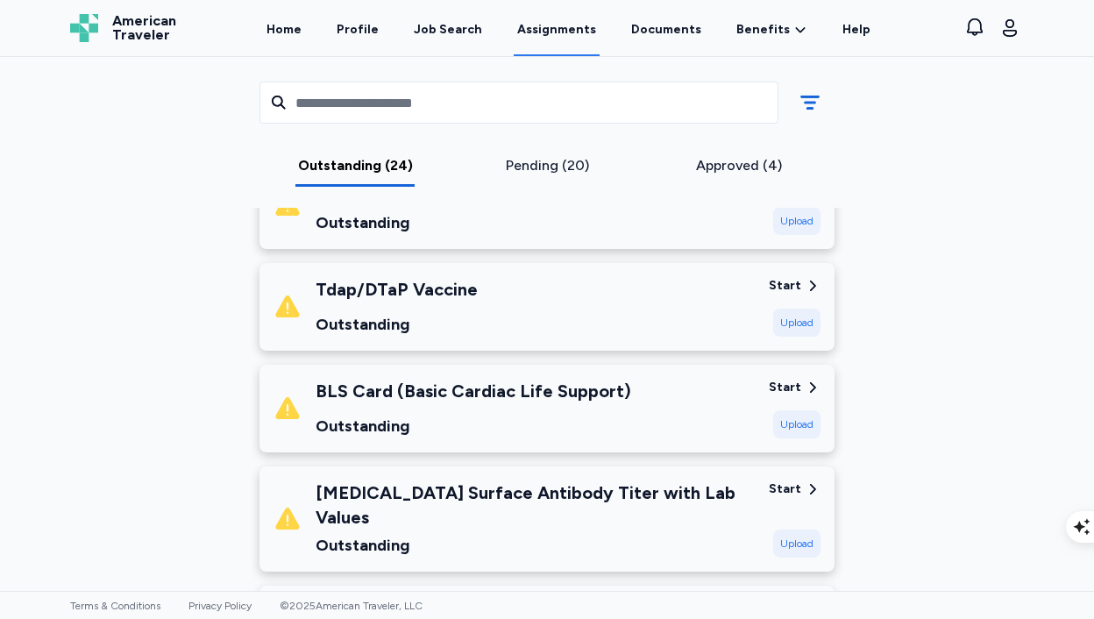
click at [575, 404] on div "BLS Card (Basic Cardiac Life Support) Outstanding" at bounding box center [474, 409] width 316 height 60
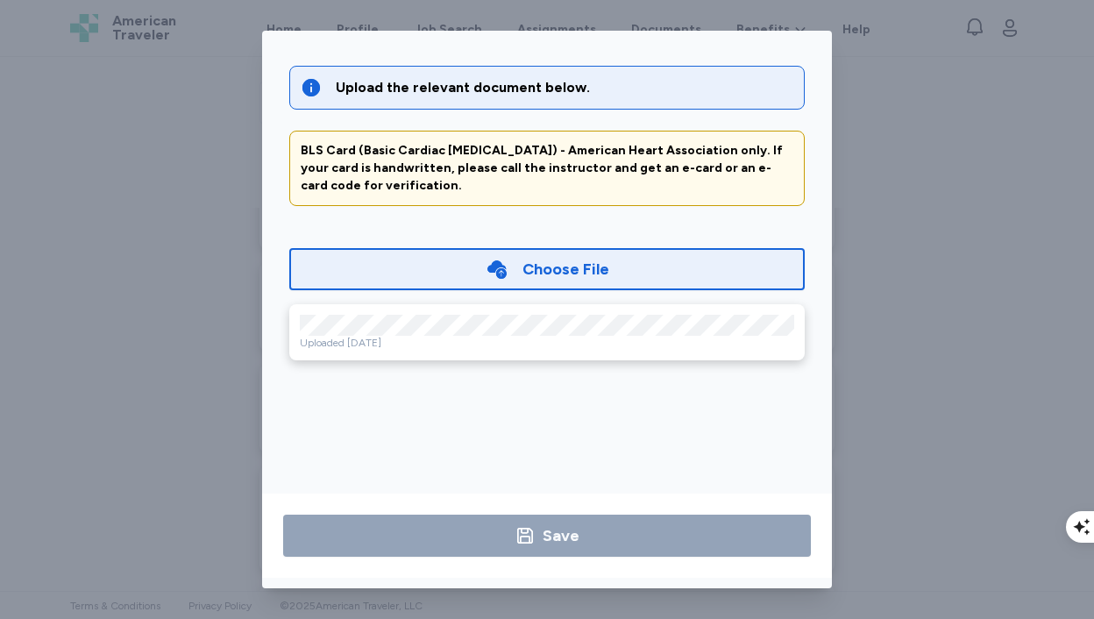
scroll to position [56, 0]
click at [576, 353] on div "Uploaded [DATE]" at bounding box center [547, 332] width 516 height 56
click at [499, 271] on icon at bounding box center [497, 270] width 19 height 18
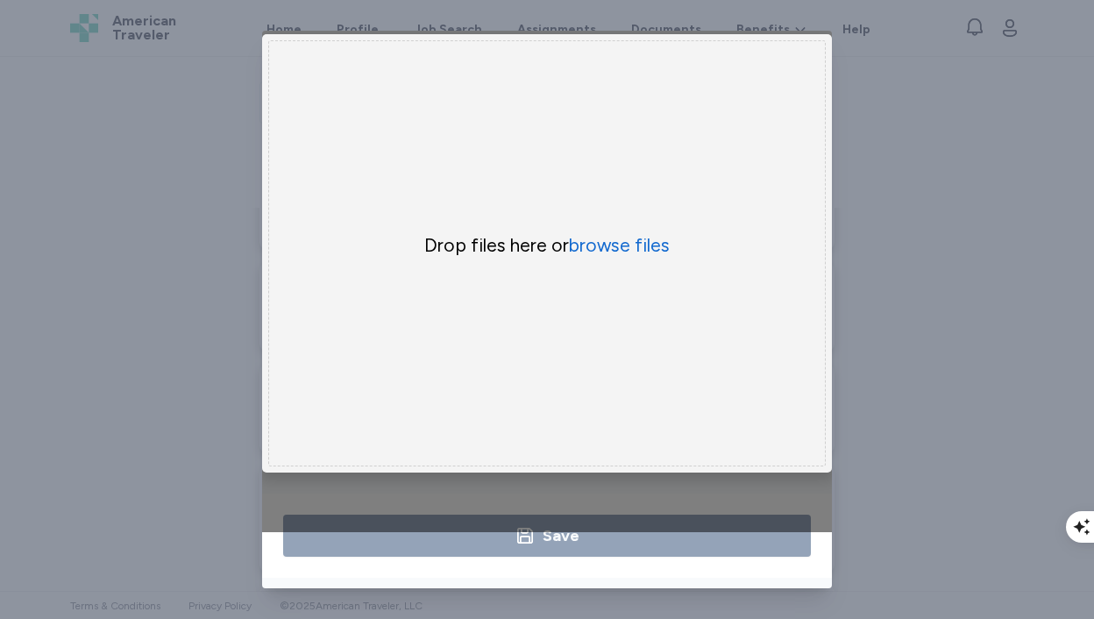
click at [615, 563] on div "Save" at bounding box center [547, 536] width 570 height 84
click at [619, 253] on button "browse files" at bounding box center [619, 245] width 101 height 25
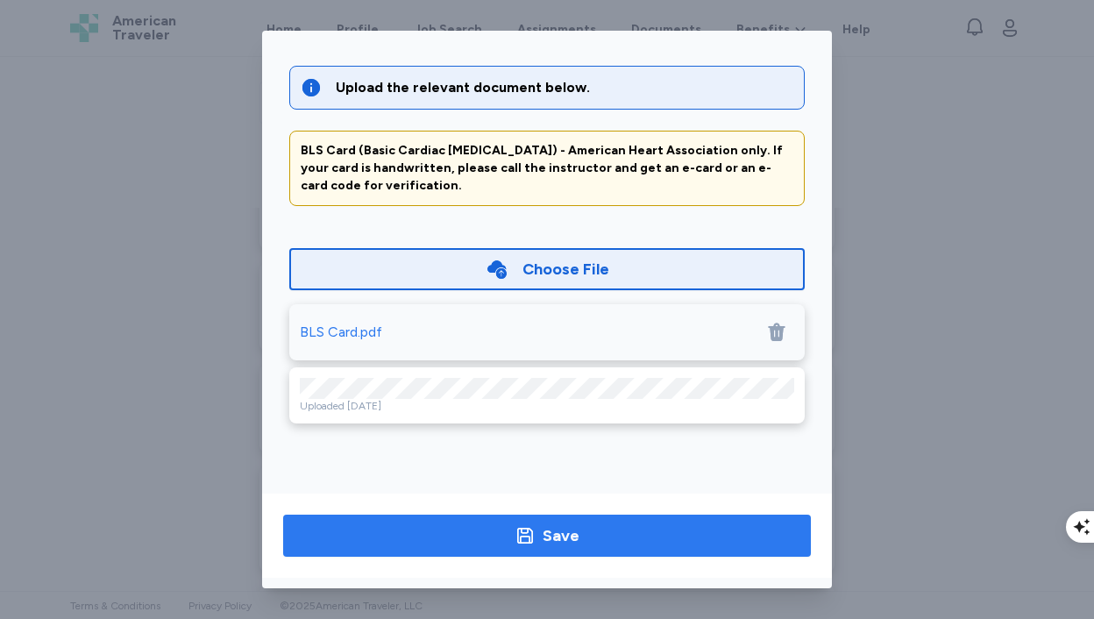
click at [585, 549] on button "Save" at bounding box center [547, 536] width 528 height 42
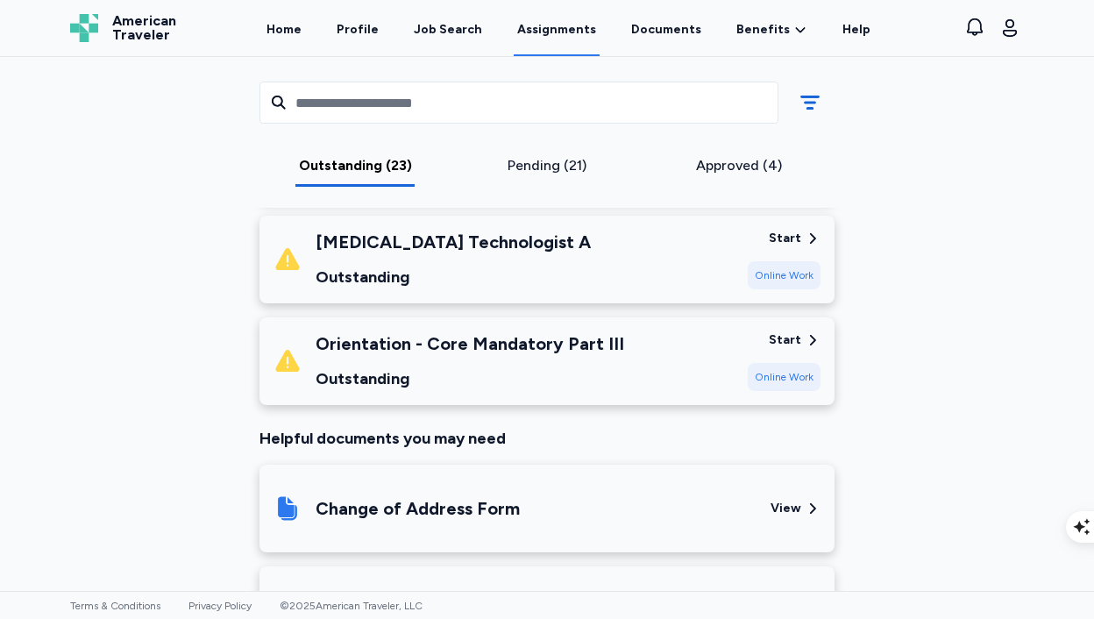
scroll to position [2426, 0]
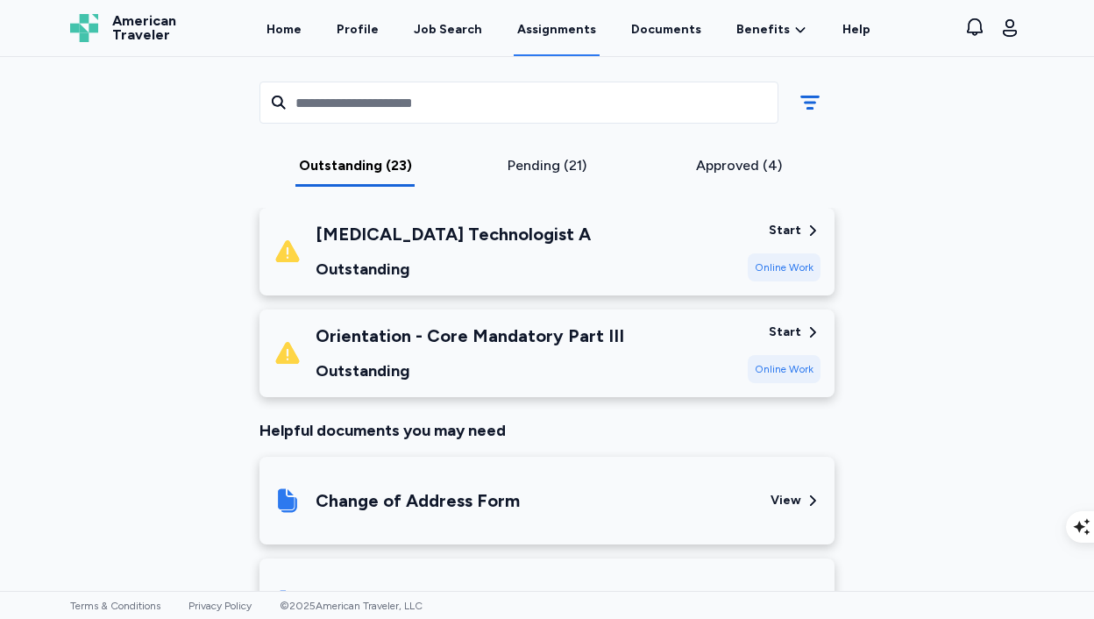
click at [745, 167] on div "Approved (4)" at bounding box center [739, 165] width 178 height 21
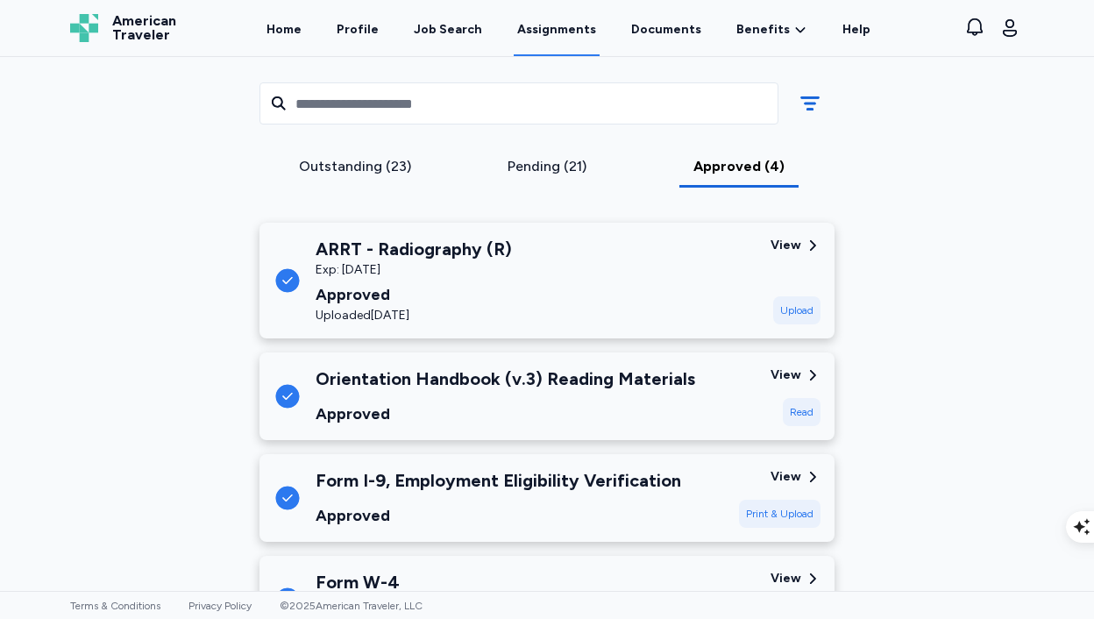
scroll to position [240, 0]
click at [312, 178] on div "Outstanding (23)" at bounding box center [356, 171] width 192 height 32
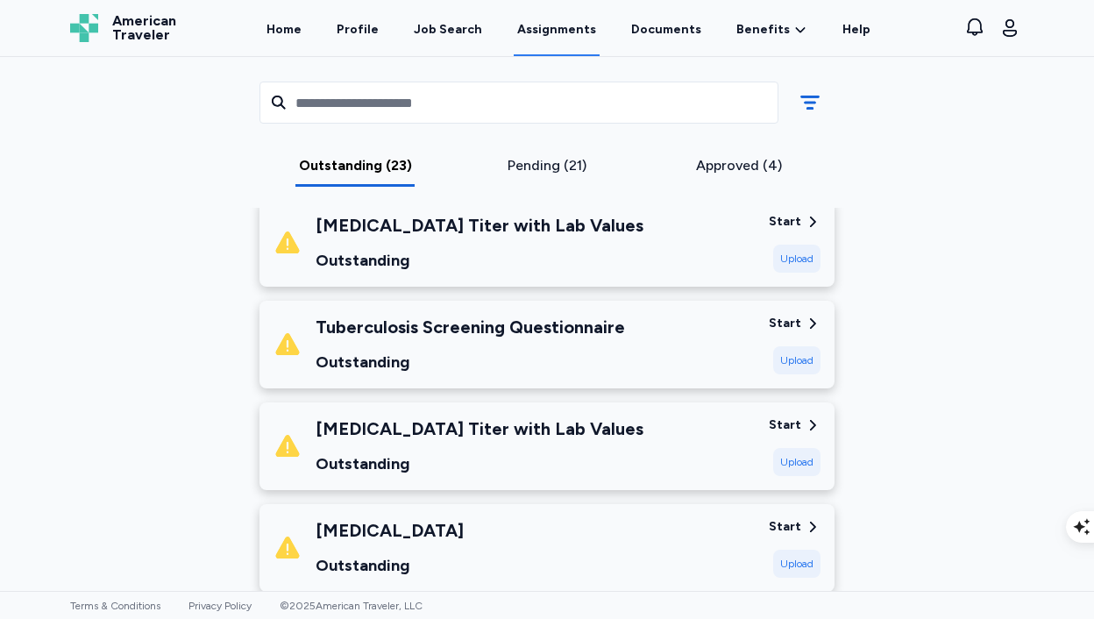
scroll to position [689, 0]
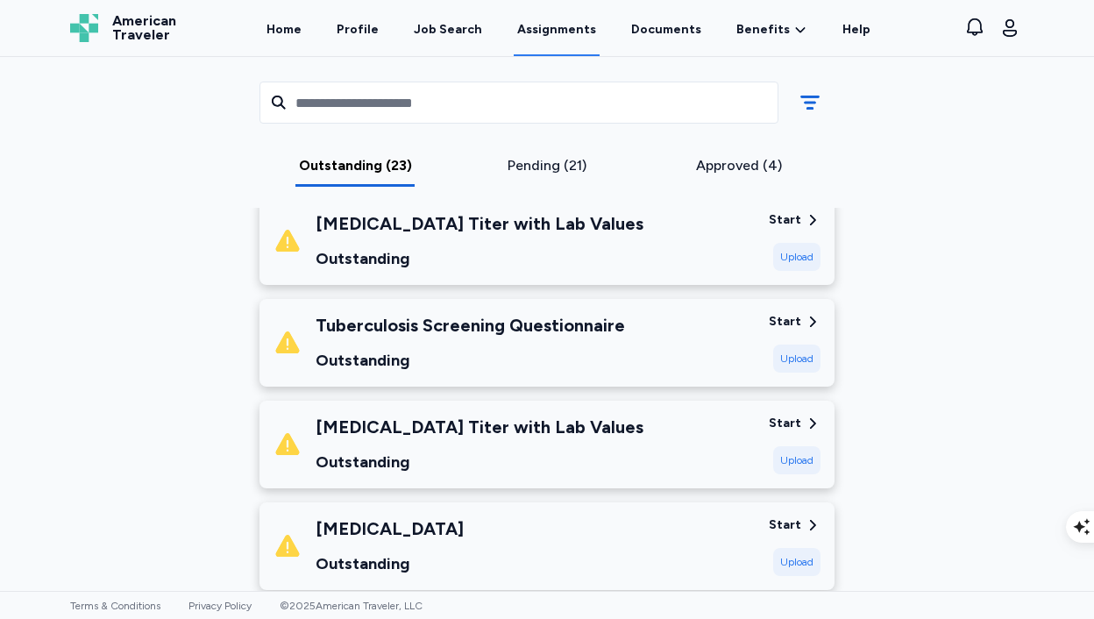
click at [481, 343] on div "Tuberculosis Screening Questionnaire Outstanding" at bounding box center [471, 343] width 310 height 60
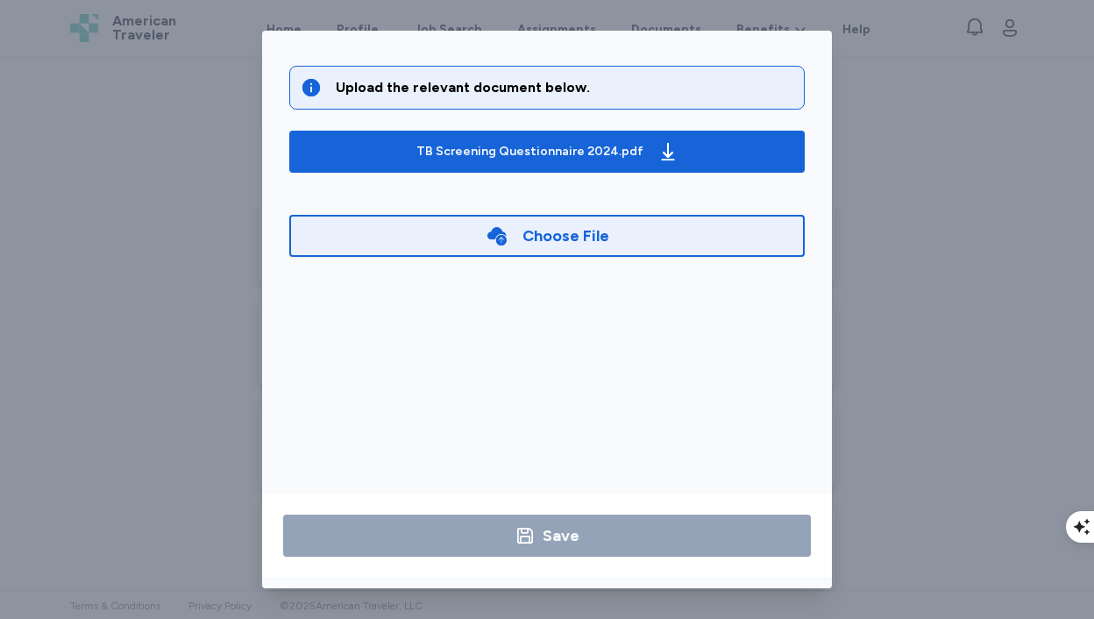
scroll to position [0, 0]
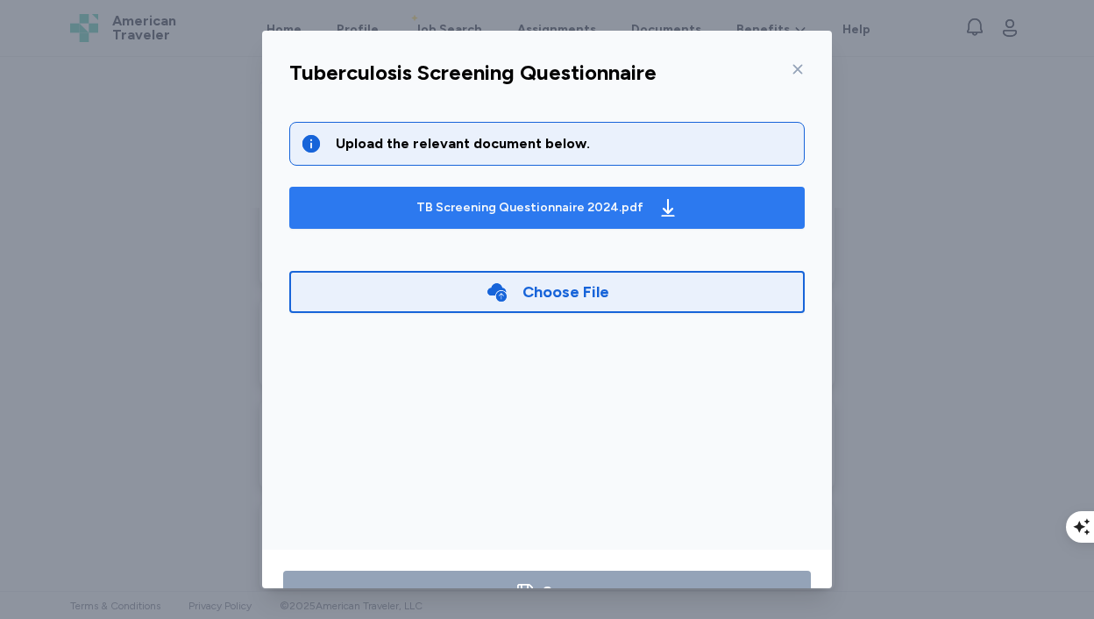
click at [542, 210] on div "TB Screening Questionnaire 2024.pdf" at bounding box center [530, 208] width 227 height 18
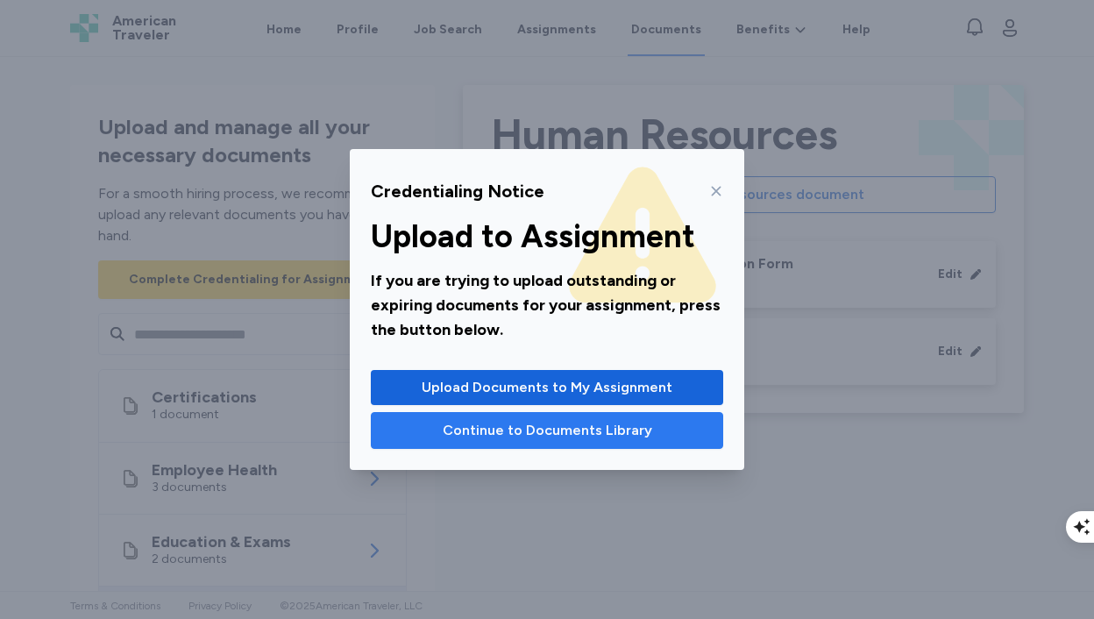
click at [559, 435] on span "Continue to Documents Library" at bounding box center [548, 430] width 210 height 21
click at [582, 433] on span "Continue to Documents Library" at bounding box center [548, 430] width 210 height 21
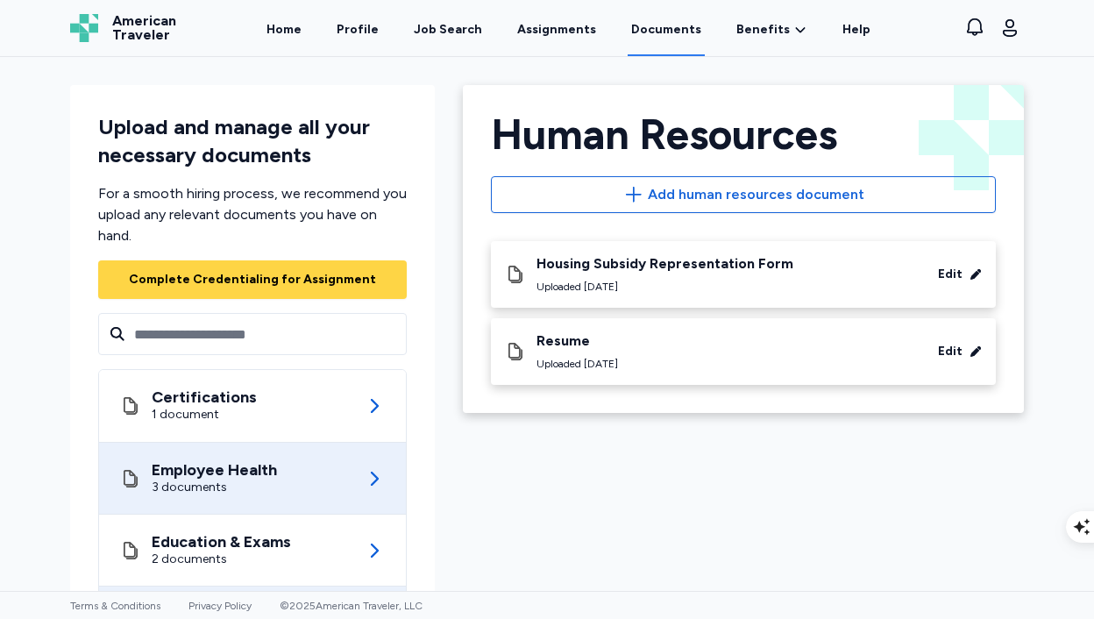
scroll to position [181, 0]
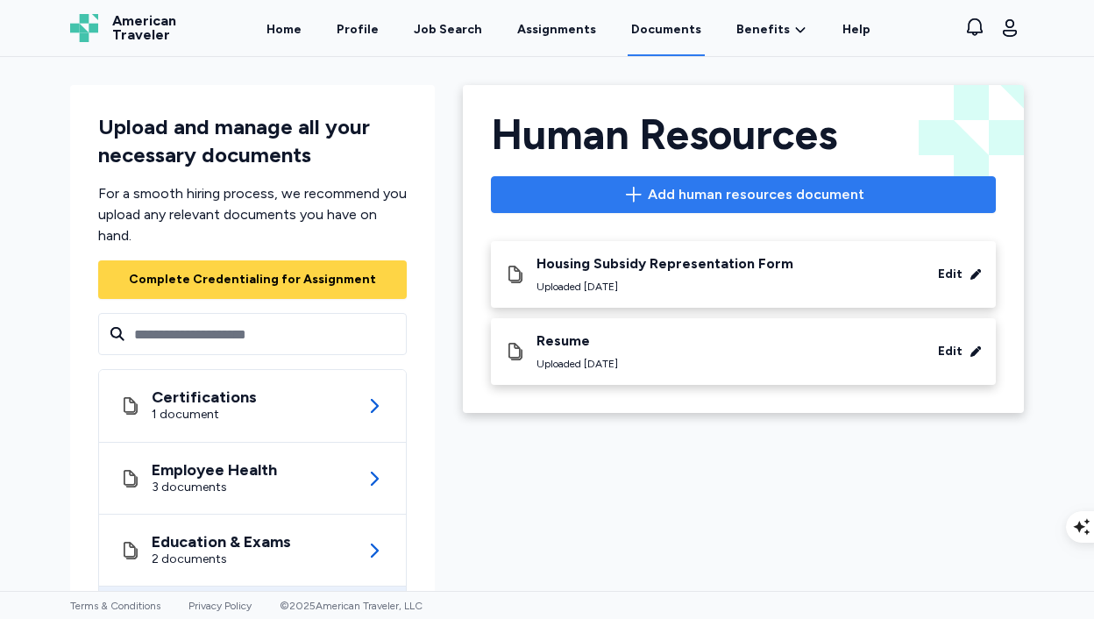
click at [602, 191] on span "Add human resources document" at bounding box center [743, 194] width 475 height 21
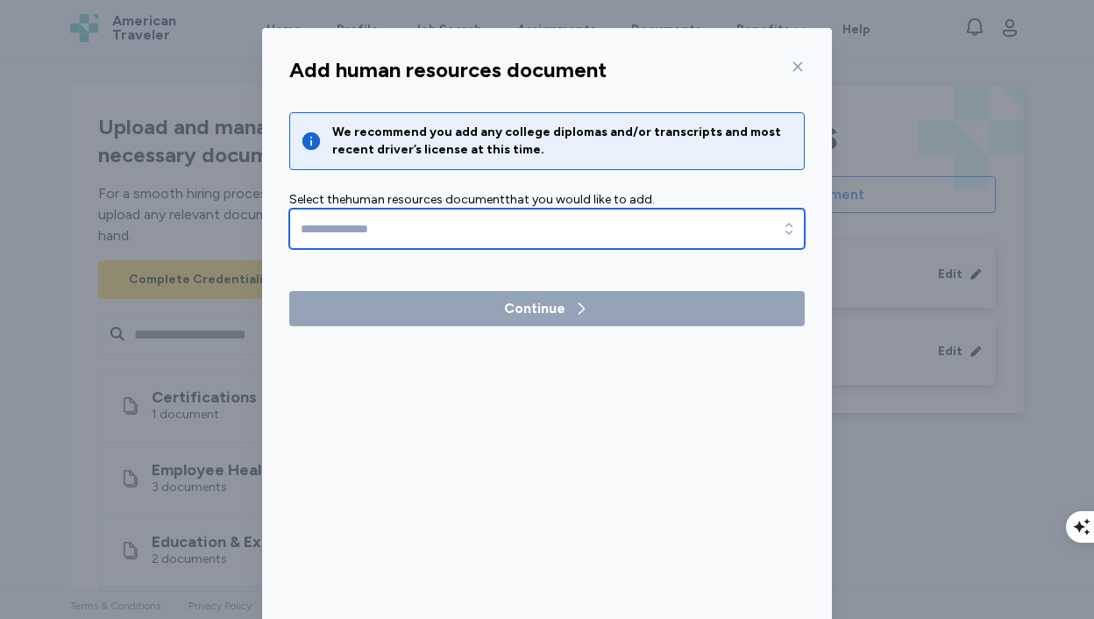
click at [559, 233] on input "text" at bounding box center [547, 229] width 516 height 40
type input "**********"
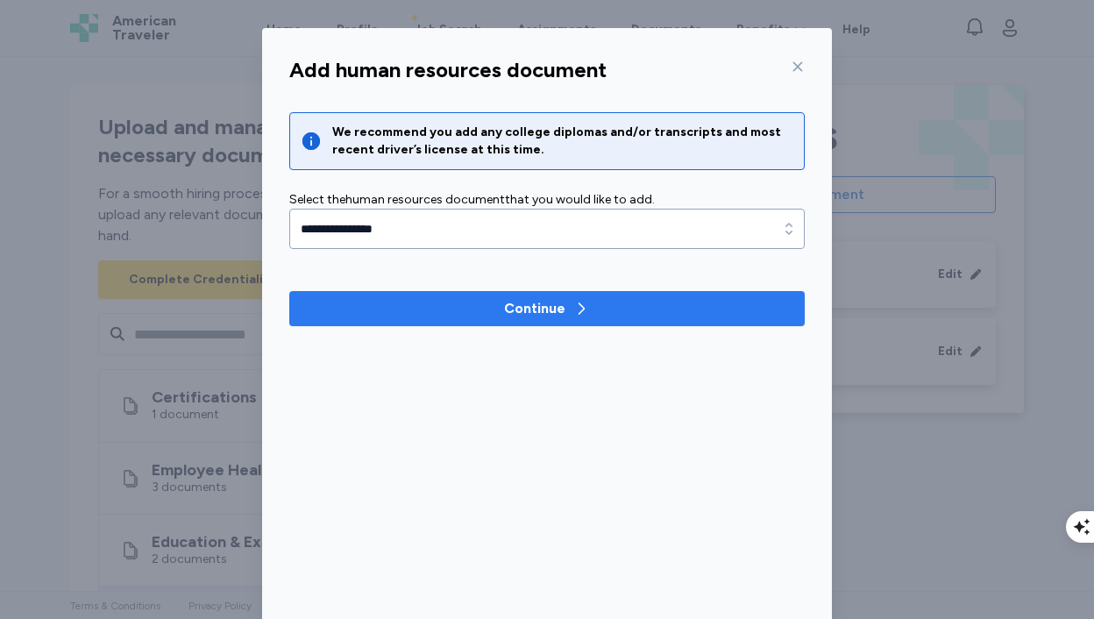
click at [525, 306] on div "Continue" at bounding box center [534, 308] width 61 height 21
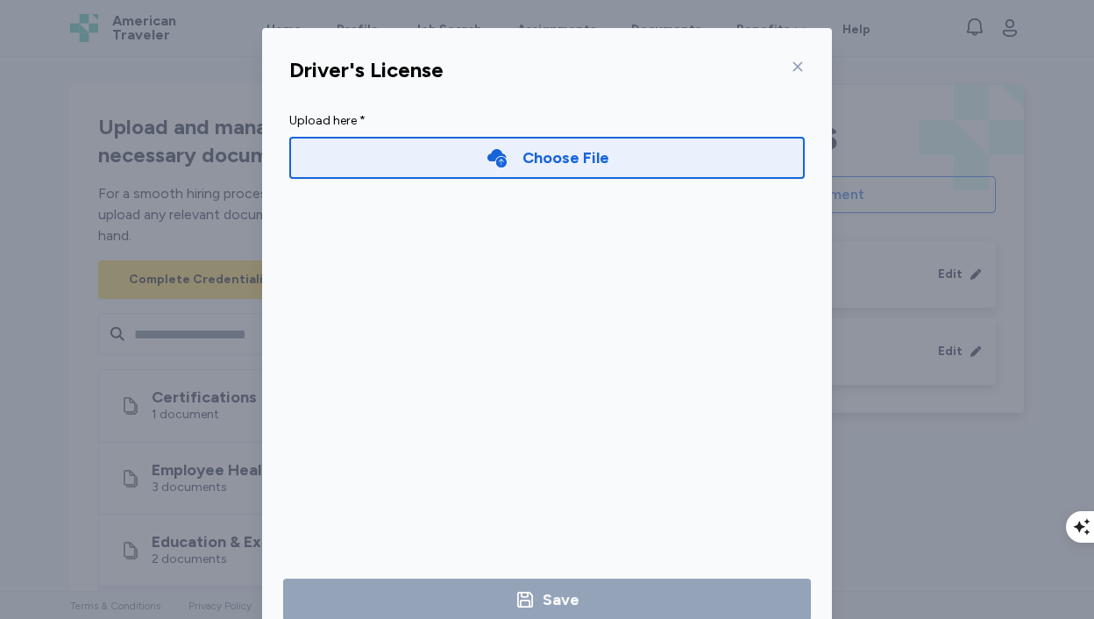
click at [531, 164] on div "Choose File" at bounding box center [566, 158] width 87 height 25
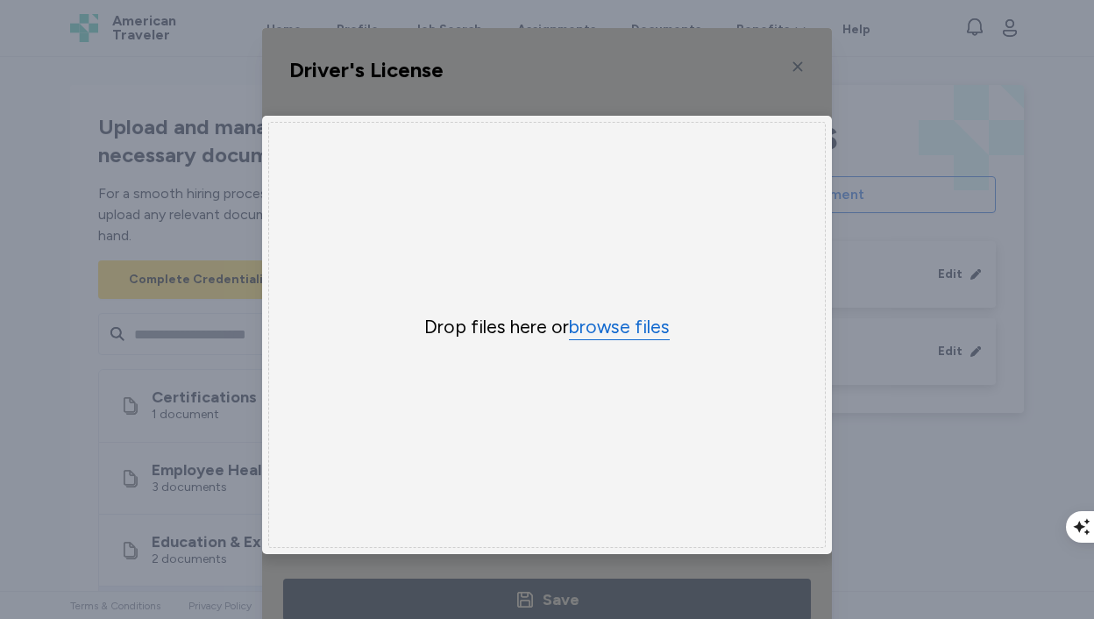
click at [608, 329] on button "browse files" at bounding box center [619, 327] width 101 height 25
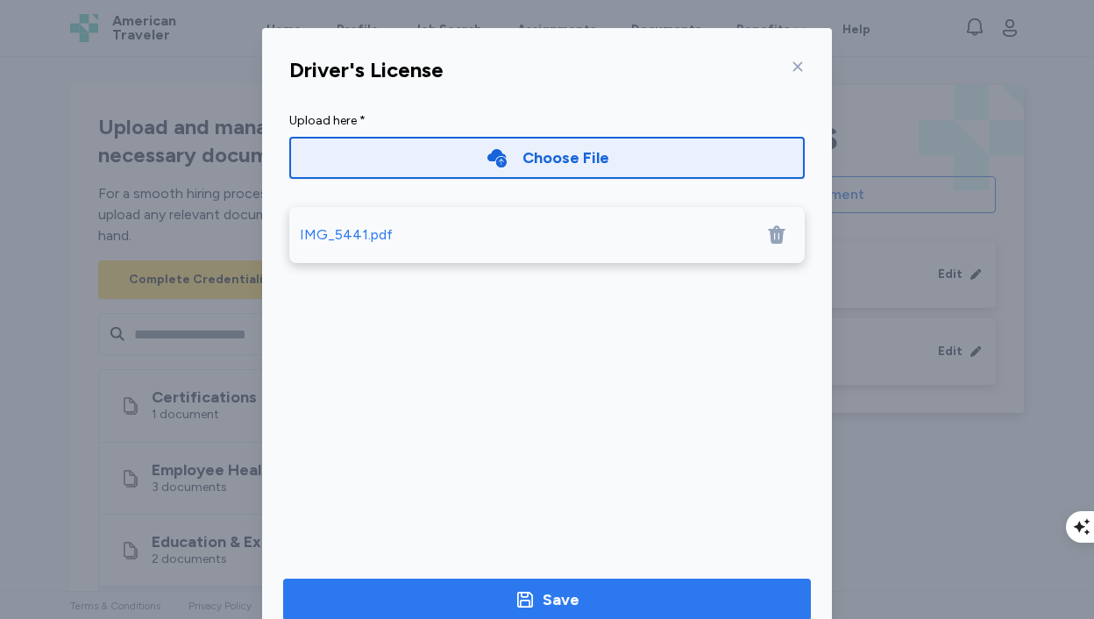
click at [600, 600] on span "Save" at bounding box center [547, 600] width 500 height 25
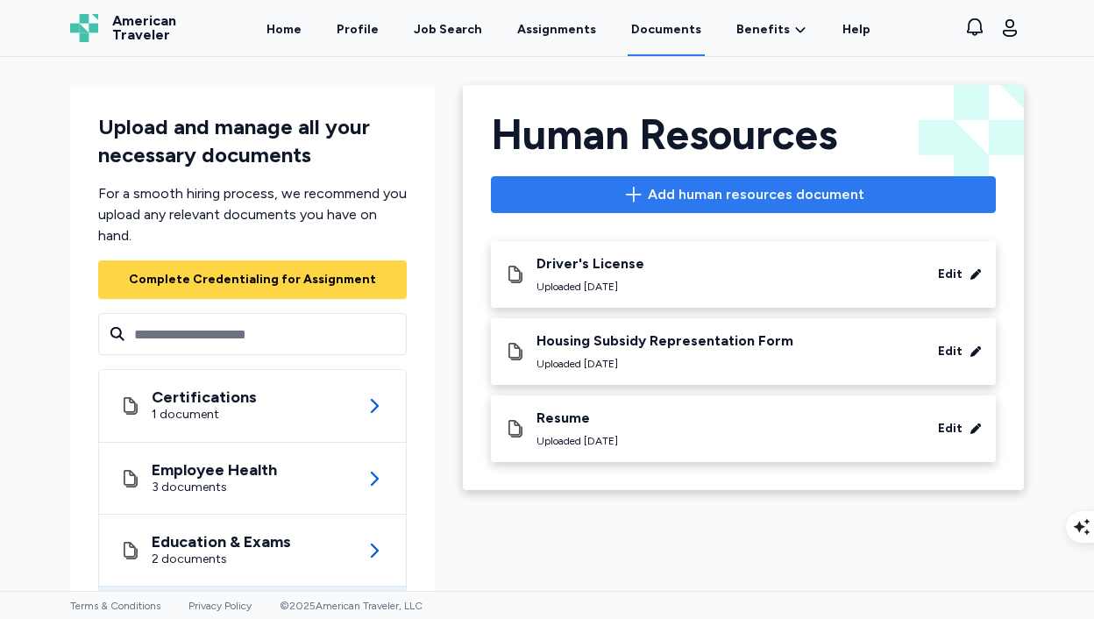
click at [652, 204] on span "Add human resources document" at bounding box center [756, 194] width 217 height 21
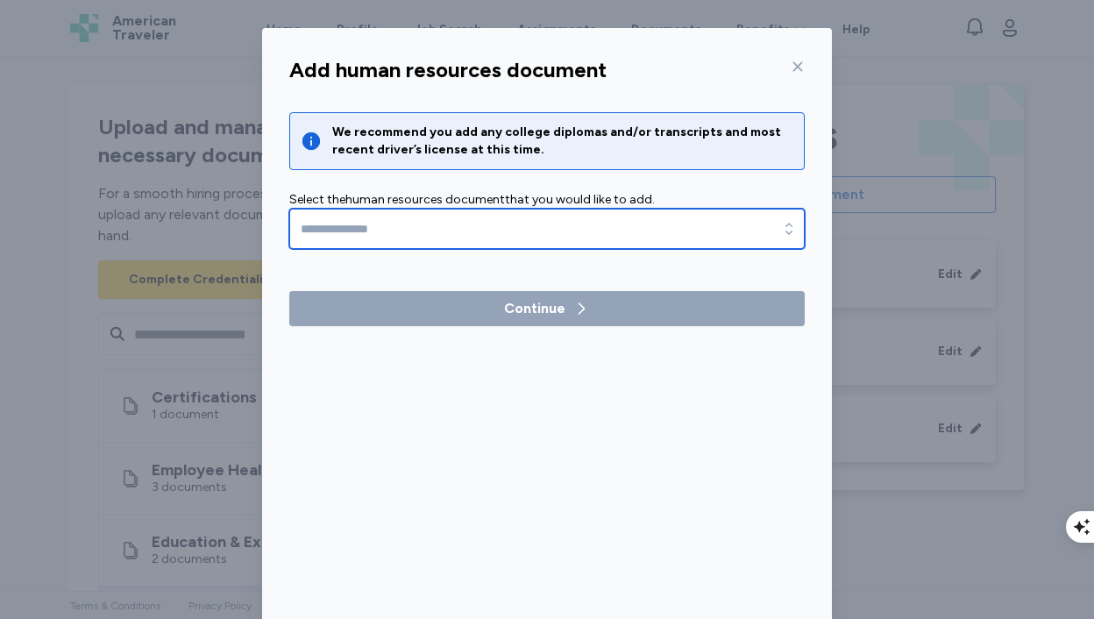
click at [512, 229] on input "text" at bounding box center [547, 229] width 516 height 40
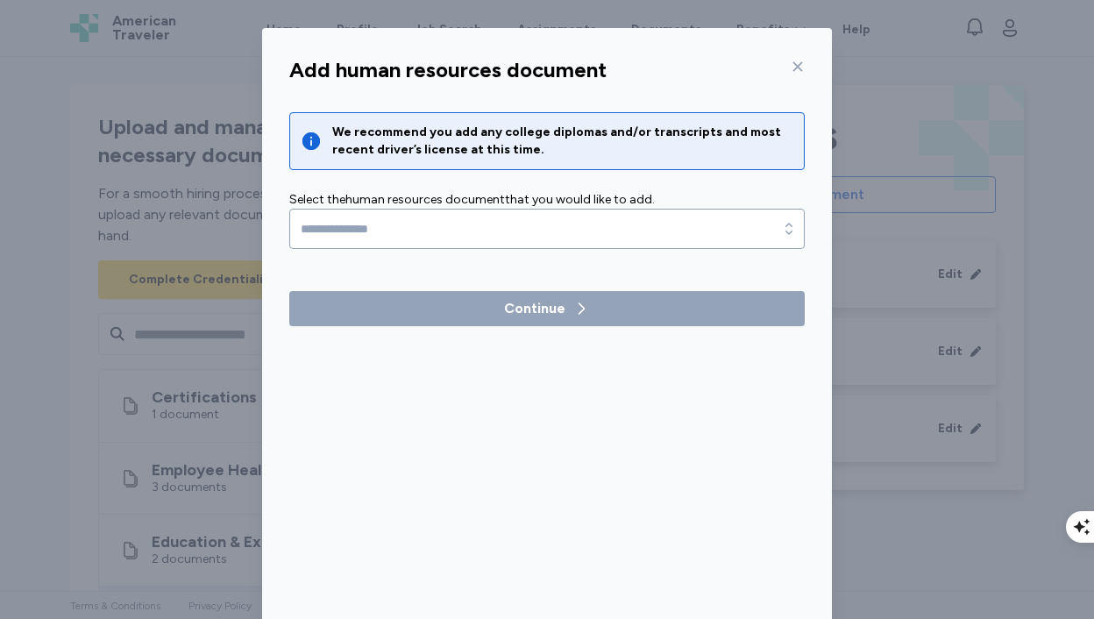
click at [799, 74] on div "Add human resources document We recommend you add any college diplomas and/or t…" at bounding box center [547, 345] width 570 height 593
click at [799, 74] on div at bounding box center [794, 67] width 21 height 28
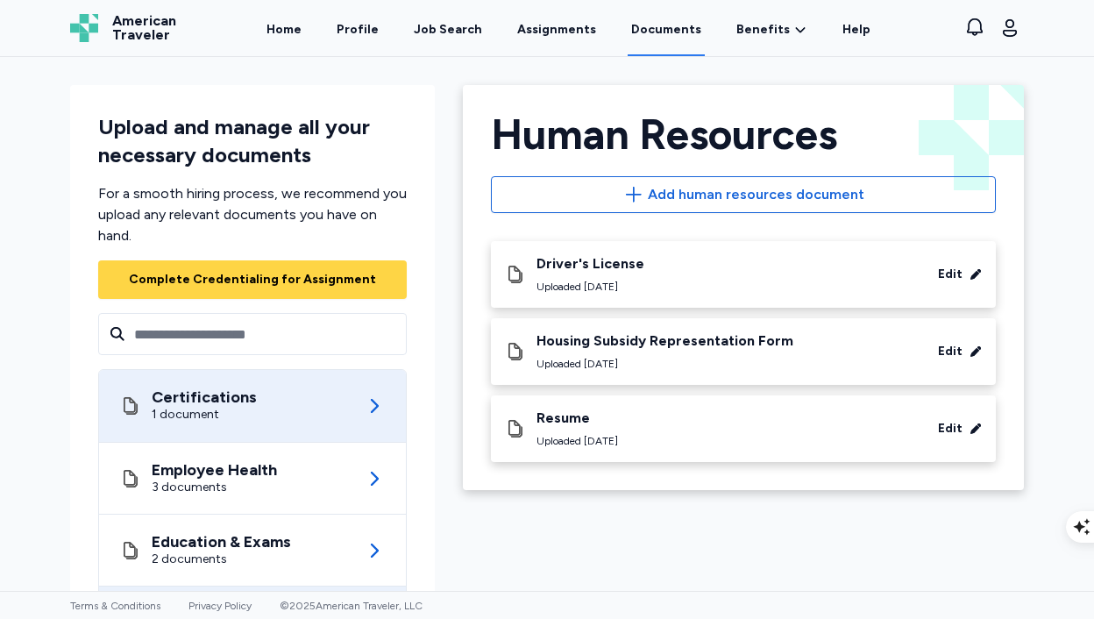
click at [235, 406] on div "1 document" at bounding box center [204, 415] width 105 height 18
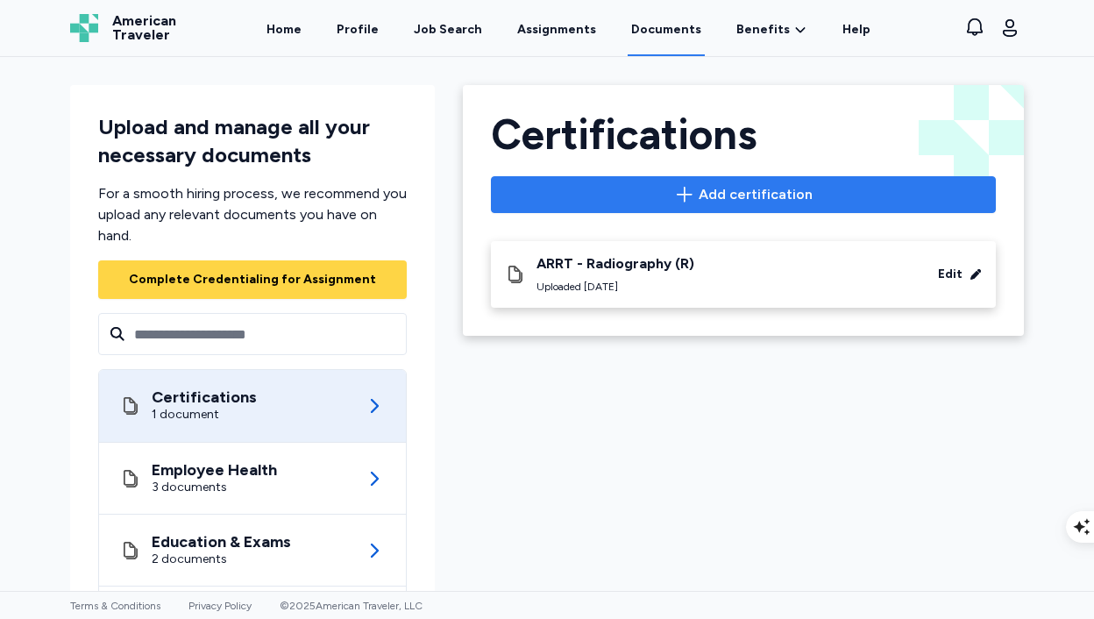
click at [645, 177] on button "Add certification" at bounding box center [743, 194] width 505 height 37
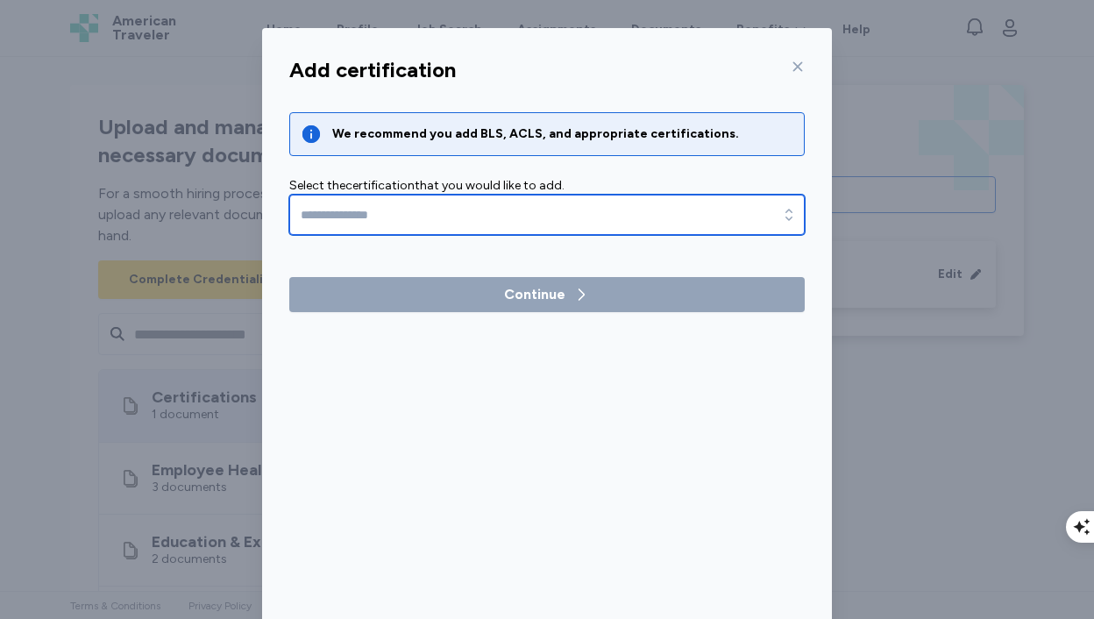
click at [583, 216] on input "text" at bounding box center [547, 215] width 516 height 40
type input "**********"
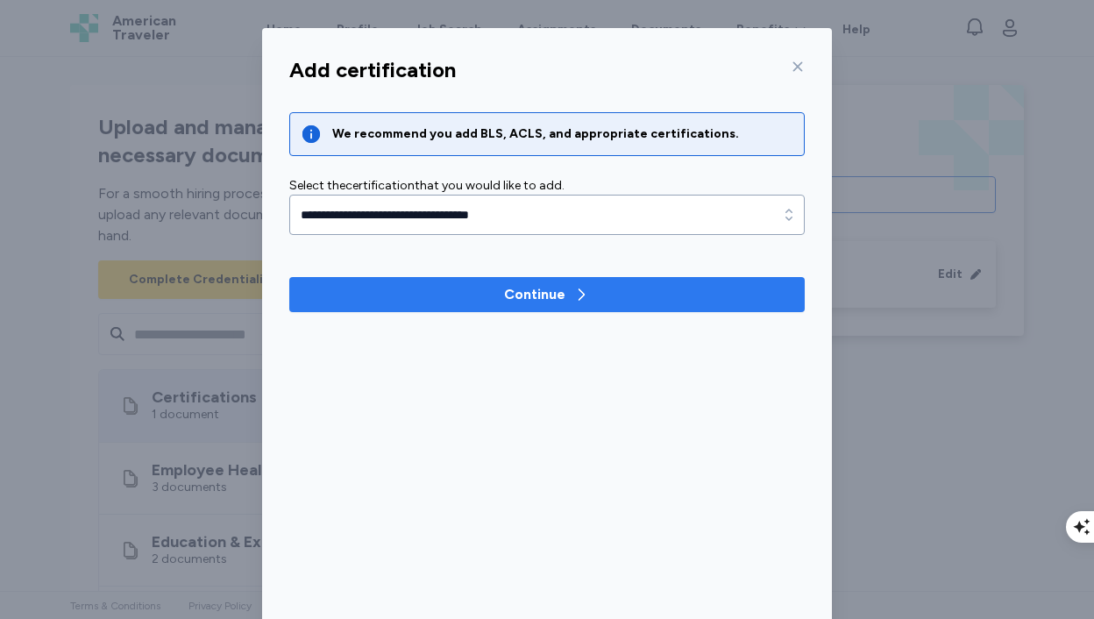
click at [519, 303] on div "Continue" at bounding box center [534, 294] width 61 height 21
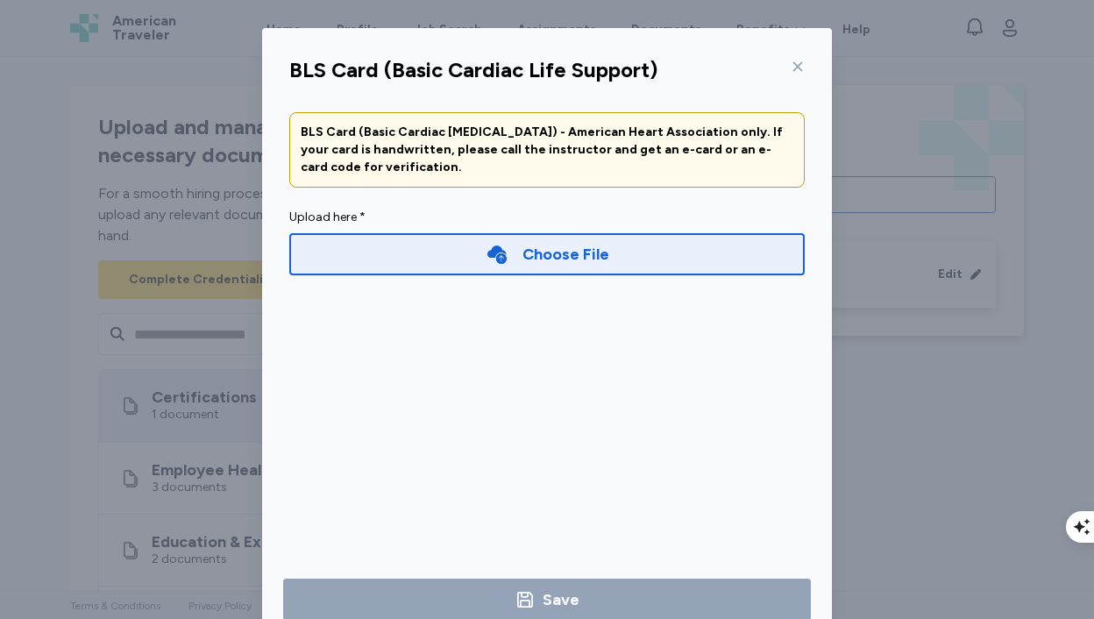
click at [524, 246] on div "Choose File" at bounding box center [566, 254] width 87 height 25
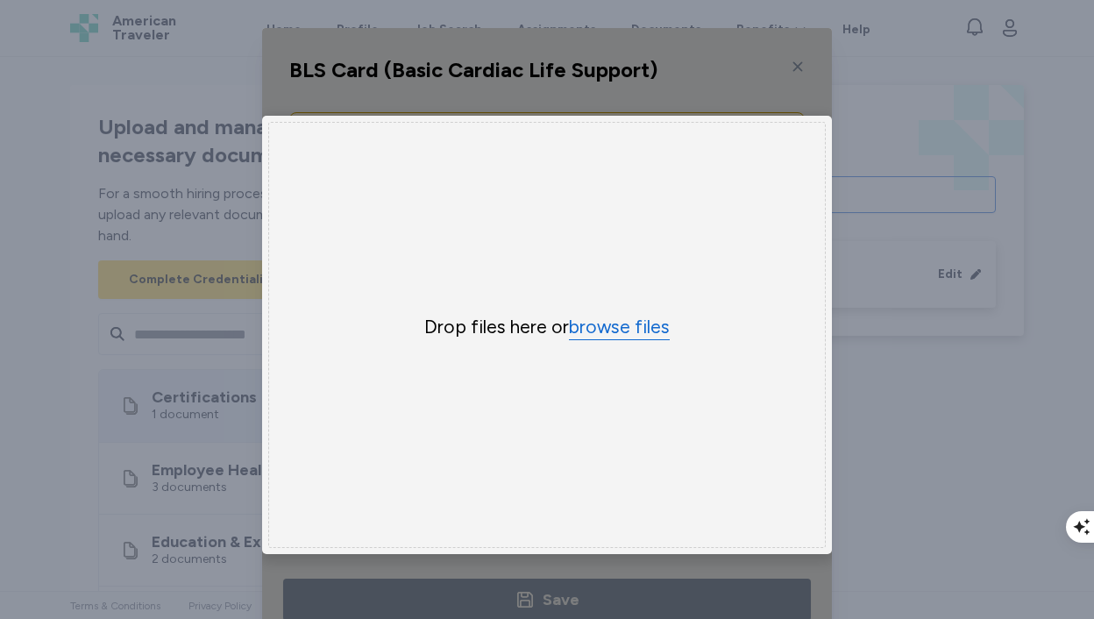
click at [605, 333] on button "browse files" at bounding box center [619, 327] width 101 height 25
click at [624, 332] on button "browse files" at bounding box center [619, 327] width 101 height 25
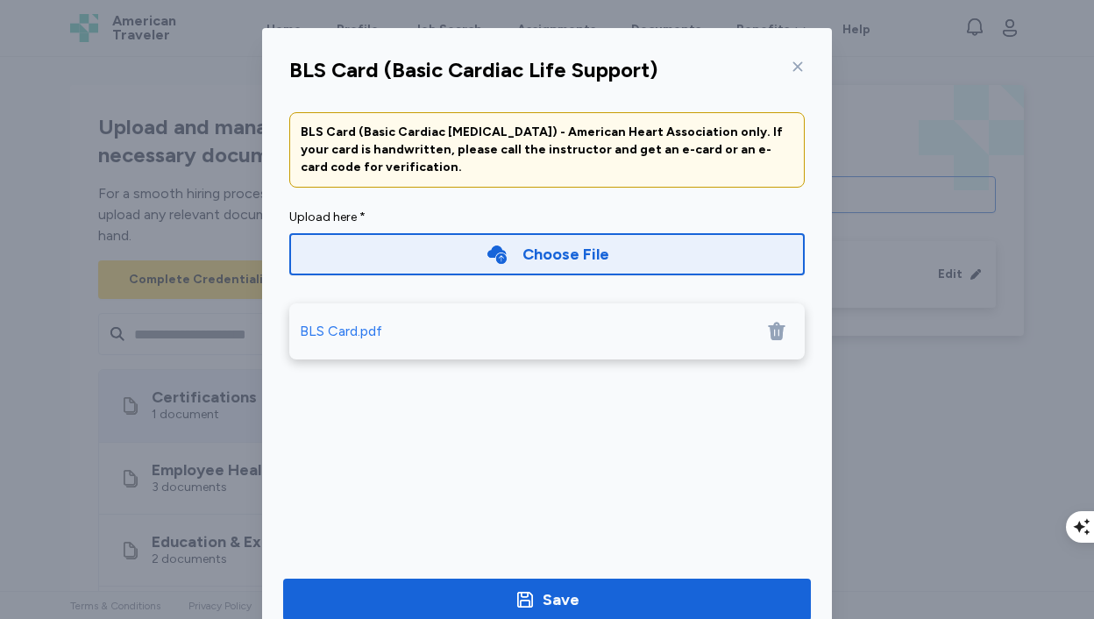
scroll to position [51, 0]
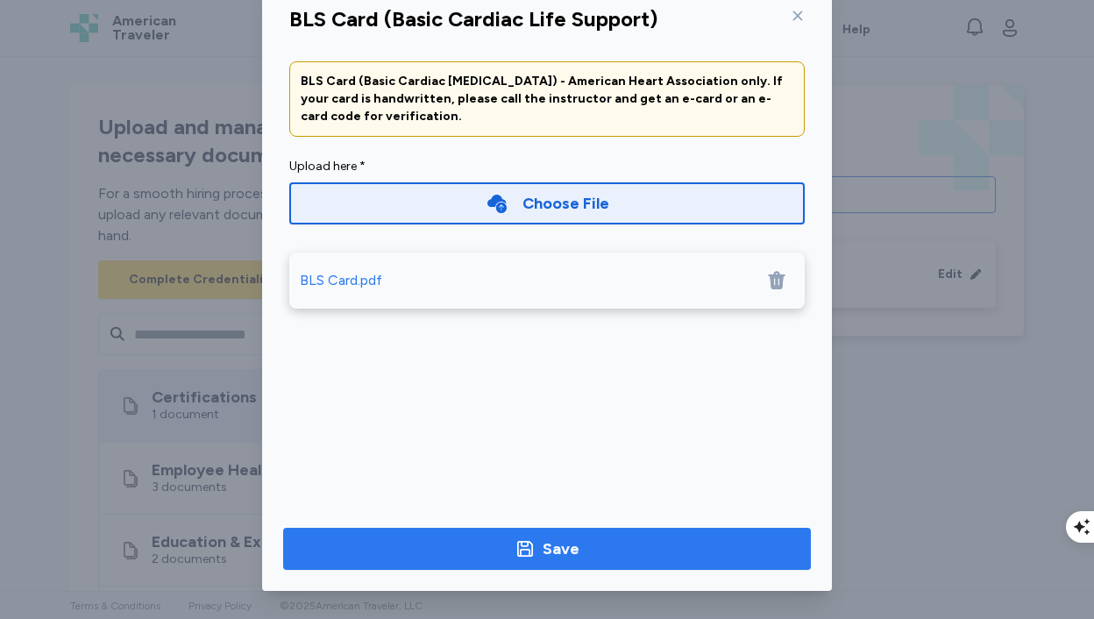
click at [483, 547] on span "Save" at bounding box center [547, 549] width 500 height 25
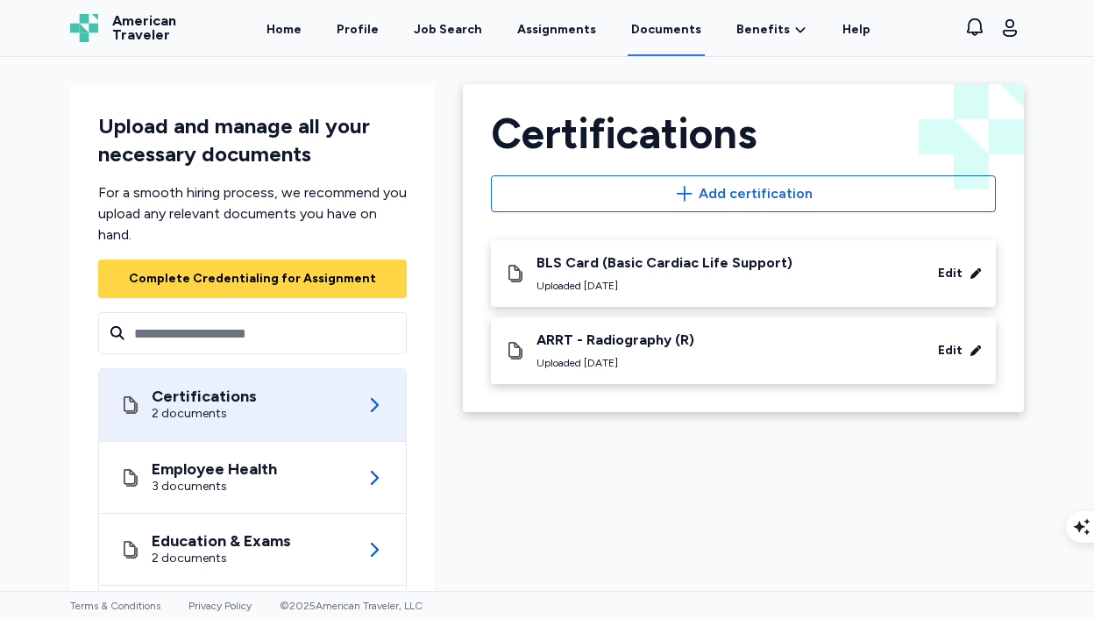
scroll to position [0, 0]
